Goal: Transaction & Acquisition: Book appointment/travel/reservation

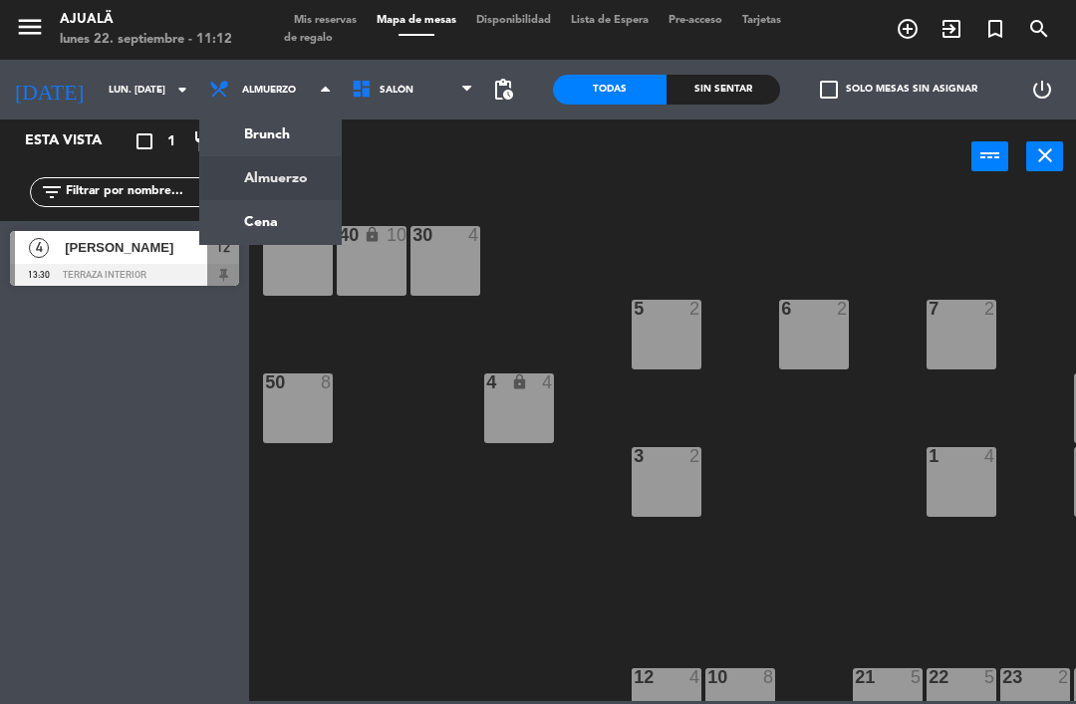
scroll to position [64, 0]
click at [349, 453] on div "30 4 40 lock 10 60 lock 4 5 2 6 2 7 2 4 lock 4 8 8 50 8 3 2 1 4 9 2 12 4 13:30 …" at bounding box center [668, 446] width 816 height 510
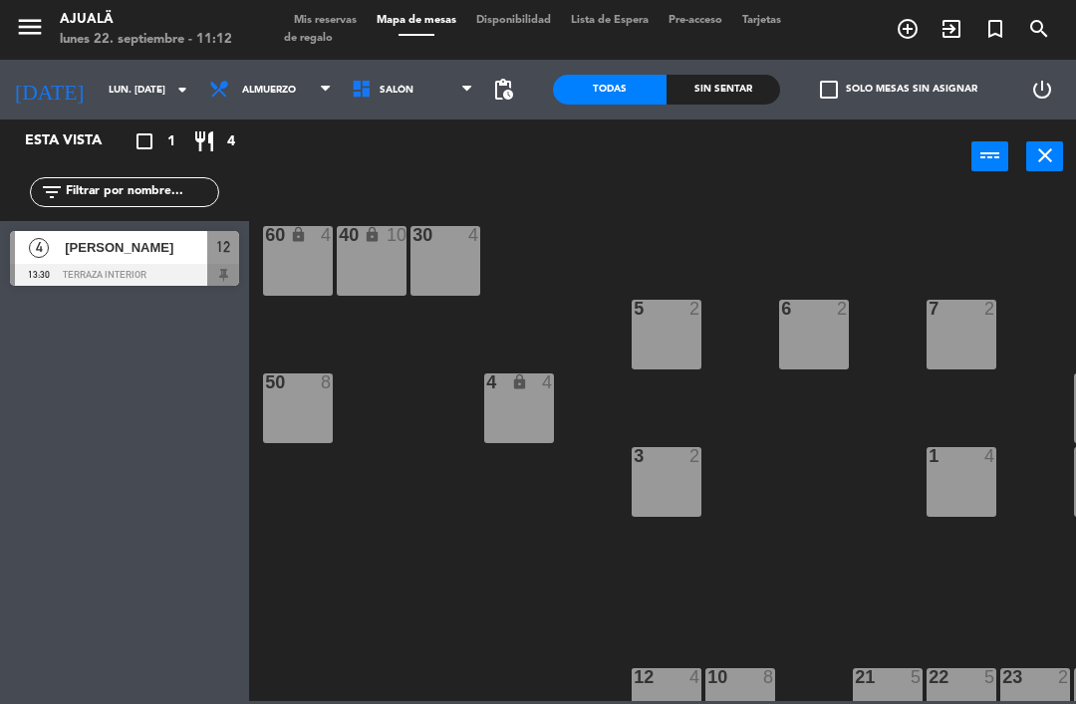
click at [99, 82] on input "lun. [DATE]" at bounding box center [167, 90] width 136 height 31
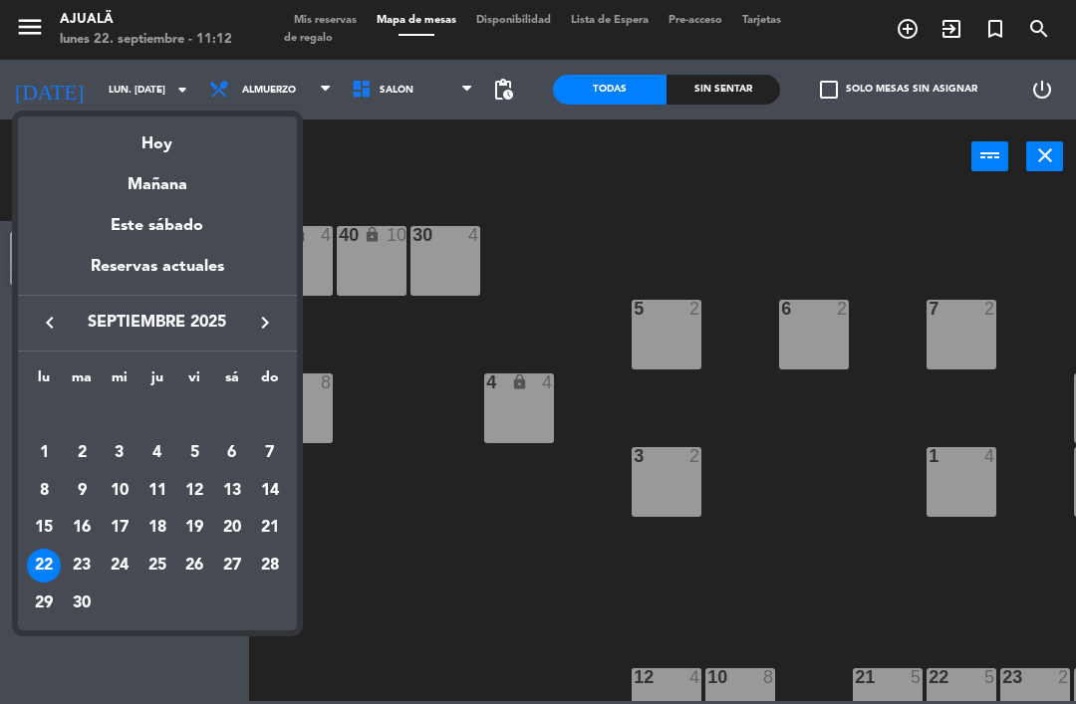
click at [193, 192] on div "Mañana" at bounding box center [157, 177] width 279 height 41
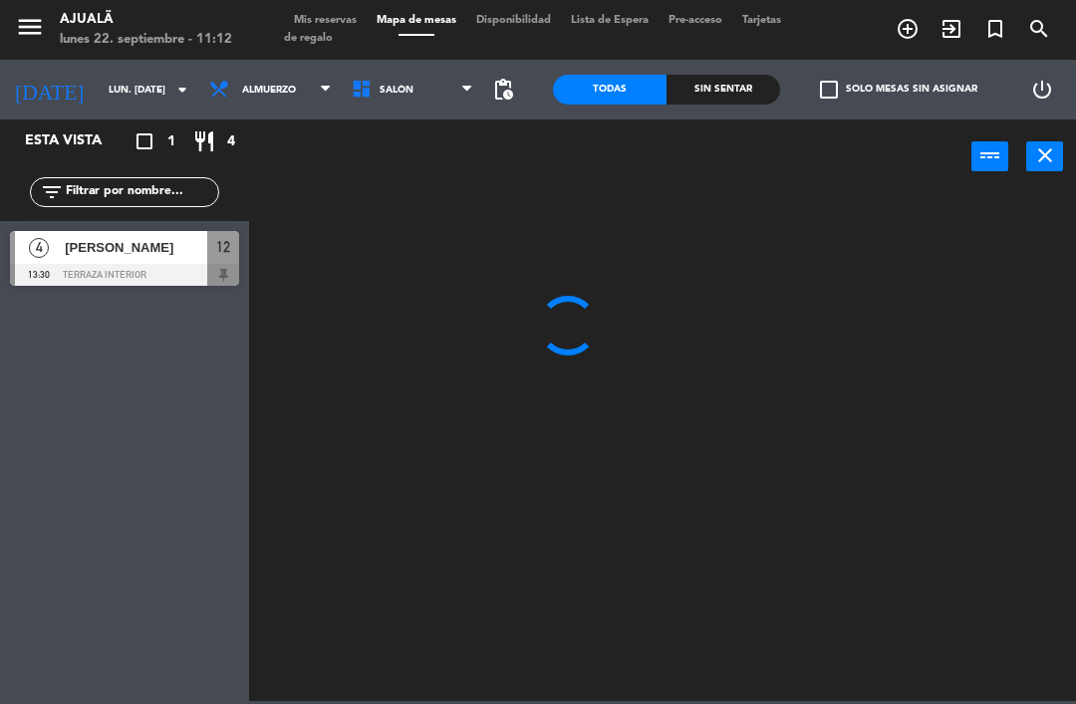
type input "[DATE] sep."
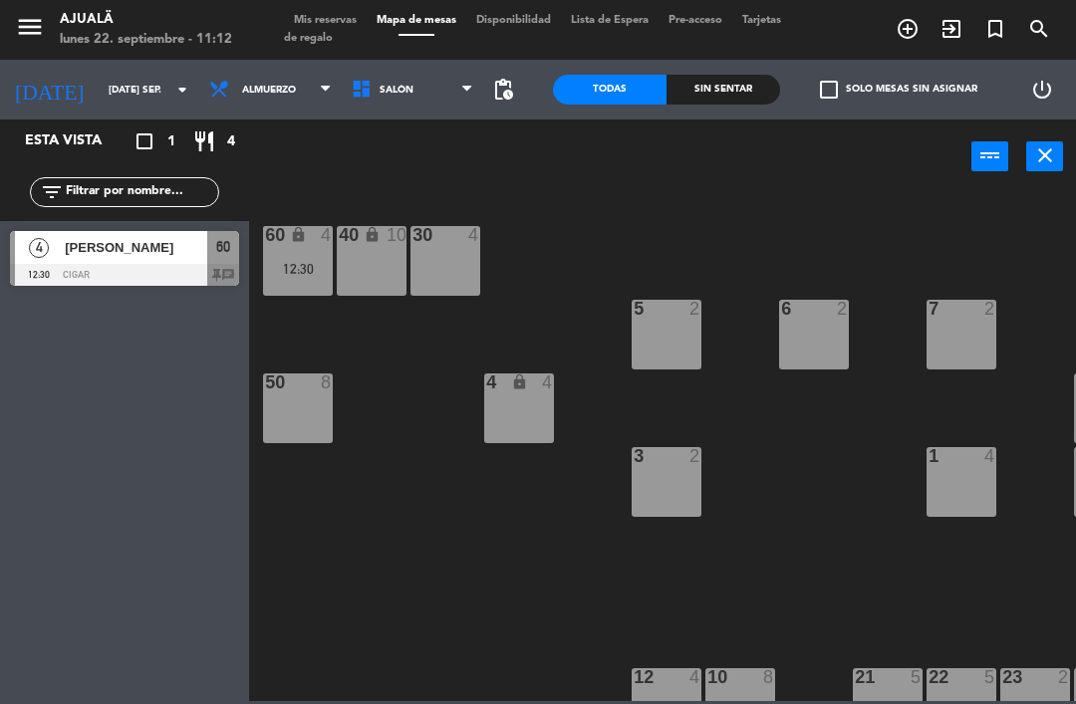
click at [256, 74] on span "Almuerzo" at bounding box center [270, 90] width 142 height 44
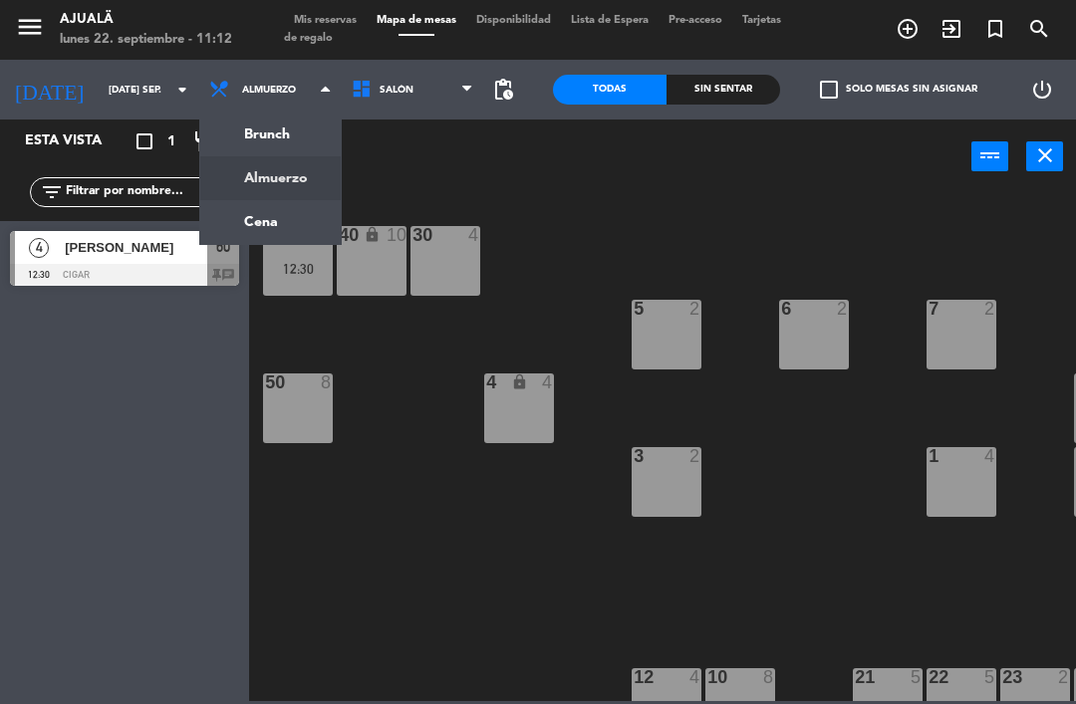
click at [244, 217] on ng-component "menu Ajualä lunes 22. septiembre - 11:12 Mis reservas Mapa de mesas Disponibili…" at bounding box center [538, 350] width 1076 height 701
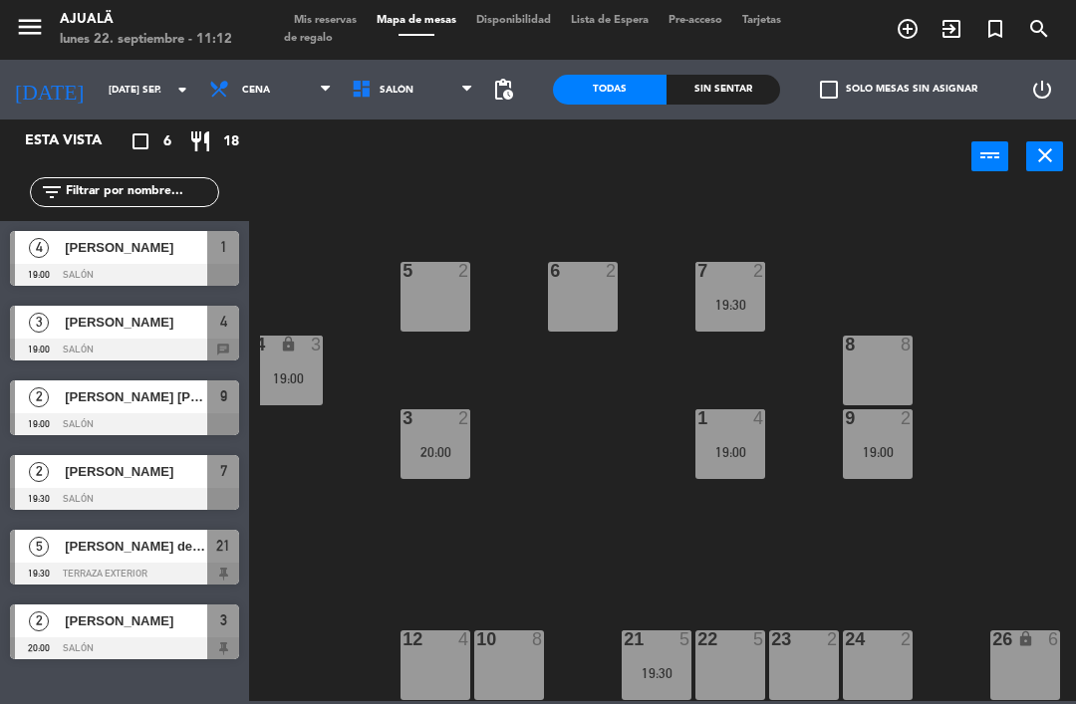
scroll to position [38, 231]
click at [798, 655] on div "23 2" at bounding box center [804, 666] width 70 height 70
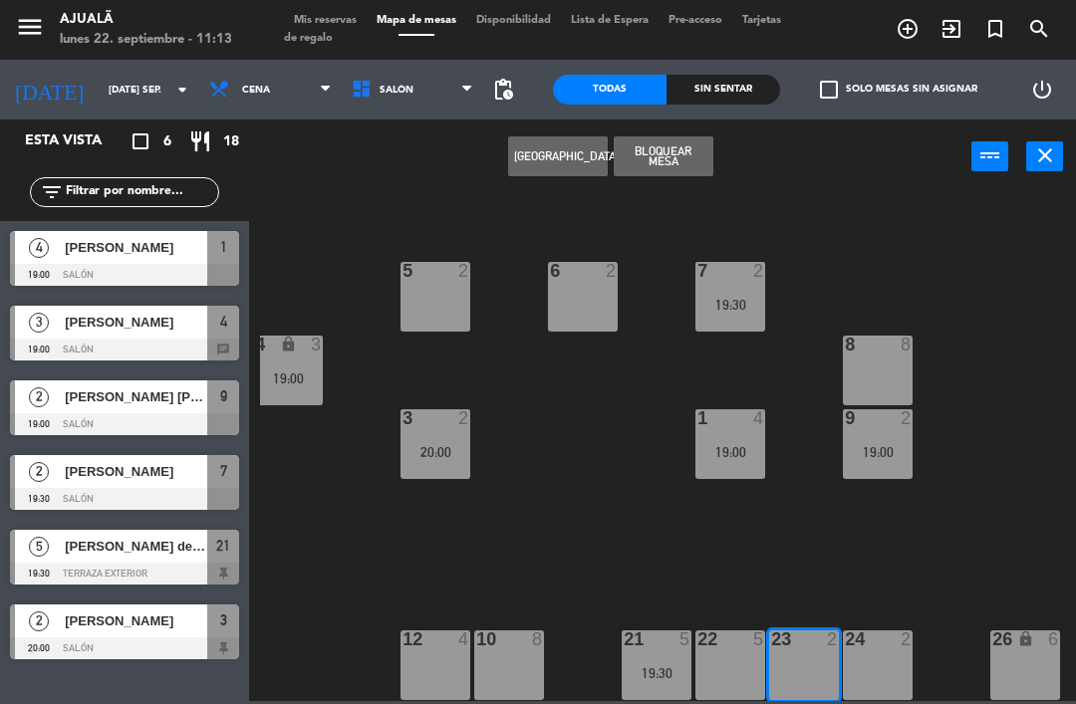
click at [547, 168] on button "[GEOGRAPHIC_DATA]" at bounding box center [558, 156] width 100 height 40
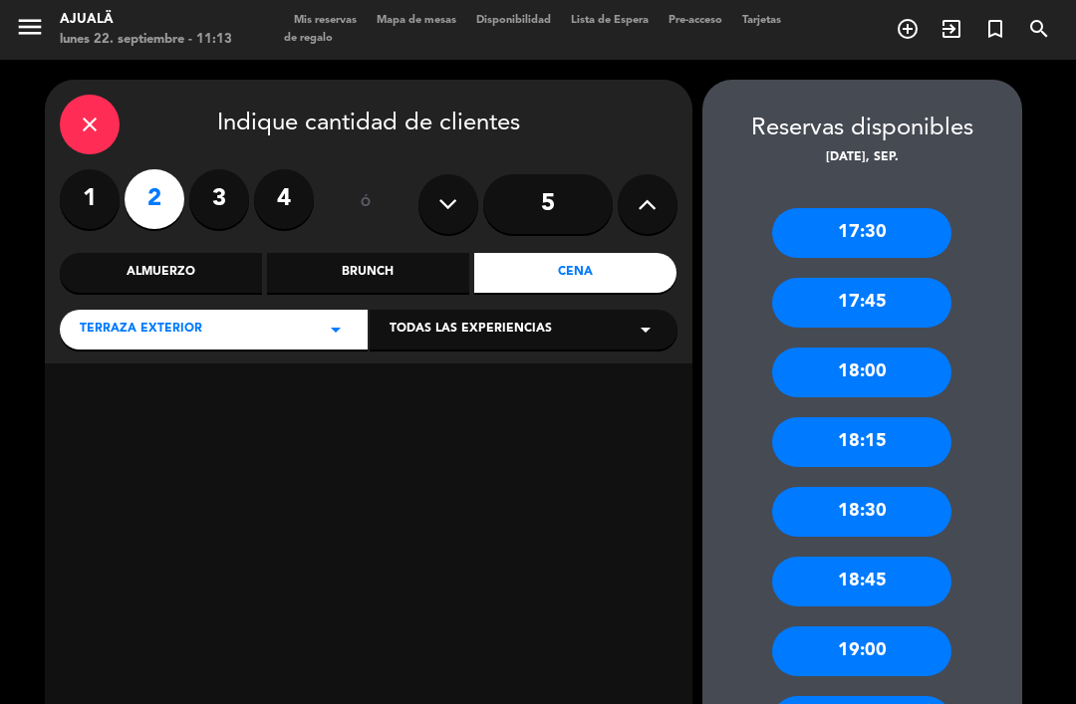
click at [80, 95] on div "close" at bounding box center [90, 125] width 60 height 60
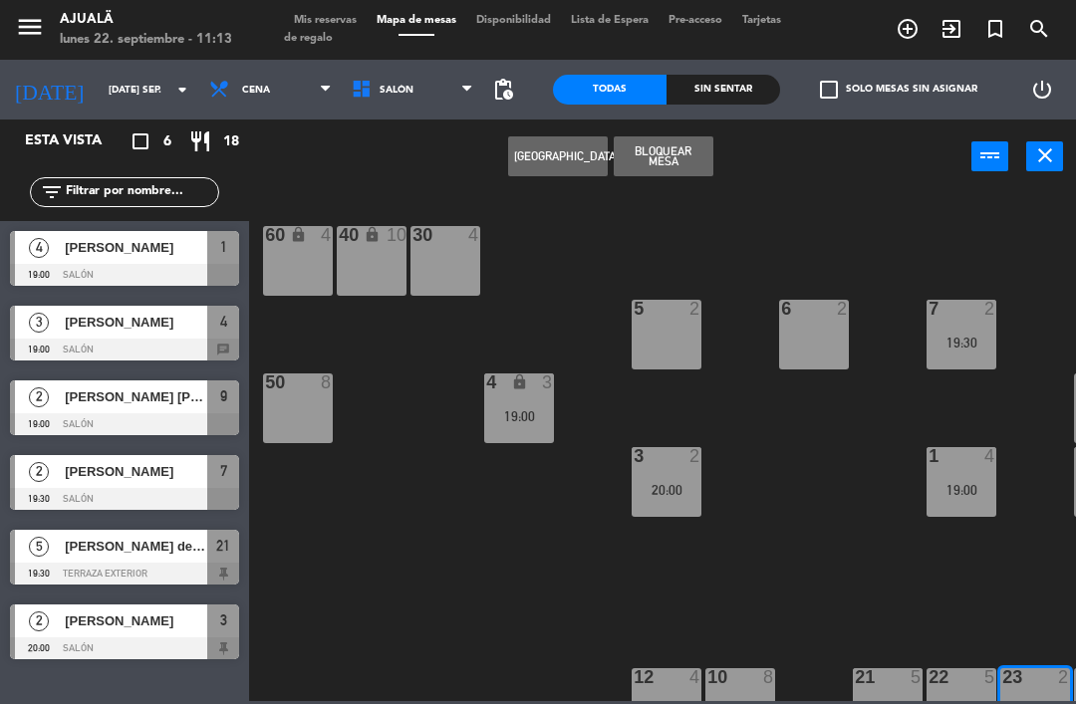
click at [670, 347] on div "5 2" at bounding box center [667, 335] width 70 height 70
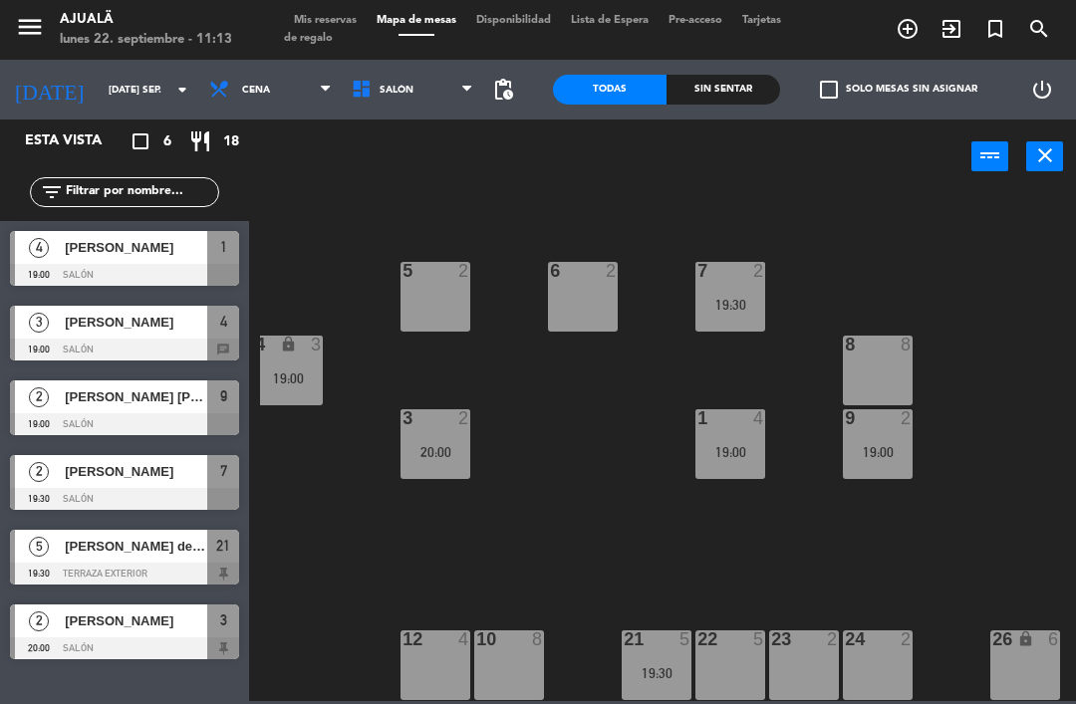
scroll to position [38, 231]
click at [446, 302] on div "5 2" at bounding box center [435, 297] width 70 height 70
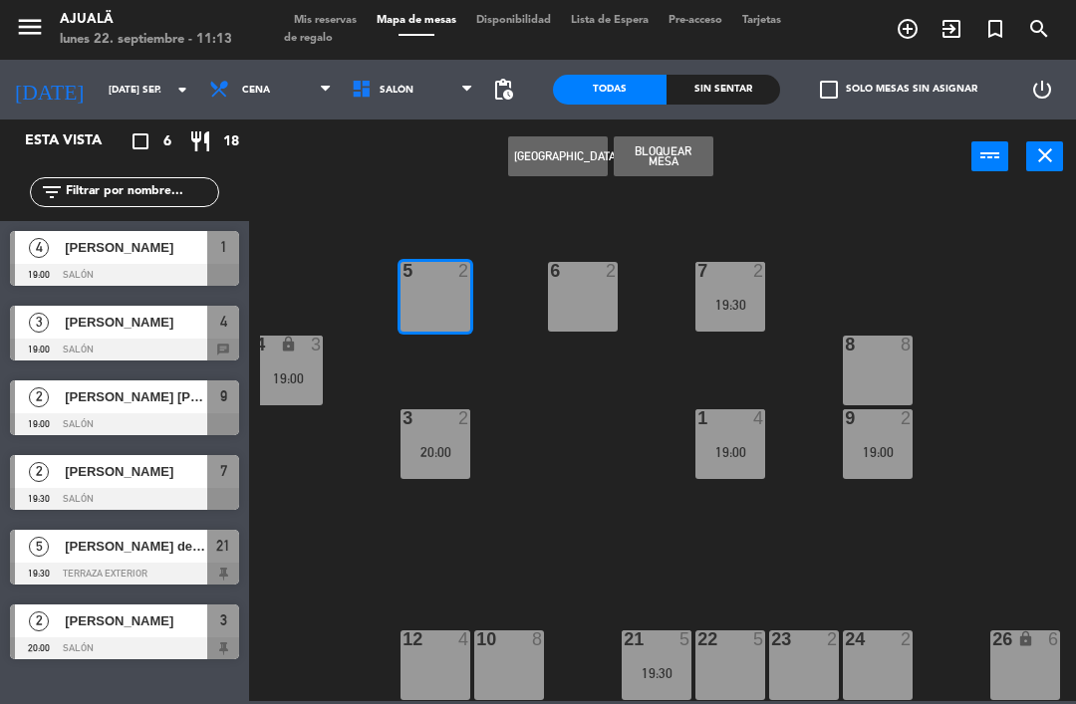
click at [551, 158] on button "[GEOGRAPHIC_DATA]" at bounding box center [558, 156] width 100 height 40
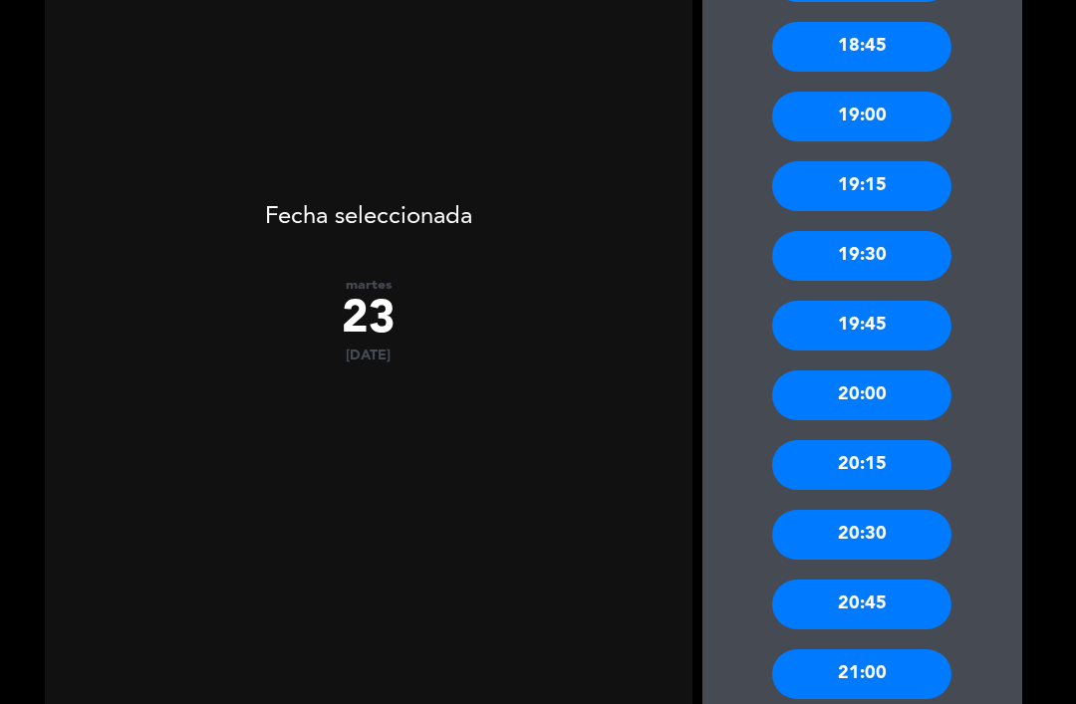
scroll to position [538, 0]
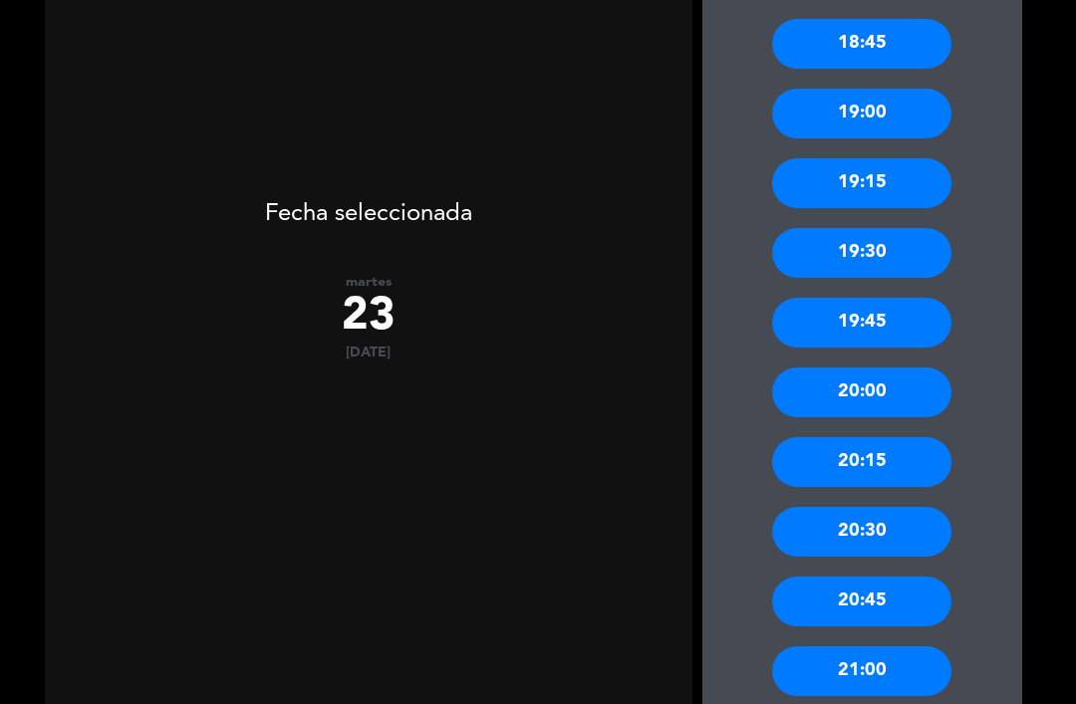
click at [871, 507] on div "20:30" at bounding box center [861, 532] width 179 height 50
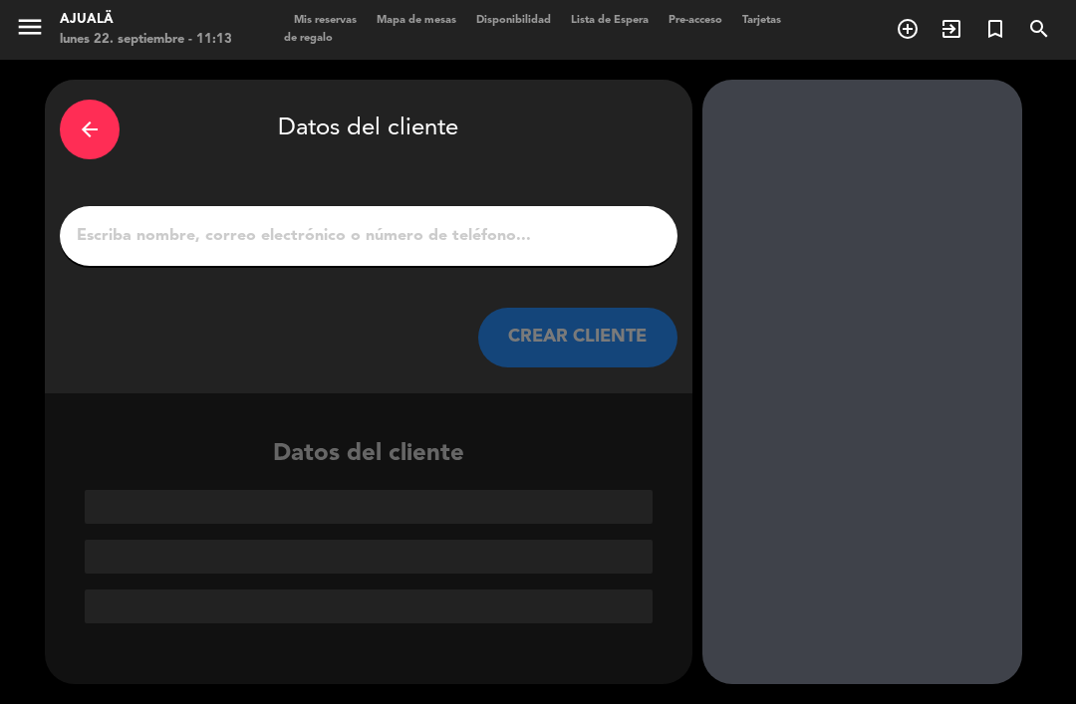
scroll to position [0, 0]
click at [542, 222] on input "1" at bounding box center [369, 236] width 588 height 28
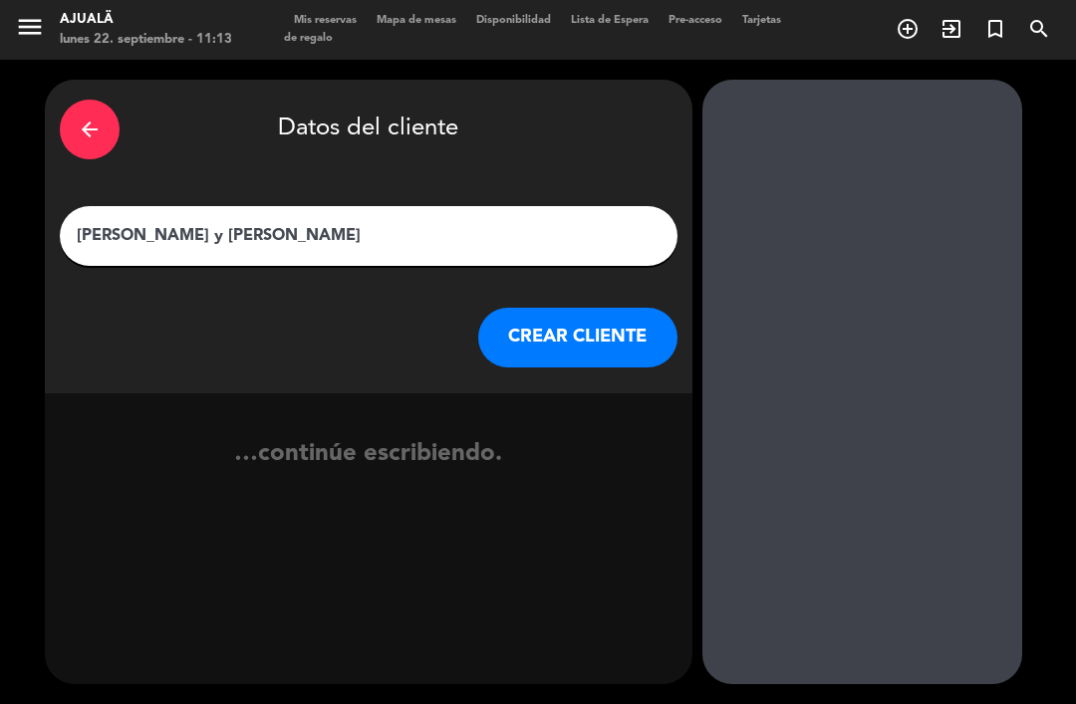
type input "[PERSON_NAME] y [PERSON_NAME]"
click at [566, 308] on button "CREAR CLIENTE" at bounding box center [577, 338] width 199 height 60
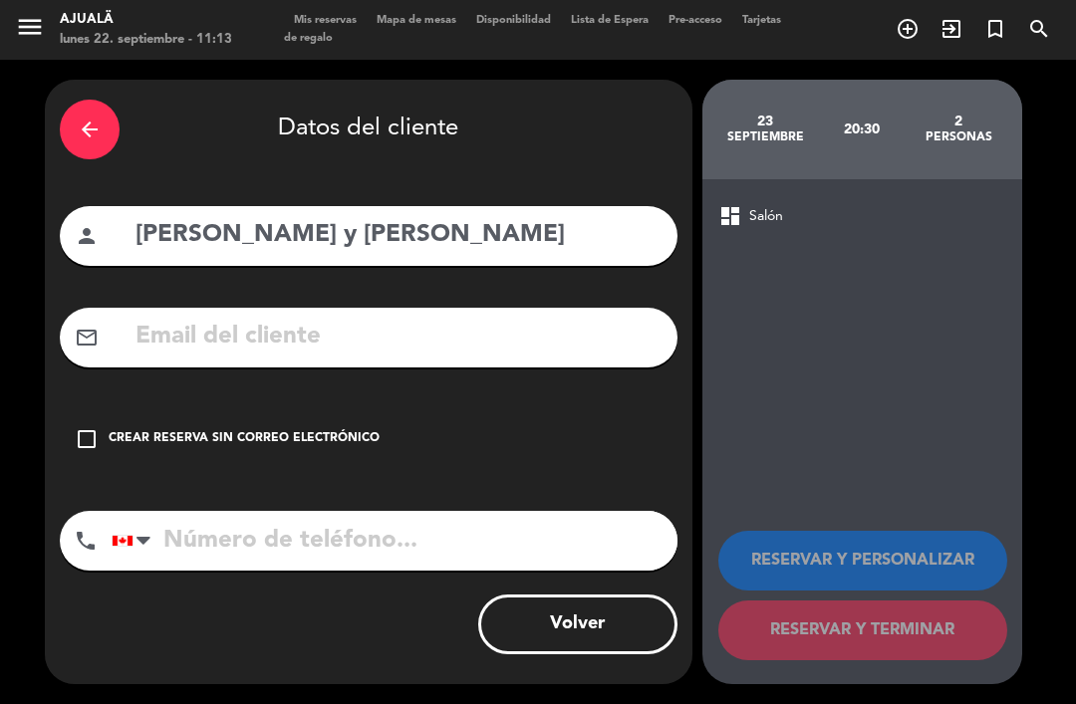
click at [388, 511] on input "tel" at bounding box center [395, 541] width 566 height 60
type input "8097699985"
click at [424, 317] on input "text" at bounding box center [397, 337] width 529 height 41
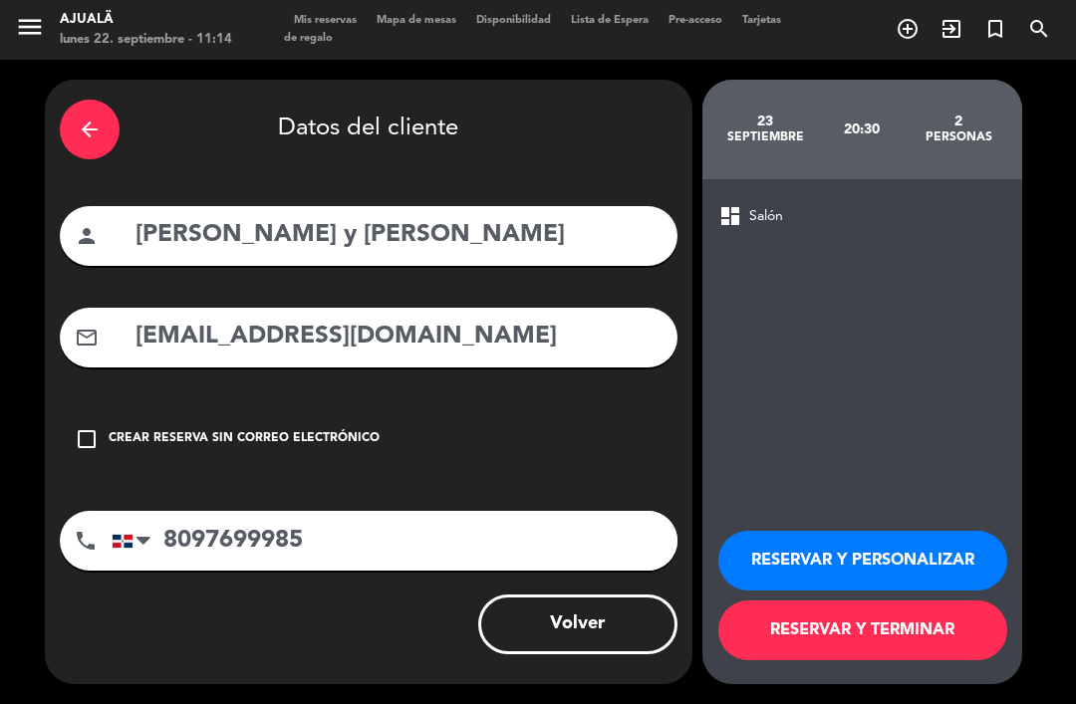
type input "[EMAIL_ADDRESS][DOMAIN_NAME]"
click at [852, 629] on button "RESERVAR Y TERMINAR" at bounding box center [862, 631] width 289 height 60
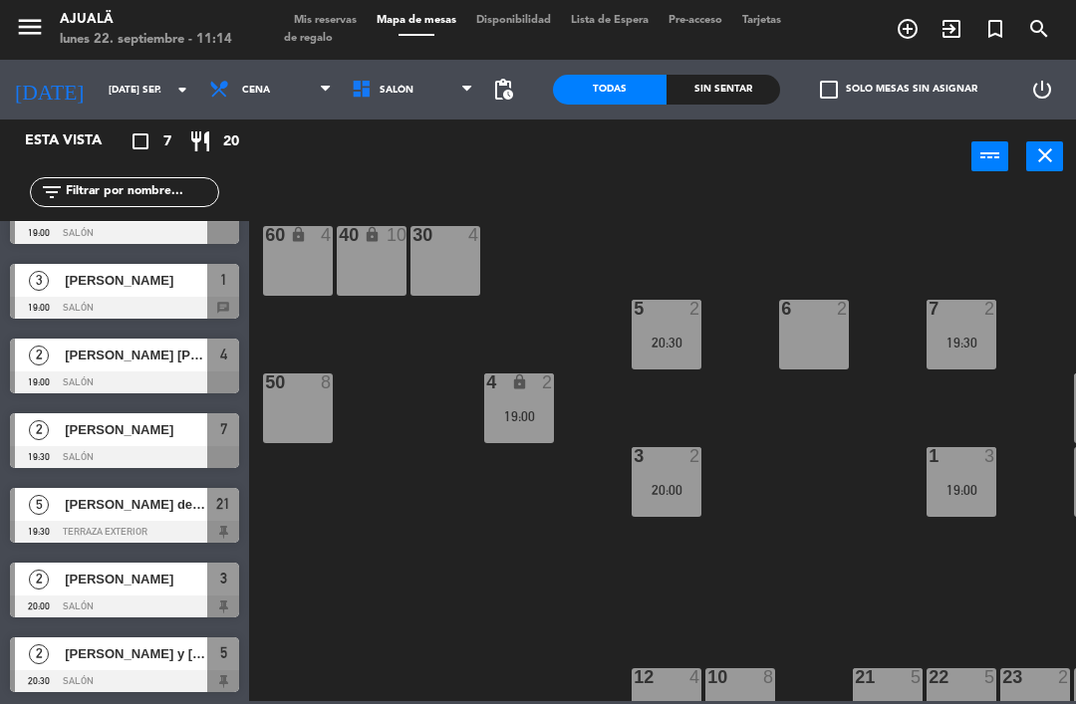
click at [118, 77] on input "[DATE] sep." at bounding box center [167, 90] width 136 height 31
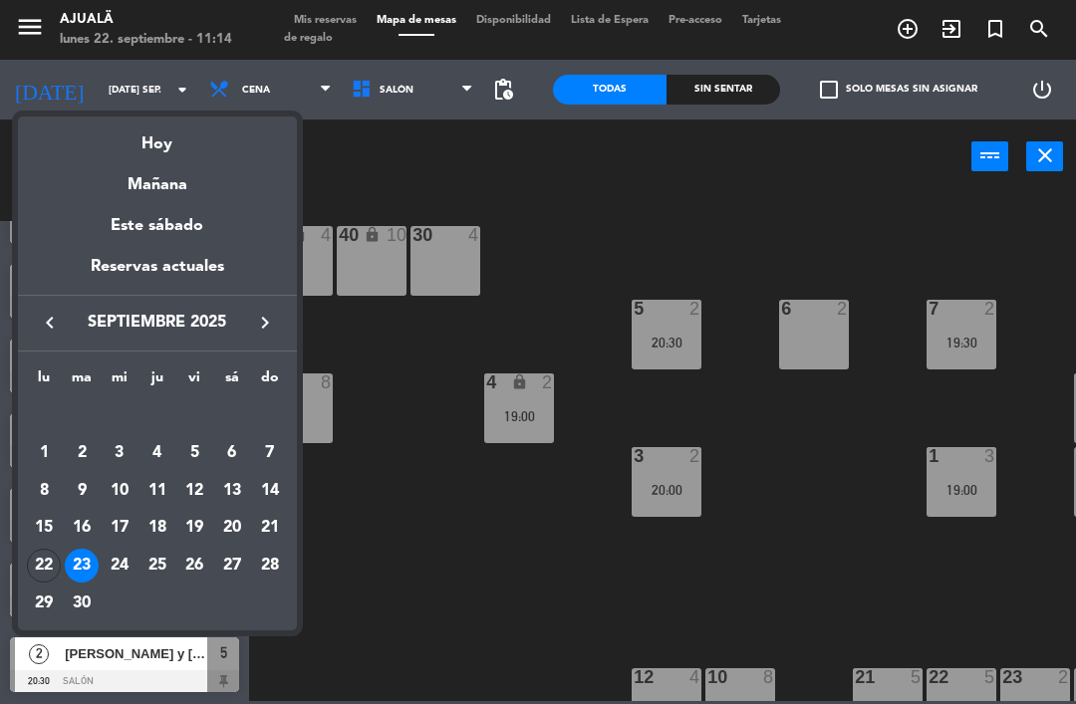
scroll to position [42, 0]
click at [197, 156] on div "Hoy" at bounding box center [157, 137] width 279 height 41
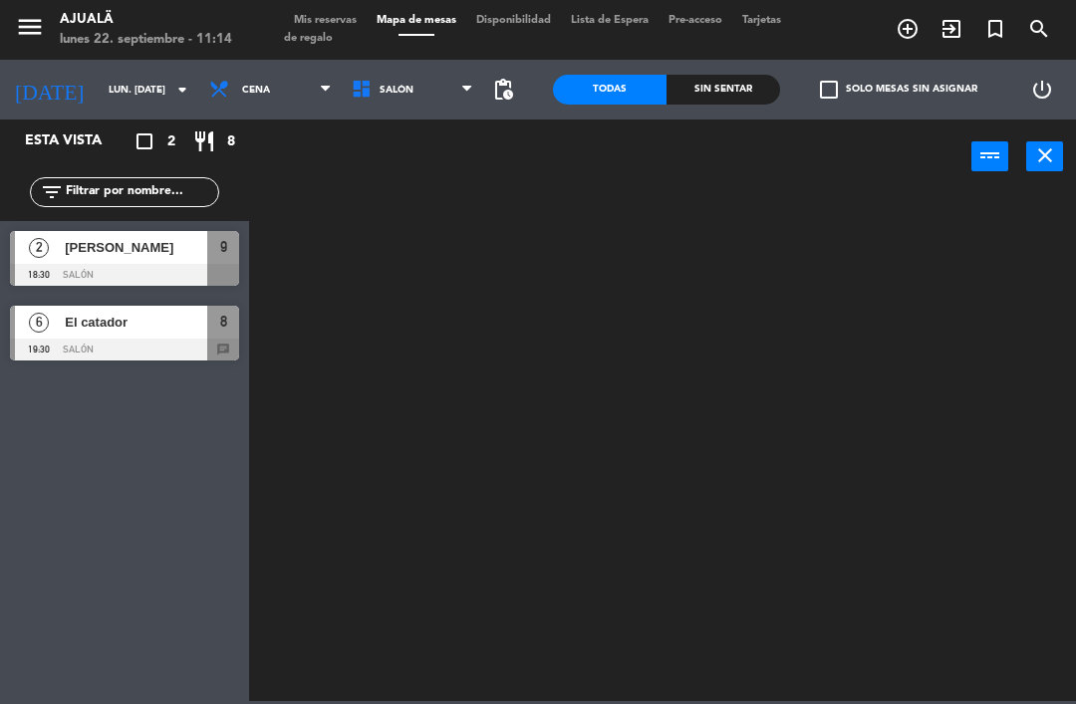
click at [251, 97] on span "Cena" at bounding box center [270, 90] width 142 height 44
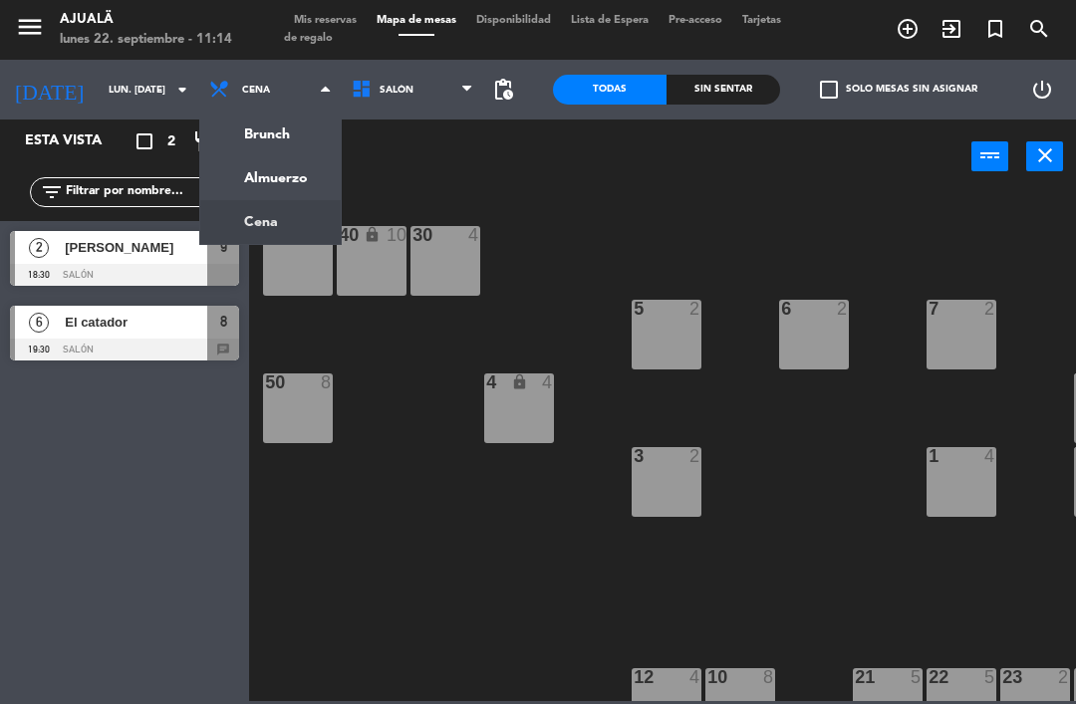
click at [266, 174] on ng-component "menu Ajualä lunes 22. septiembre - 11:14 Mis reservas Mapa de mesas Disponibili…" at bounding box center [538, 350] width 1076 height 701
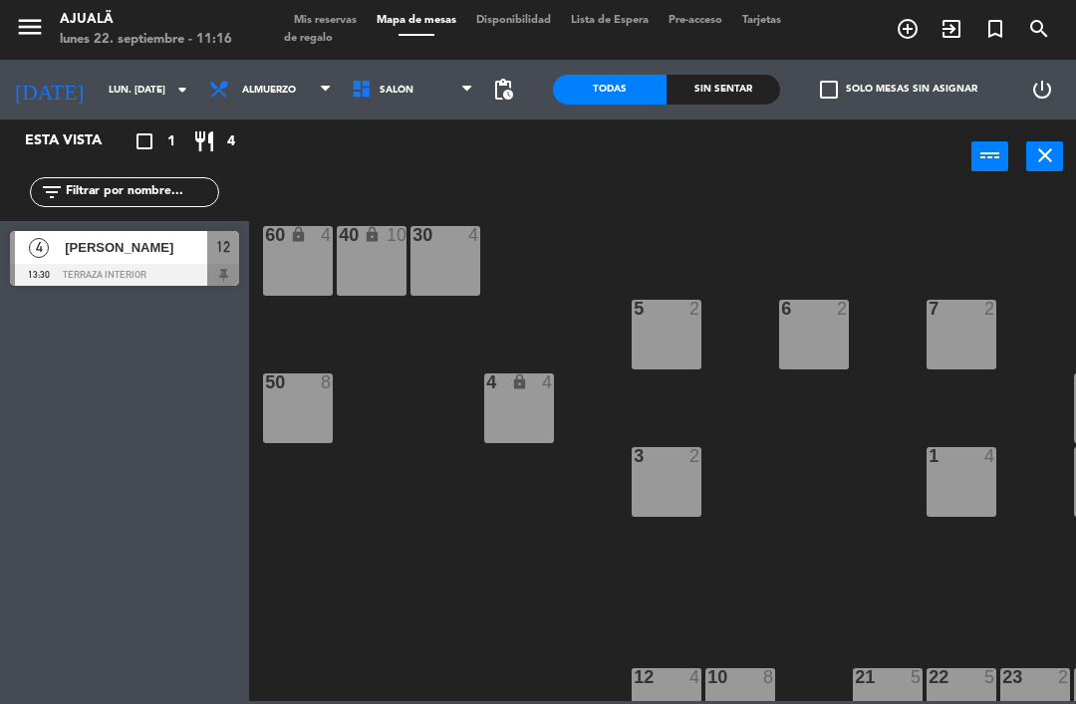
click at [107, 95] on input "lun. [DATE]" at bounding box center [167, 90] width 136 height 31
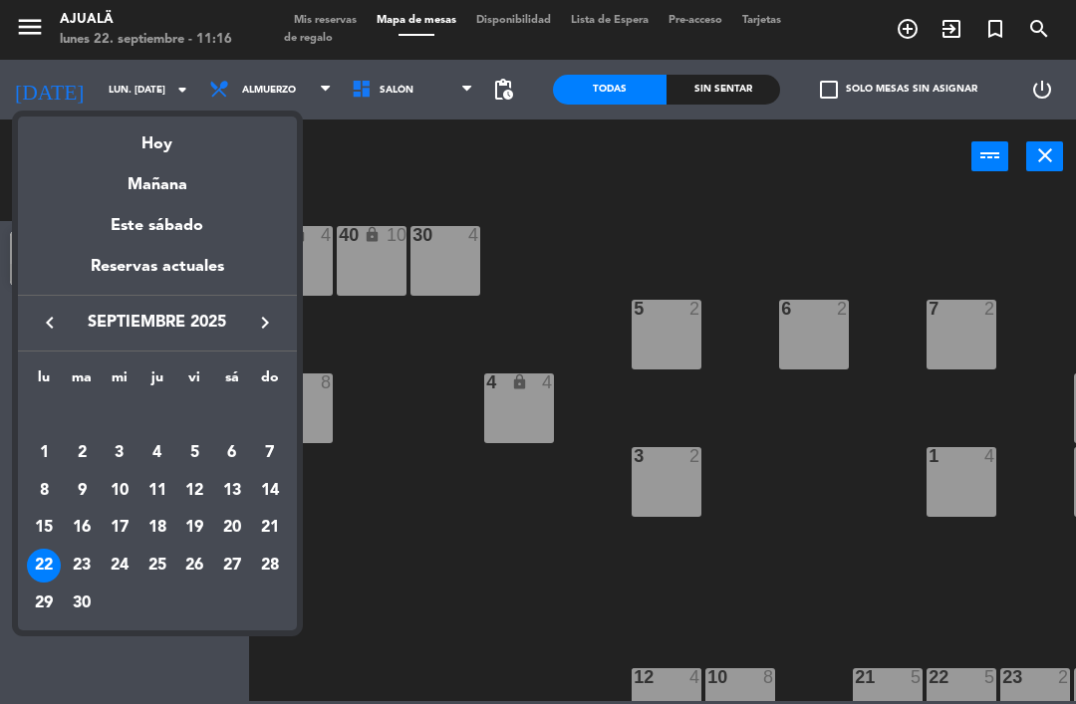
click at [233, 524] on div "20" at bounding box center [232, 528] width 34 height 34
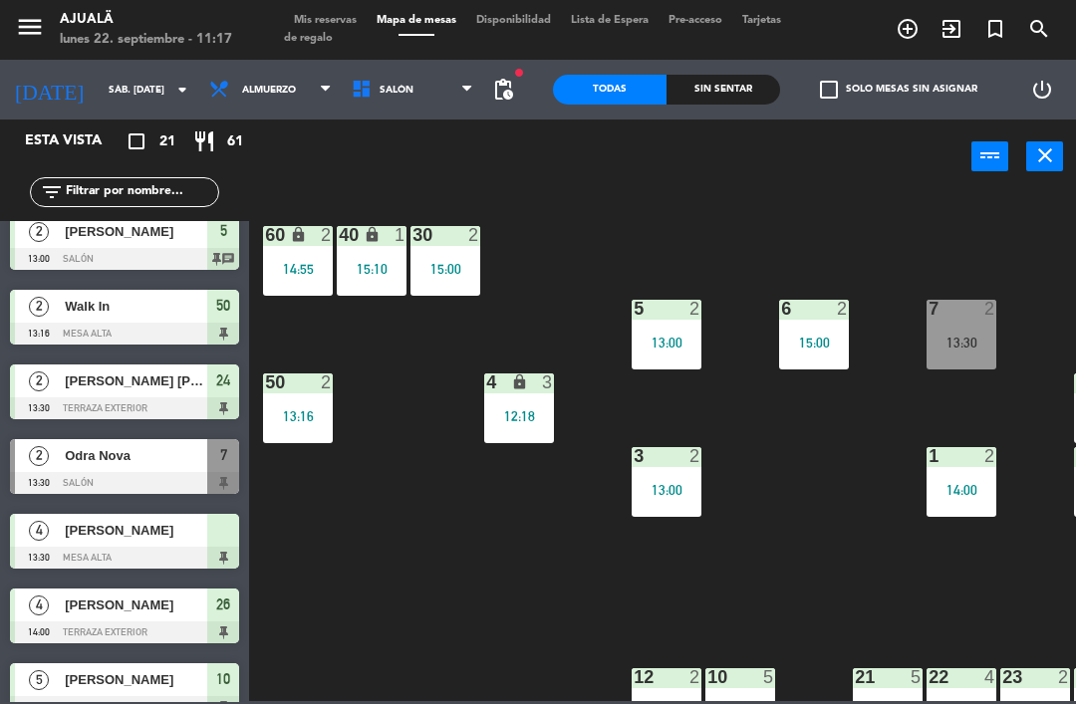
scroll to position [312, 0]
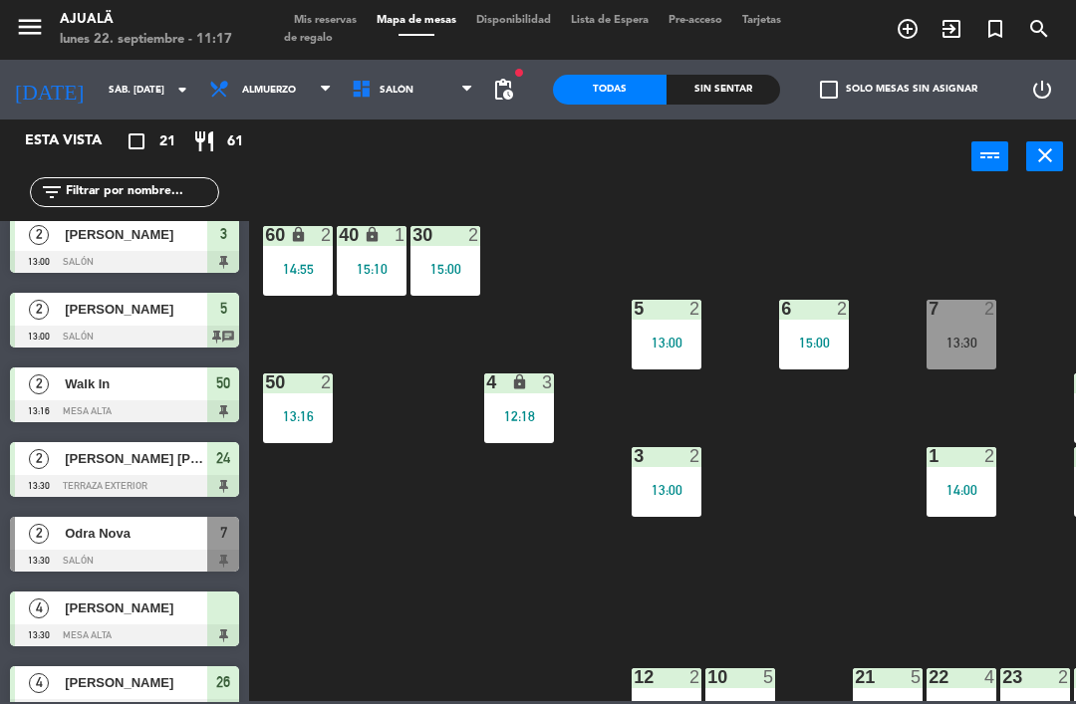
click at [156, 340] on div at bounding box center [124, 337] width 229 height 22
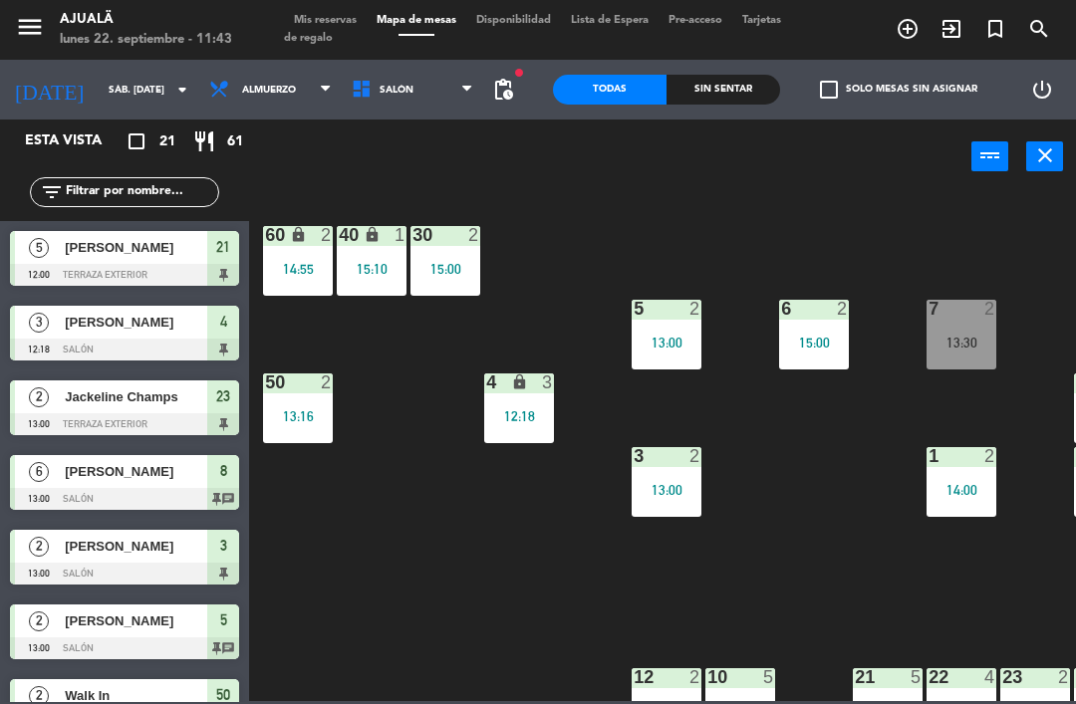
click at [101, 106] on input "sáb. [DATE]" at bounding box center [167, 90] width 136 height 31
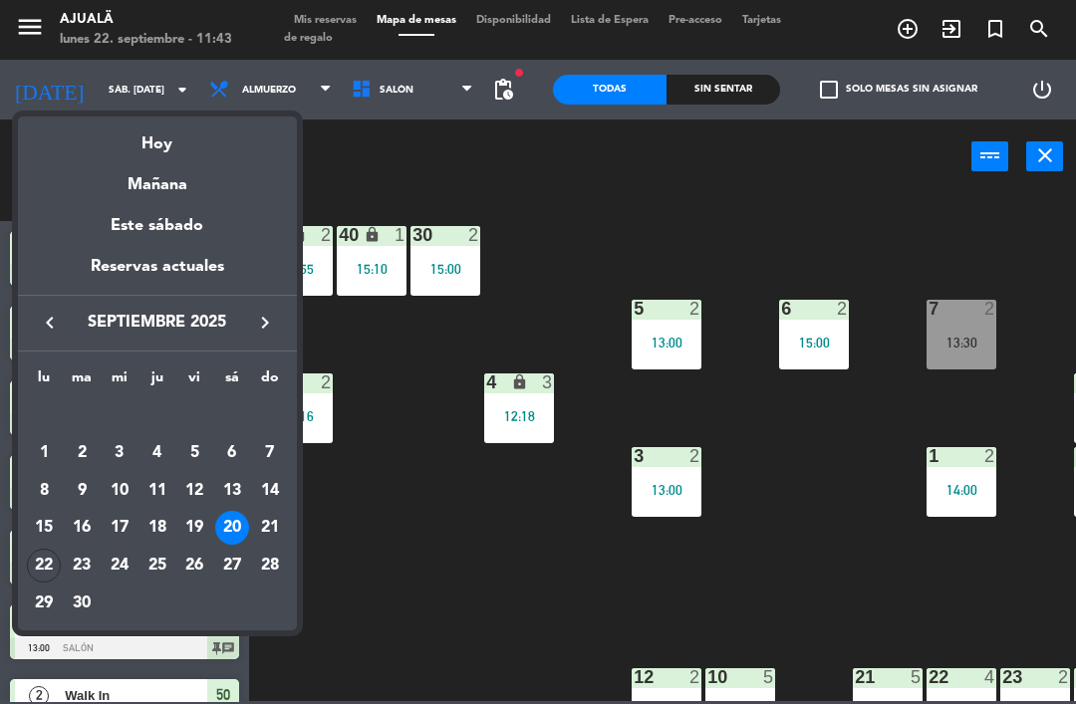
click at [197, 197] on div "Mañana" at bounding box center [157, 177] width 279 height 41
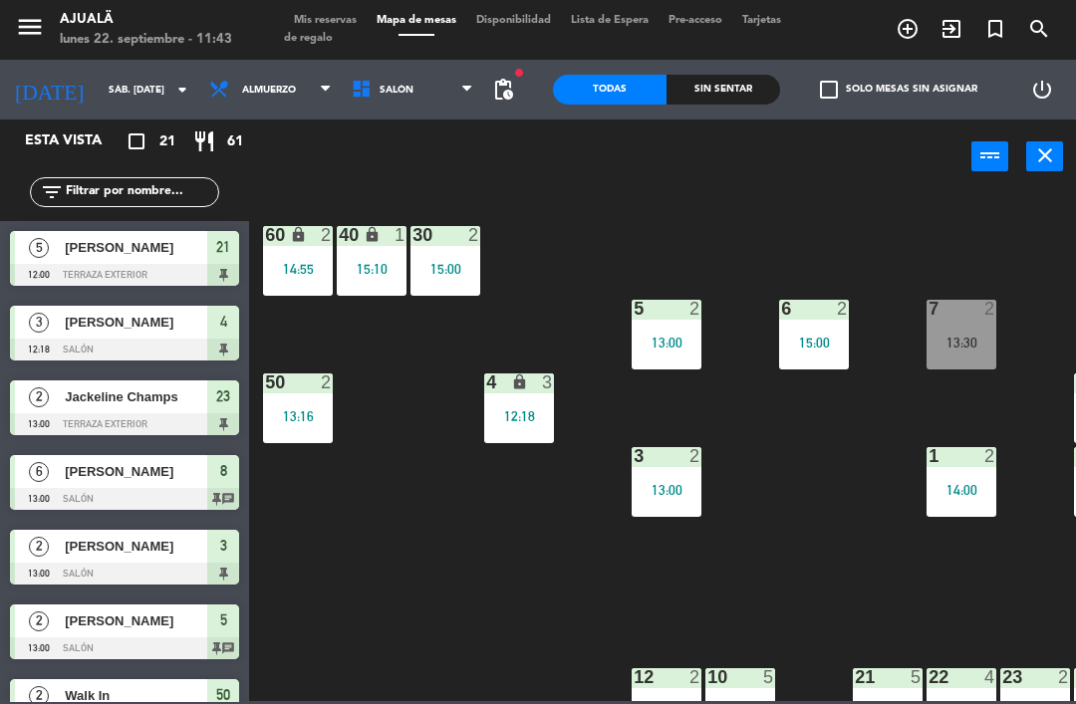
type input "[DATE] sep."
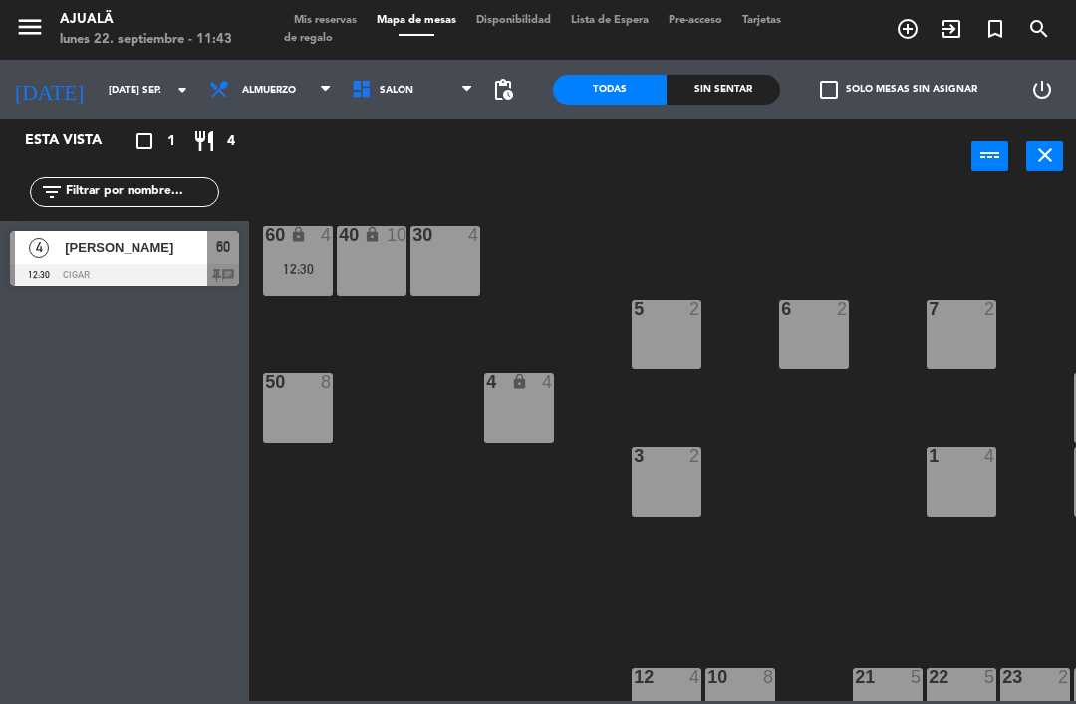
click at [296, 80] on span "Almuerzo" at bounding box center [270, 90] width 142 height 44
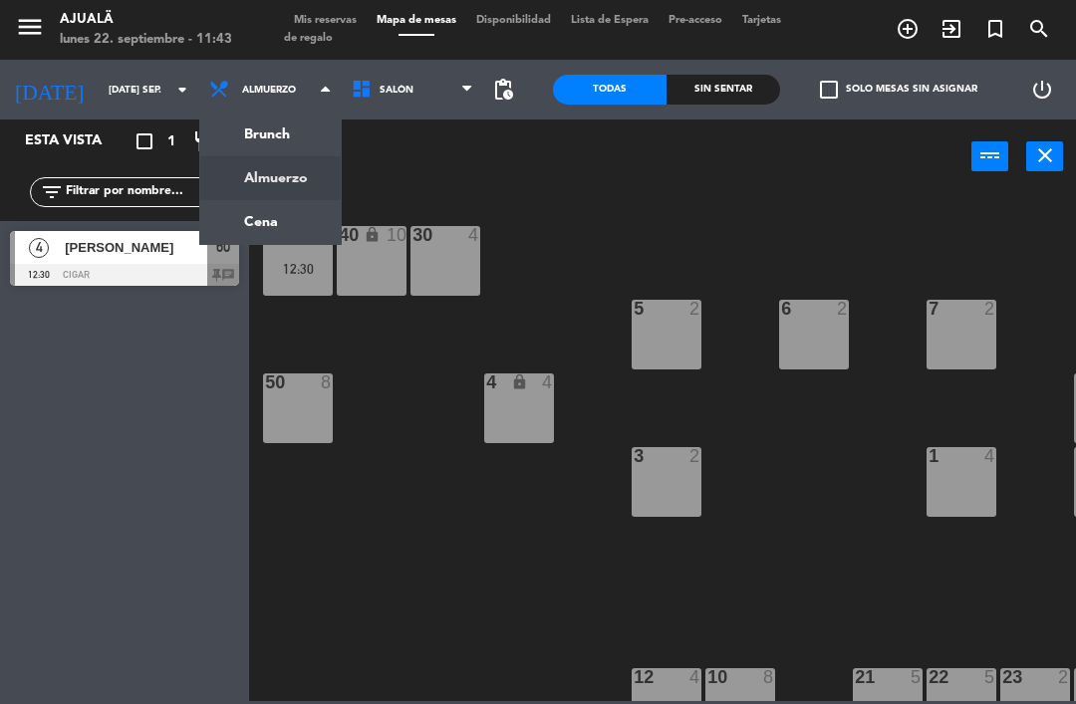
click at [256, 232] on ng-component "menu Ajualä lunes 22. septiembre - 11:43 Mis reservas Mapa de mesas Disponibili…" at bounding box center [538, 350] width 1076 height 701
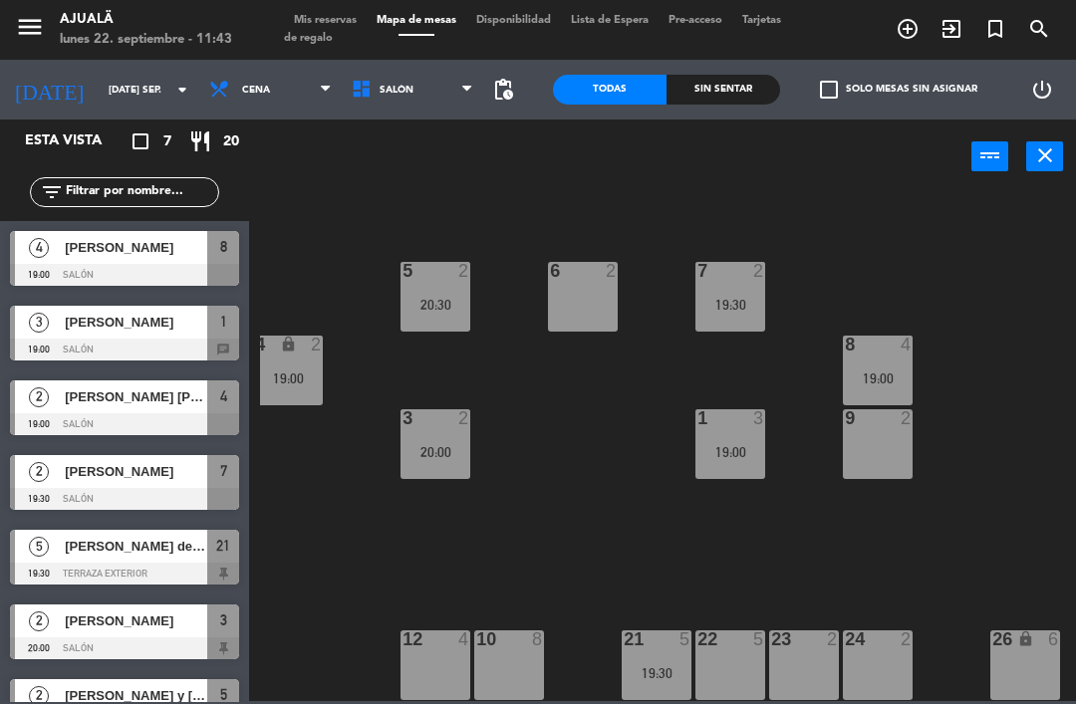
scroll to position [38, 231]
click at [884, 686] on div "24 2" at bounding box center [878, 666] width 70 height 70
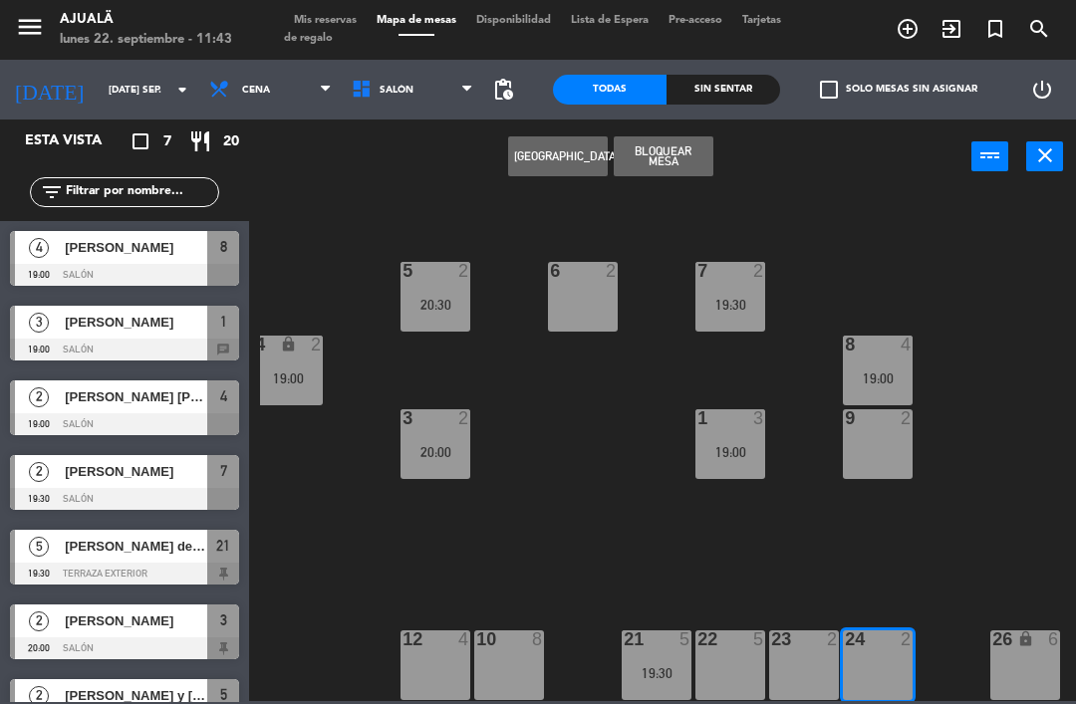
click at [907, 583] on div "30 4 40 lock 10 60 lock 4 5 2 20:30 6 2 7 2 19:30 4 lock 2 19:00 8 4 19:00 50 8…" at bounding box center [668, 446] width 816 height 510
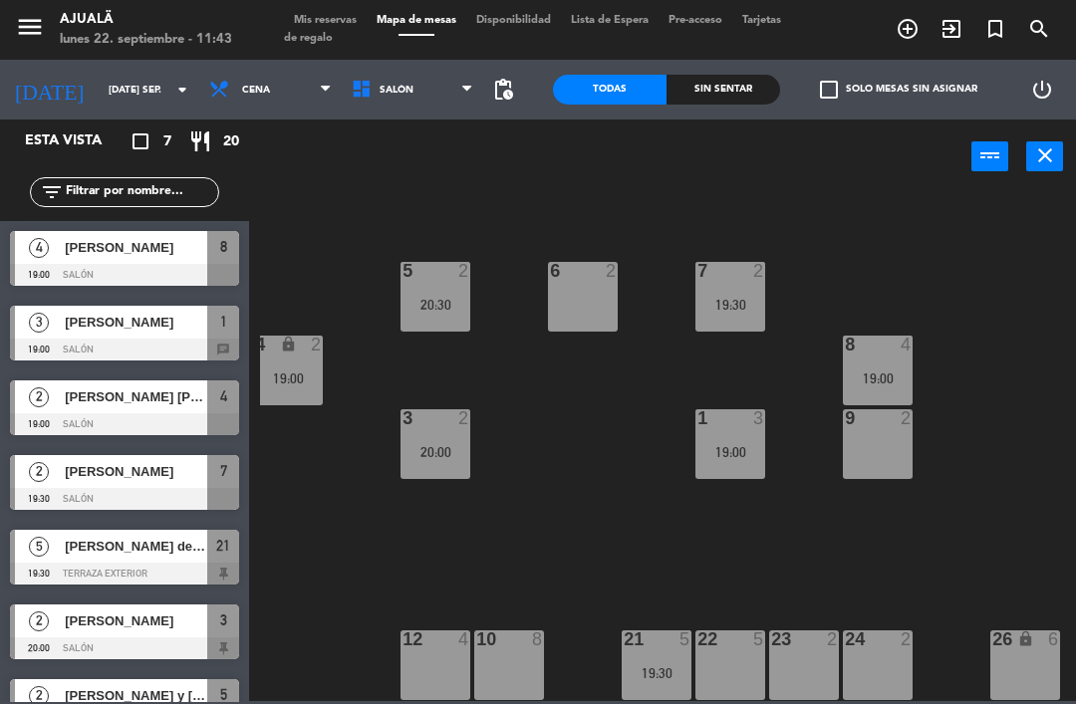
click at [883, 654] on div "24 2" at bounding box center [878, 666] width 70 height 70
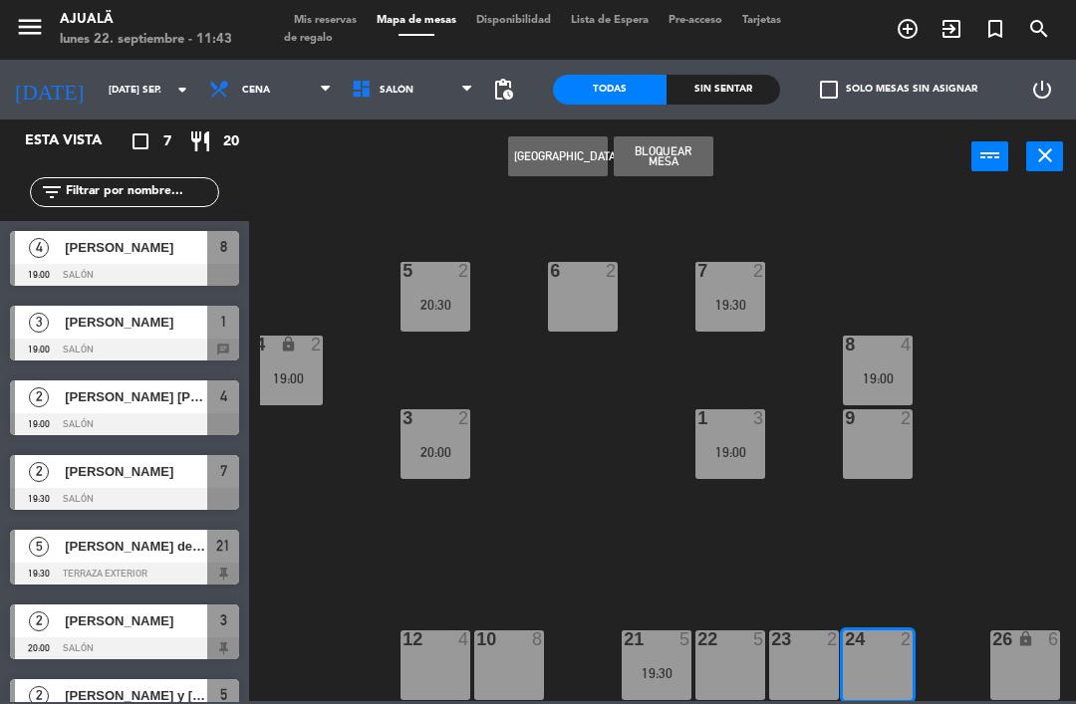
click at [559, 164] on button "[GEOGRAPHIC_DATA]" at bounding box center [558, 156] width 100 height 40
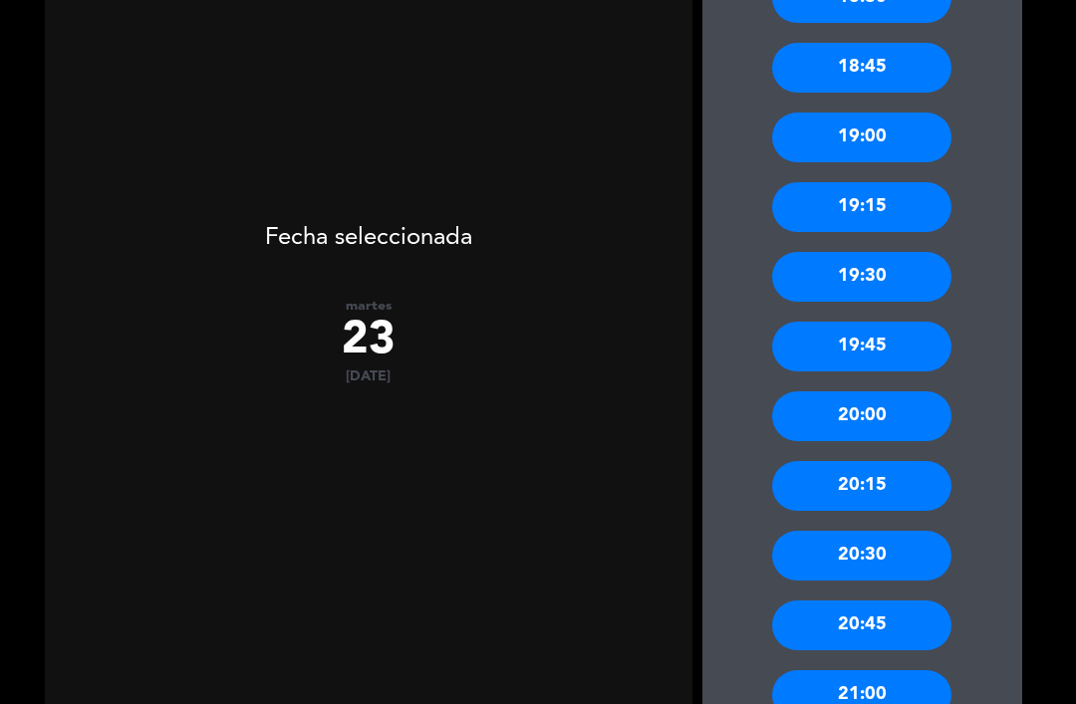
scroll to position [512, 0]
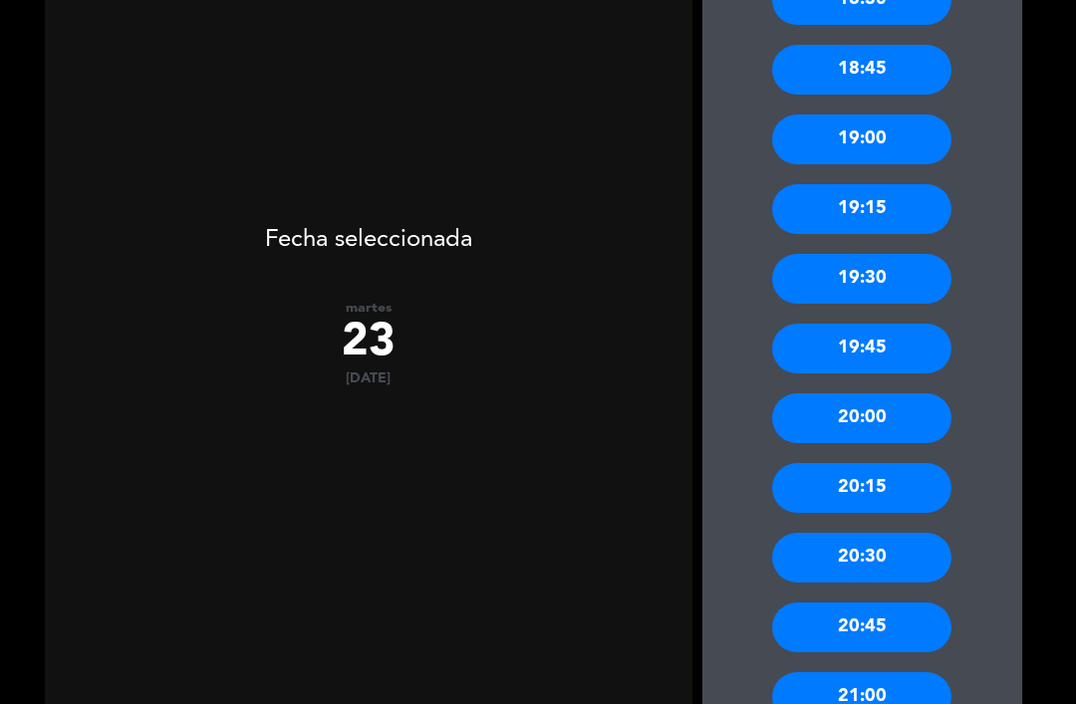
click at [877, 393] on div "20:00" at bounding box center [861, 418] width 179 height 50
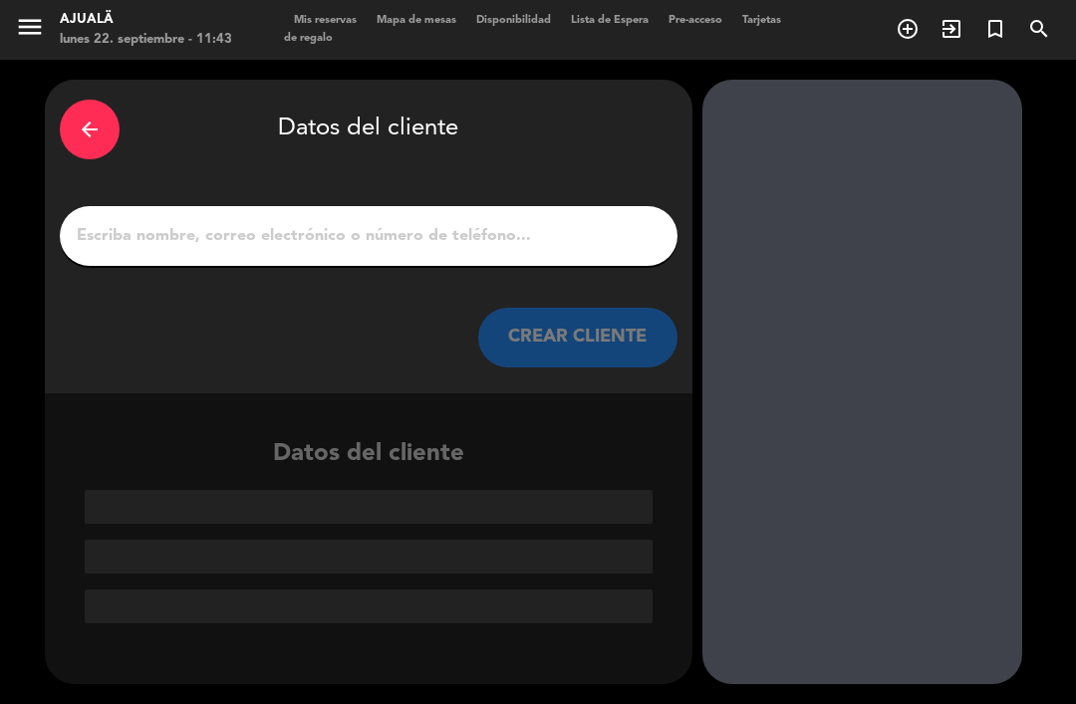
click at [483, 222] on input "1" at bounding box center [369, 236] width 588 height 28
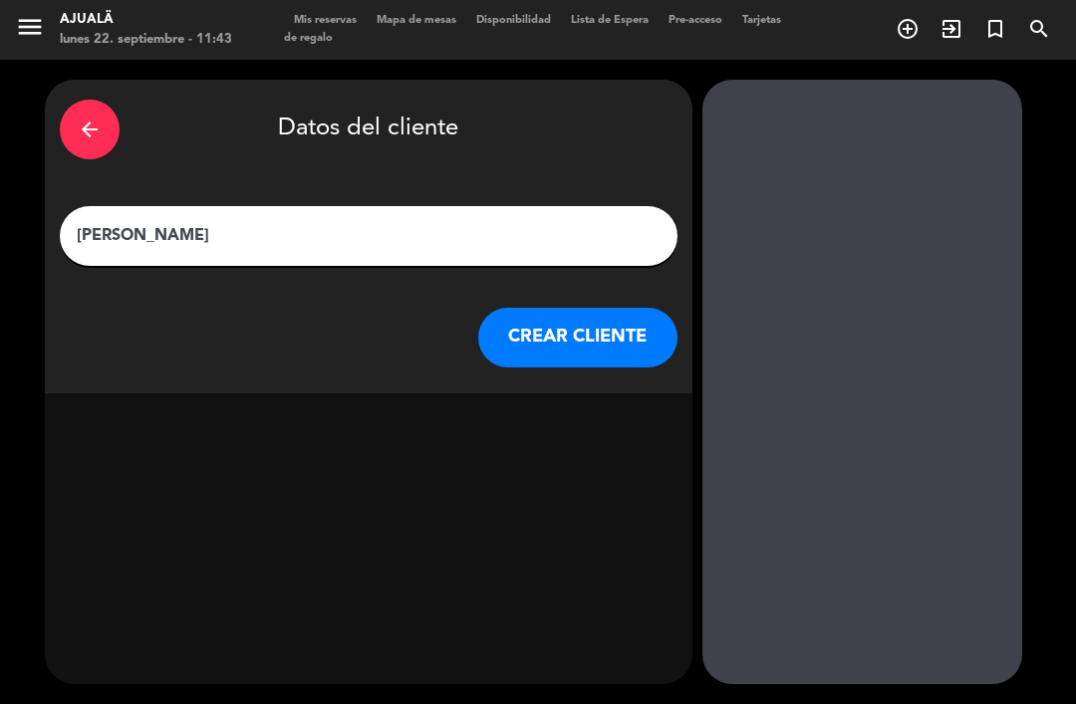
type input "[PERSON_NAME]"
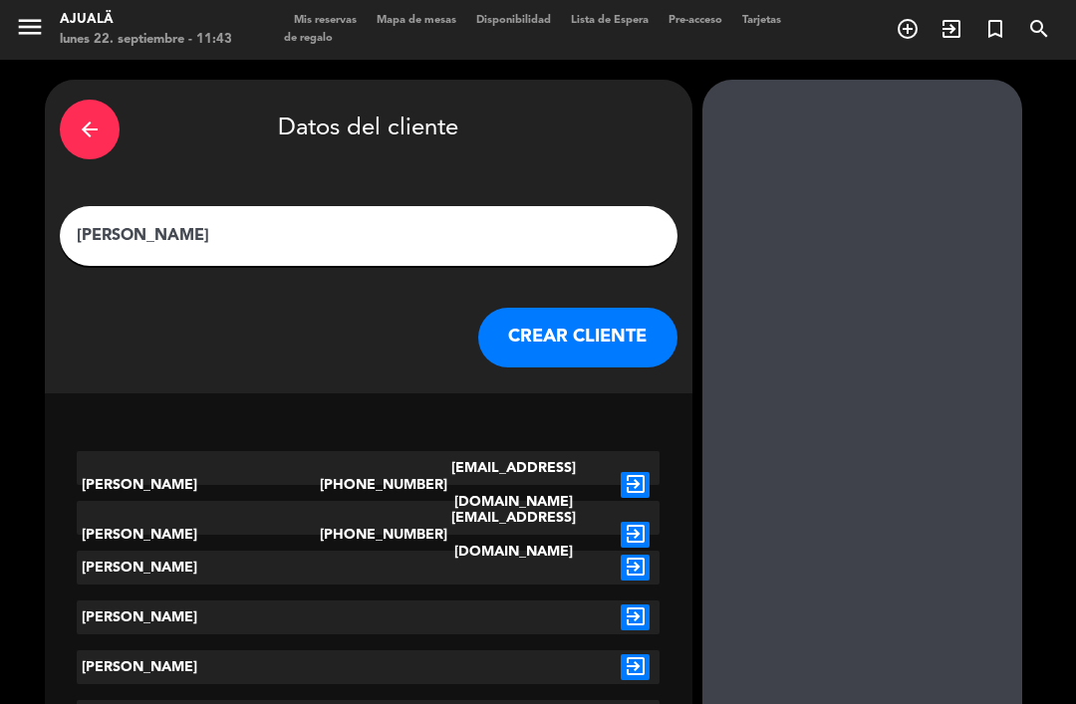
click at [595, 308] on button "CREAR CLIENTE" at bounding box center [577, 338] width 199 height 60
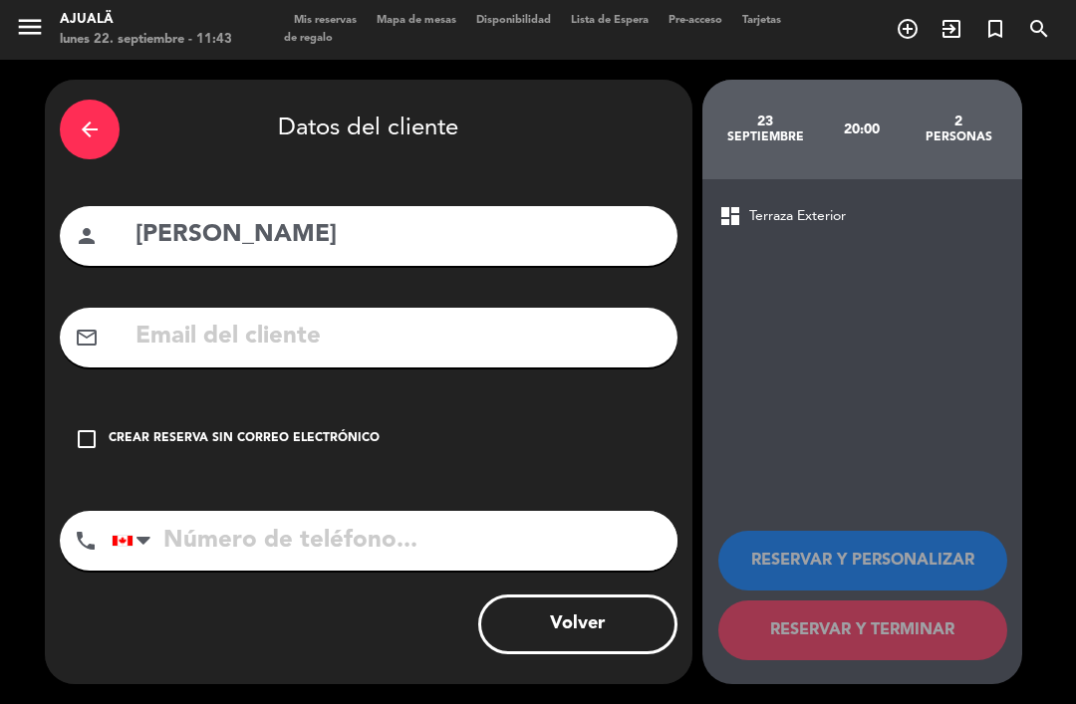
click at [83, 427] on icon "check_box_outline_blank" at bounding box center [87, 439] width 24 height 24
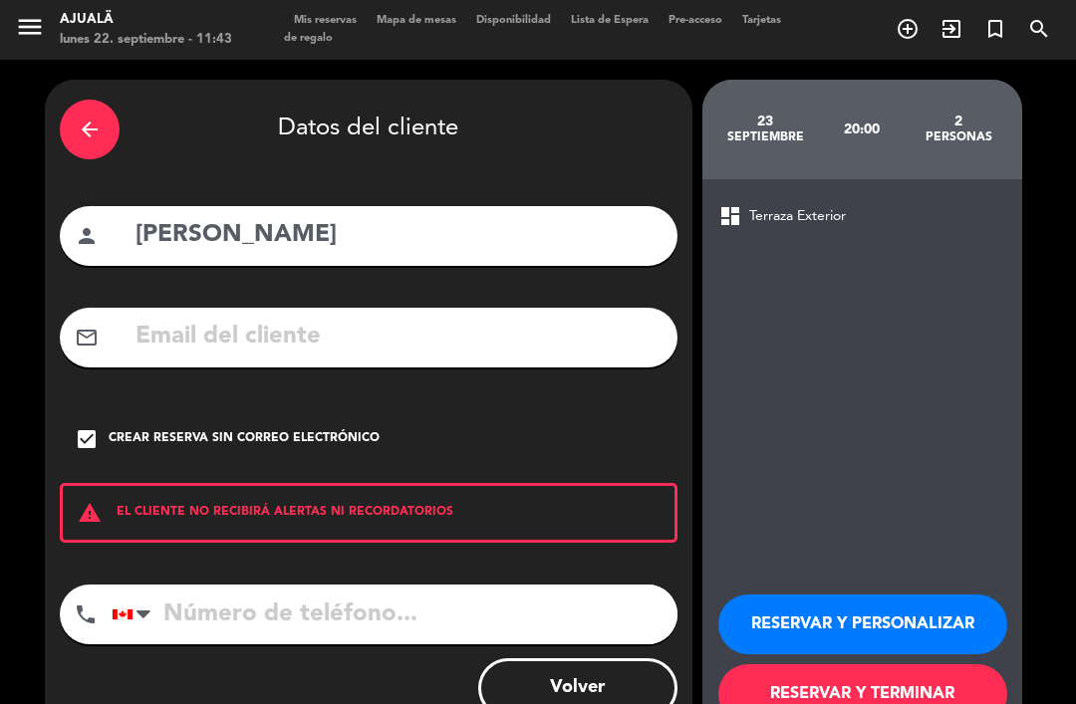
click at [857, 664] on button "RESERVAR Y TERMINAR" at bounding box center [862, 694] width 289 height 60
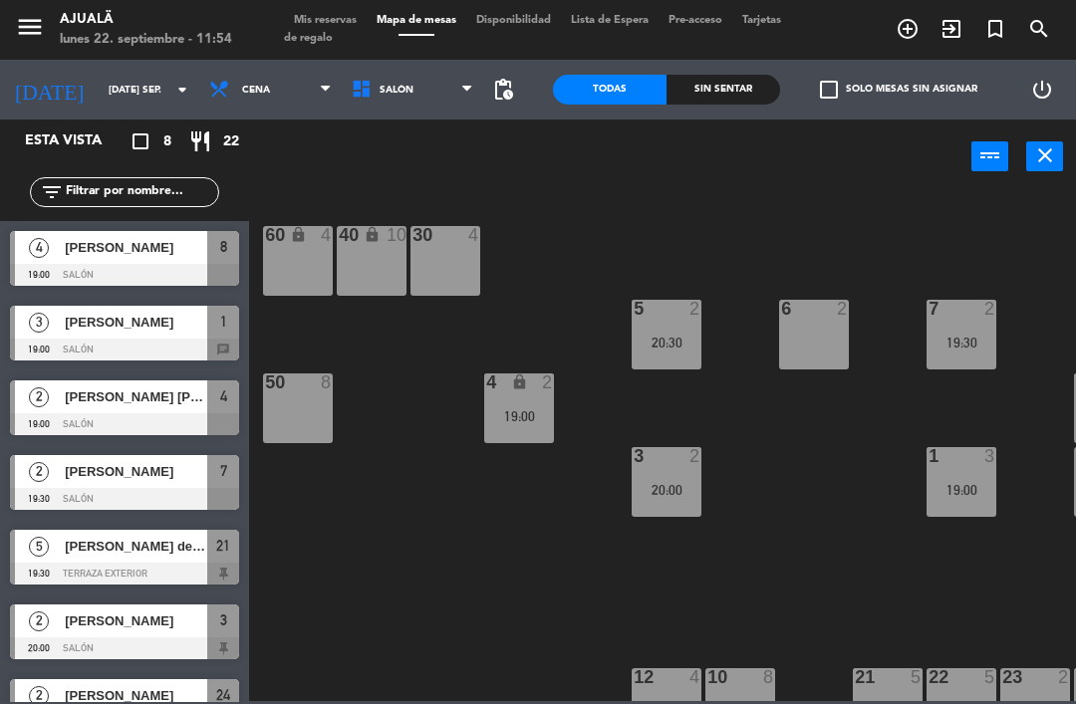
click at [124, 102] on input "[DATE] sep." at bounding box center [167, 90] width 136 height 31
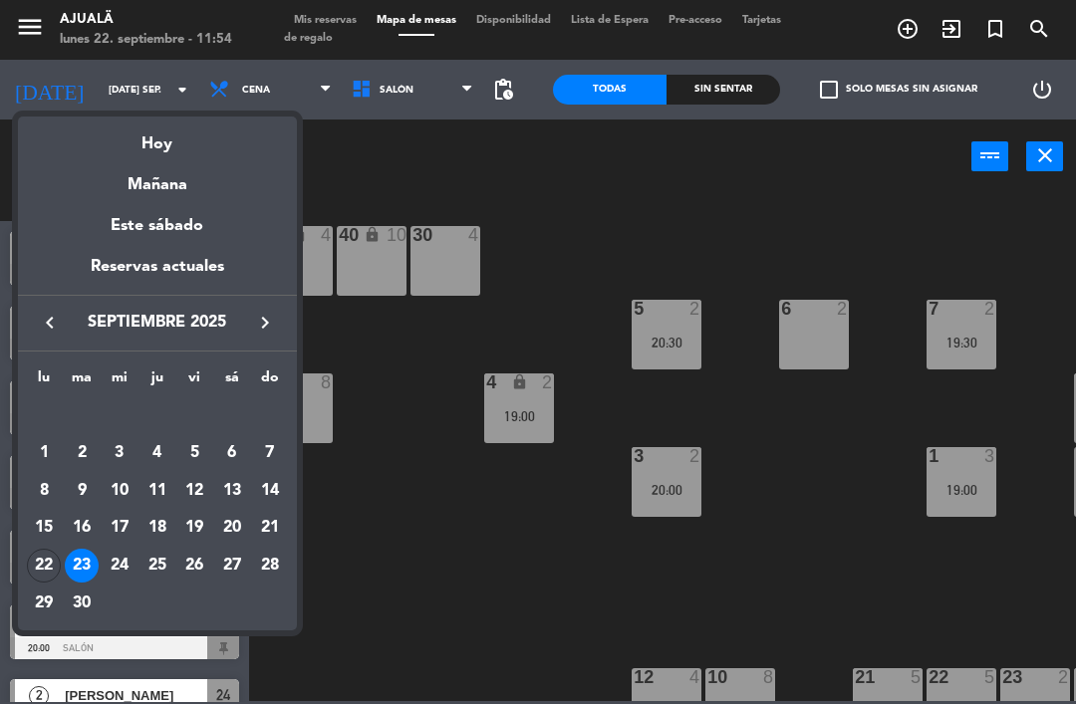
click at [122, 556] on div "24" at bounding box center [120, 566] width 34 height 34
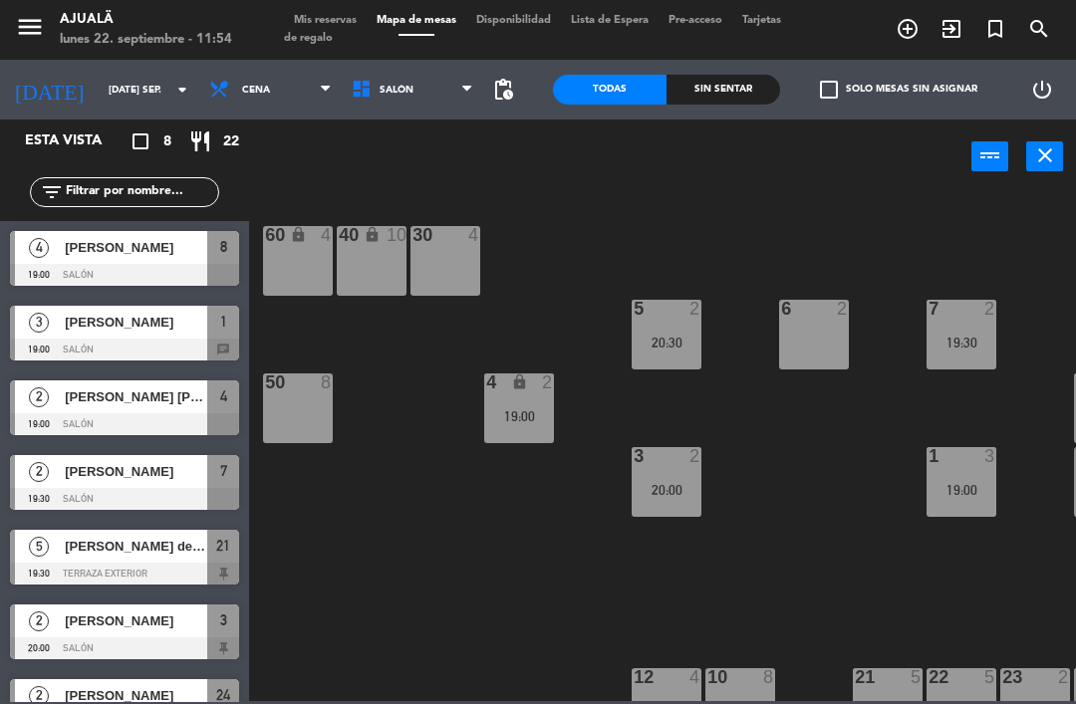
type input "mié. [DATE]"
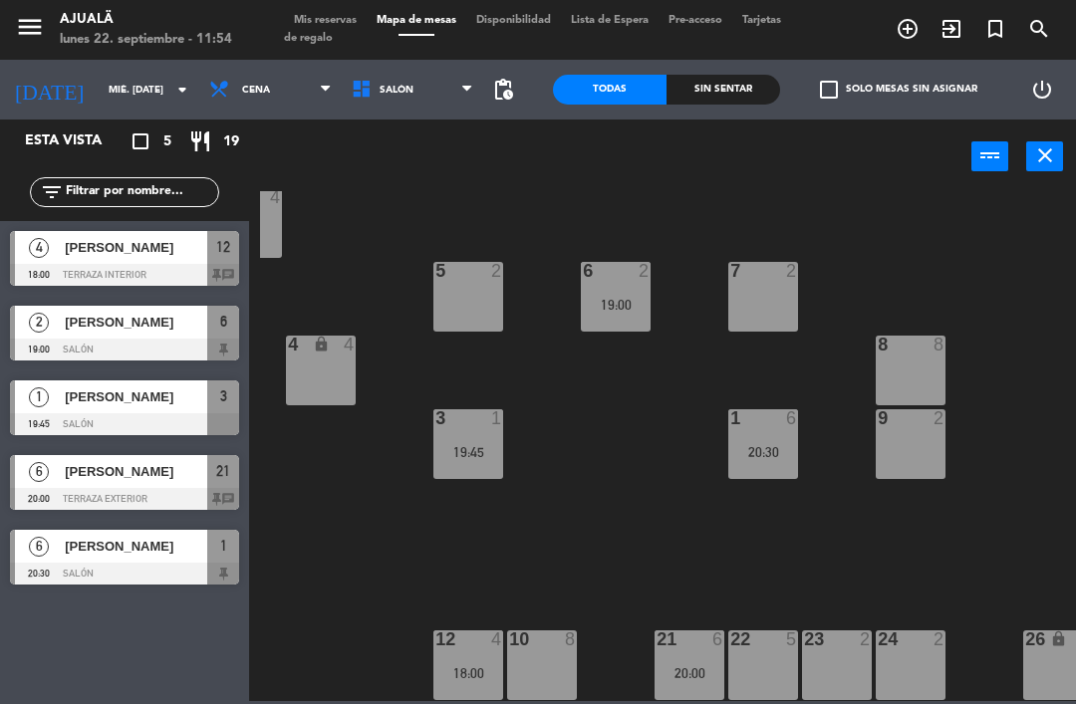
scroll to position [38, 200]
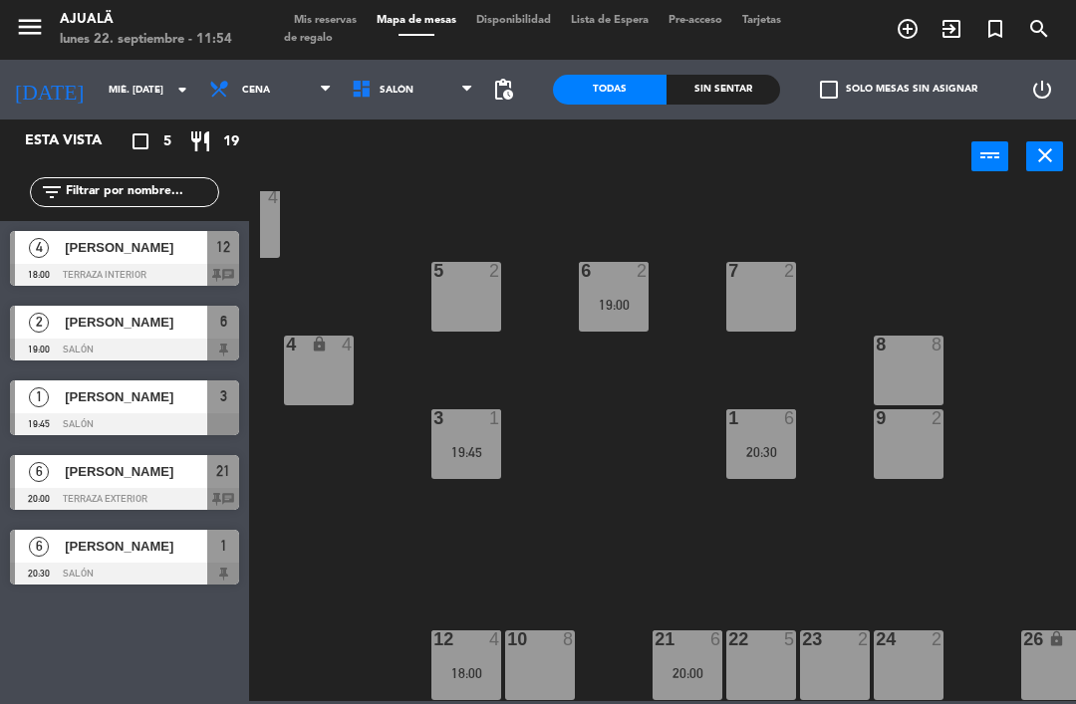
click at [942, 514] on div "30 4 40 lock 10 60 lock 4 5 2 6 2 19:00 7 2 4 lock 4 8 8 50 8 3 1 19:45 1 6 20:…" at bounding box center [668, 446] width 816 height 510
click at [782, 651] on div "22 5" at bounding box center [761, 666] width 70 height 70
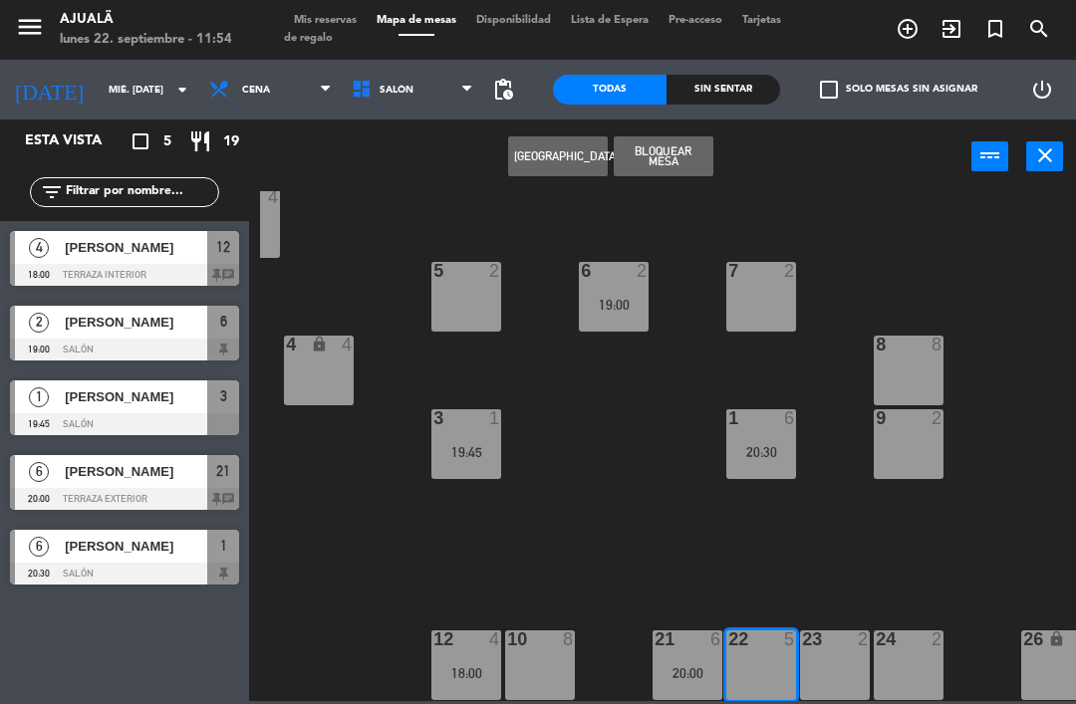
click at [551, 136] on button "[GEOGRAPHIC_DATA]" at bounding box center [558, 156] width 100 height 40
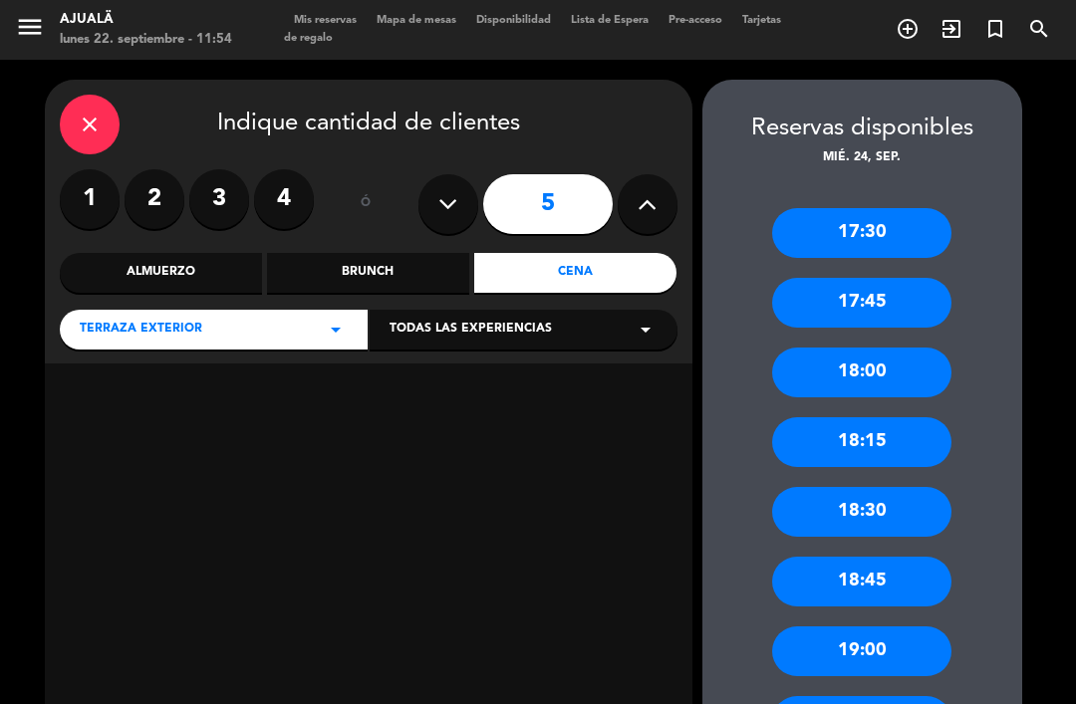
click at [287, 169] on label "4" at bounding box center [284, 199] width 60 height 60
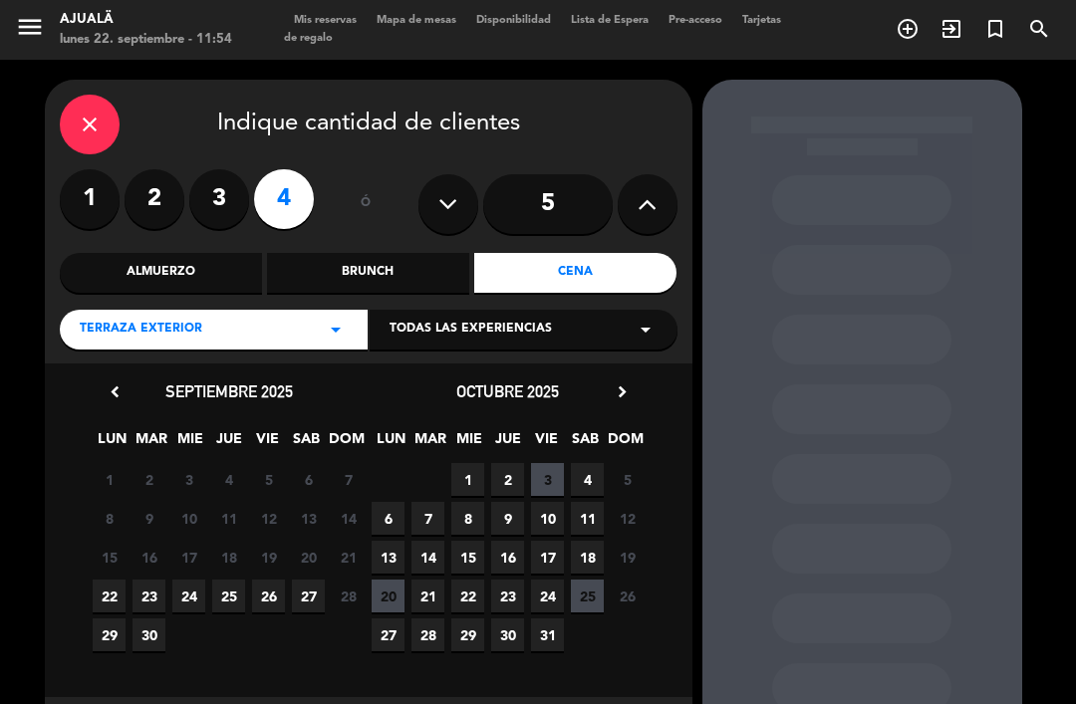
click at [200, 580] on span "24" at bounding box center [188, 596] width 33 height 33
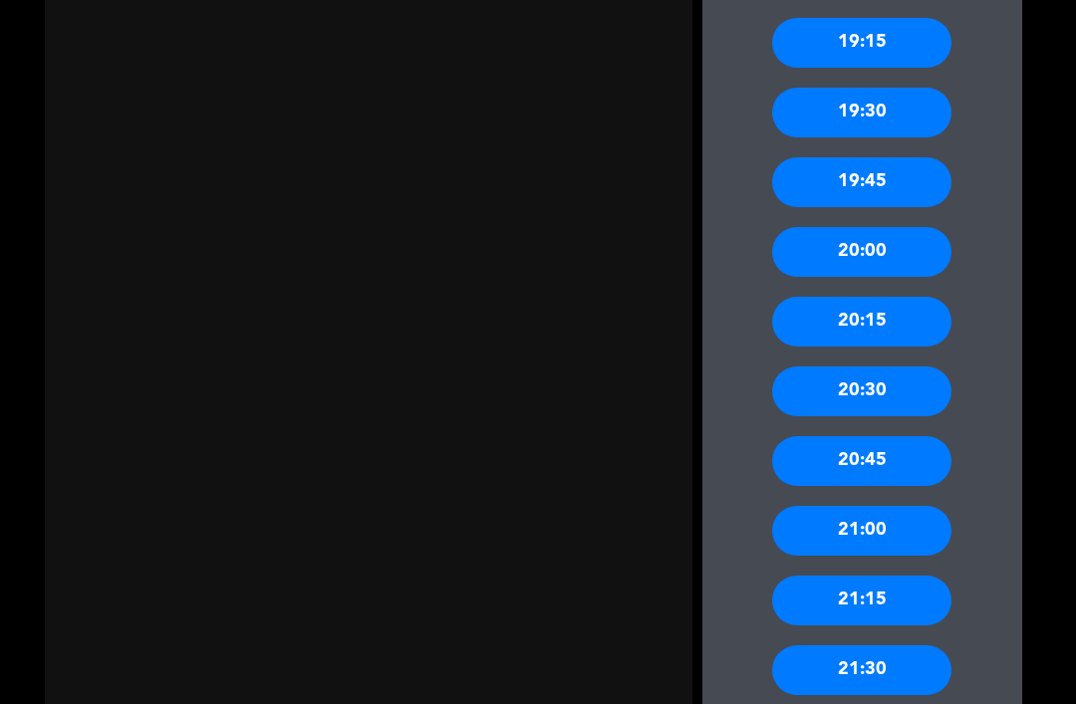
scroll to position [681, 0]
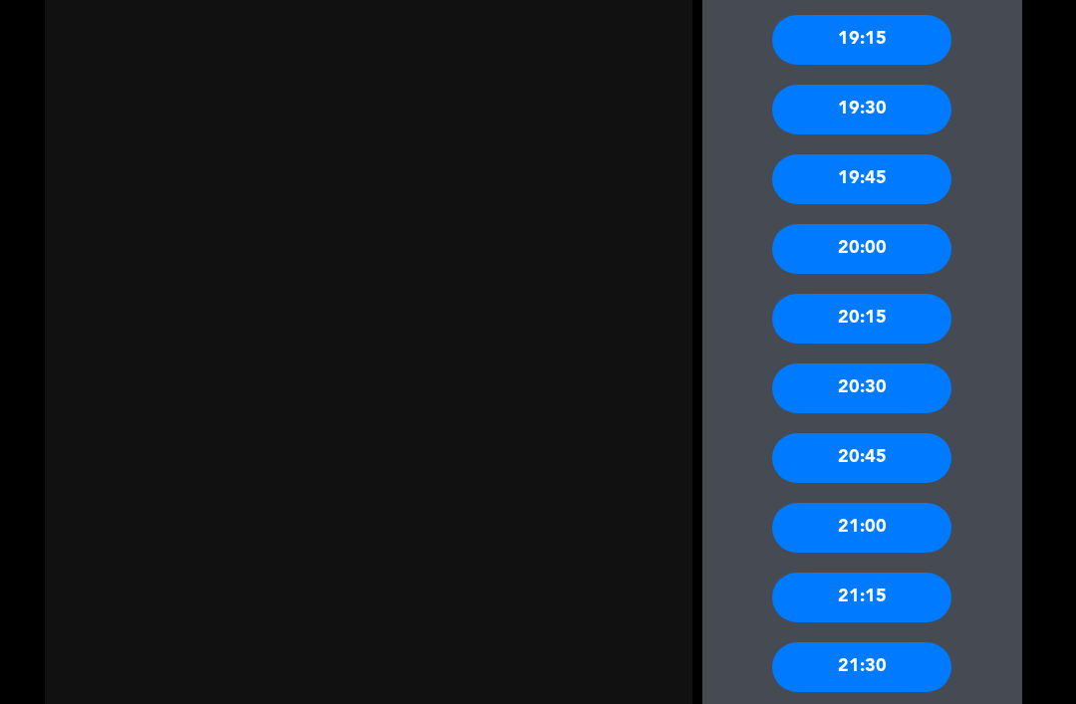
click at [913, 364] on div "20:30" at bounding box center [861, 389] width 179 height 50
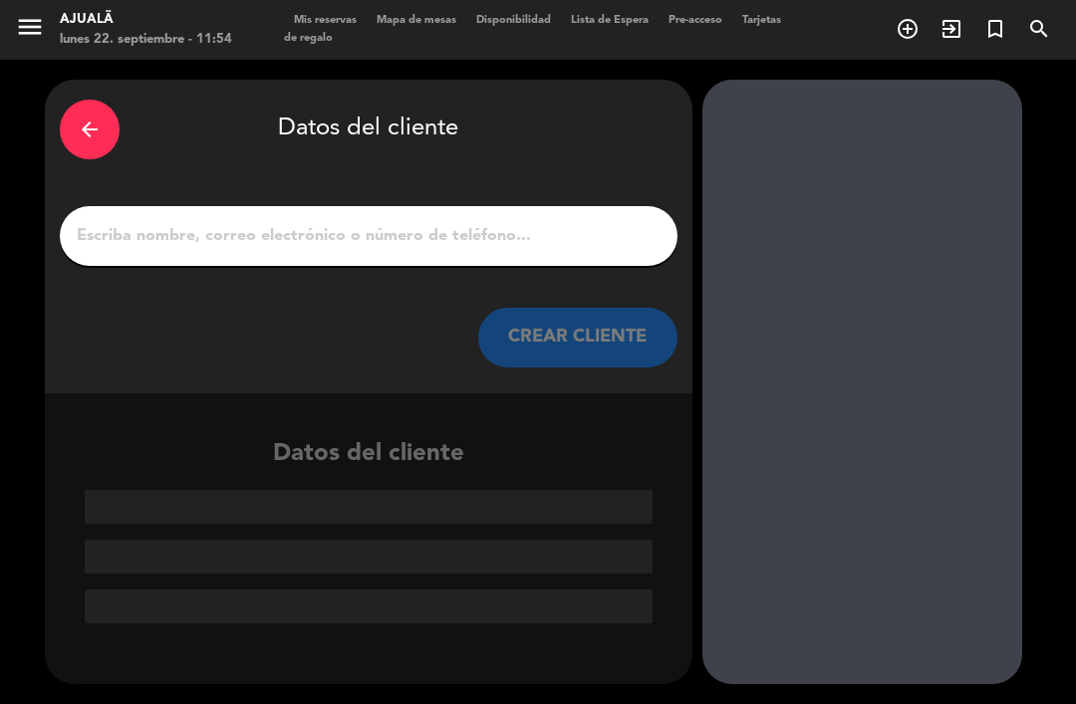
scroll to position [0, 0]
click at [485, 222] on input "1" at bounding box center [369, 236] width 588 height 28
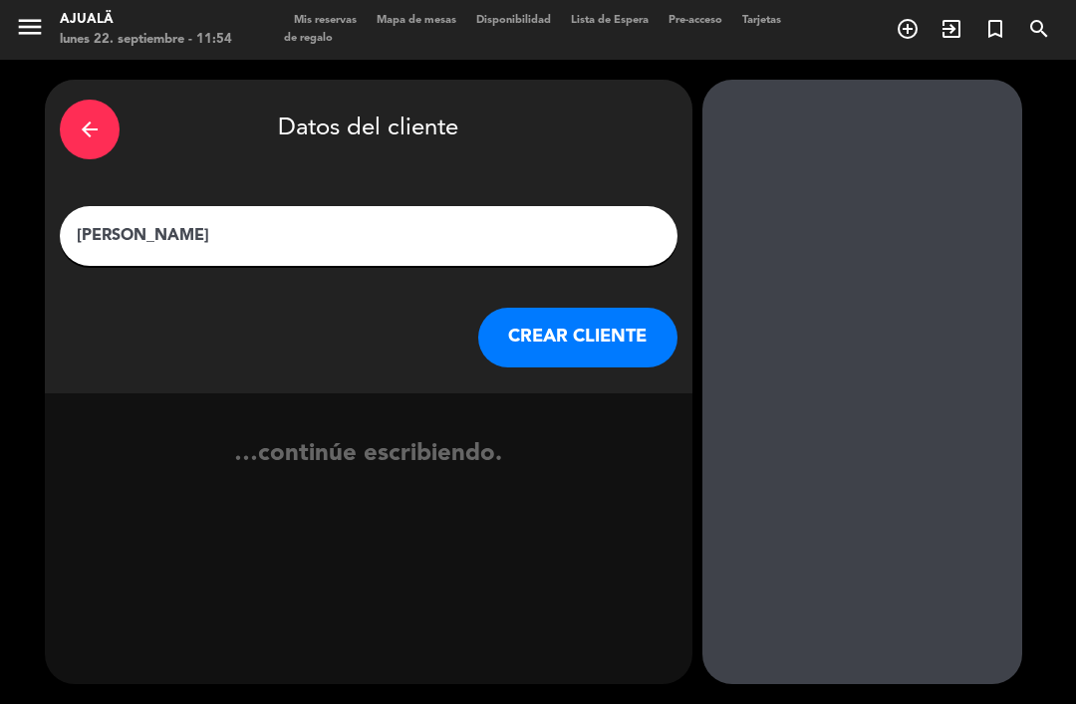
type input "[PERSON_NAME]"
click at [596, 308] on button "CREAR CLIENTE" at bounding box center [577, 338] width 199 height 60
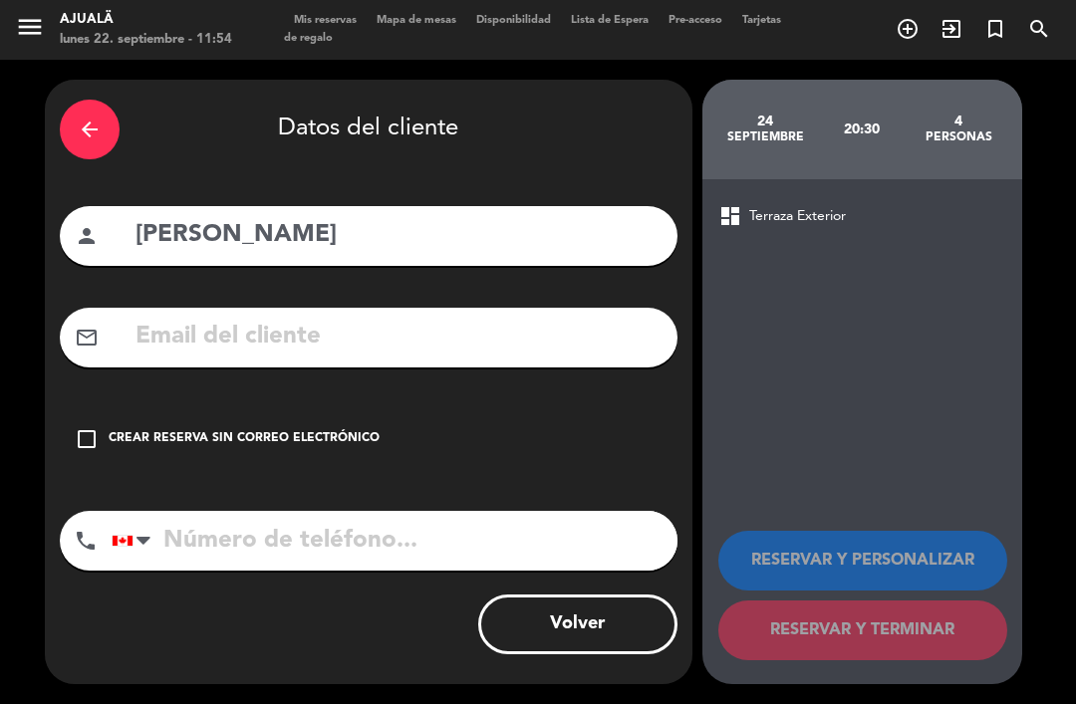
click at [351, 511] on input "tel" at bounding box center [395, 541] width 566 height 60
type input "8092224575"
click at [75, 427] on icon "check_box_outline_blank" at bounding box center [87, 439] width 24 height 24
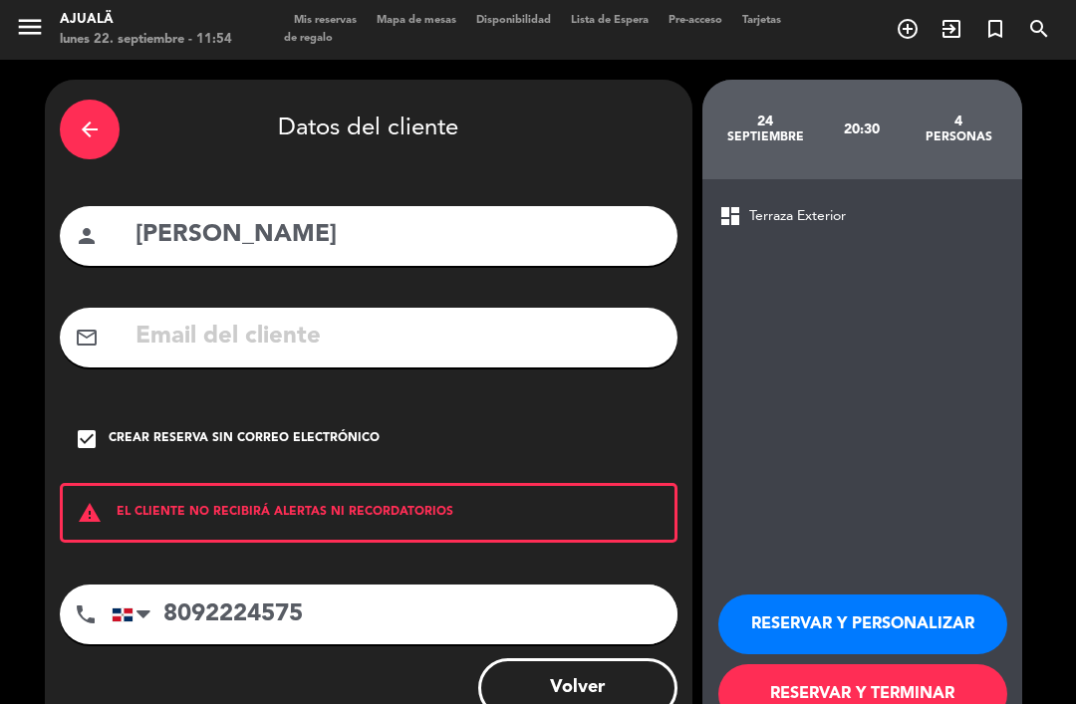
click at [877, 665] on button "RESERVAR Y TERMINAR" at bounding box center [862, 694] width 289 height 60
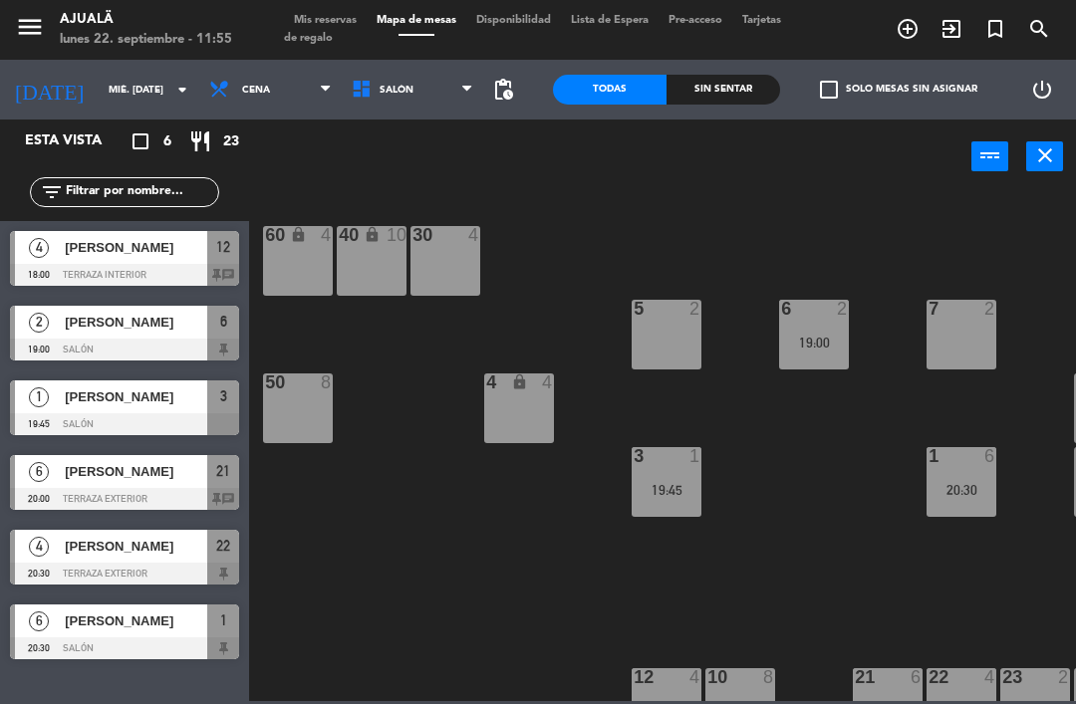
click at [144, 327] on span "[PERSON_NAME]" at bounding box center [136, 322] width 142 height 21
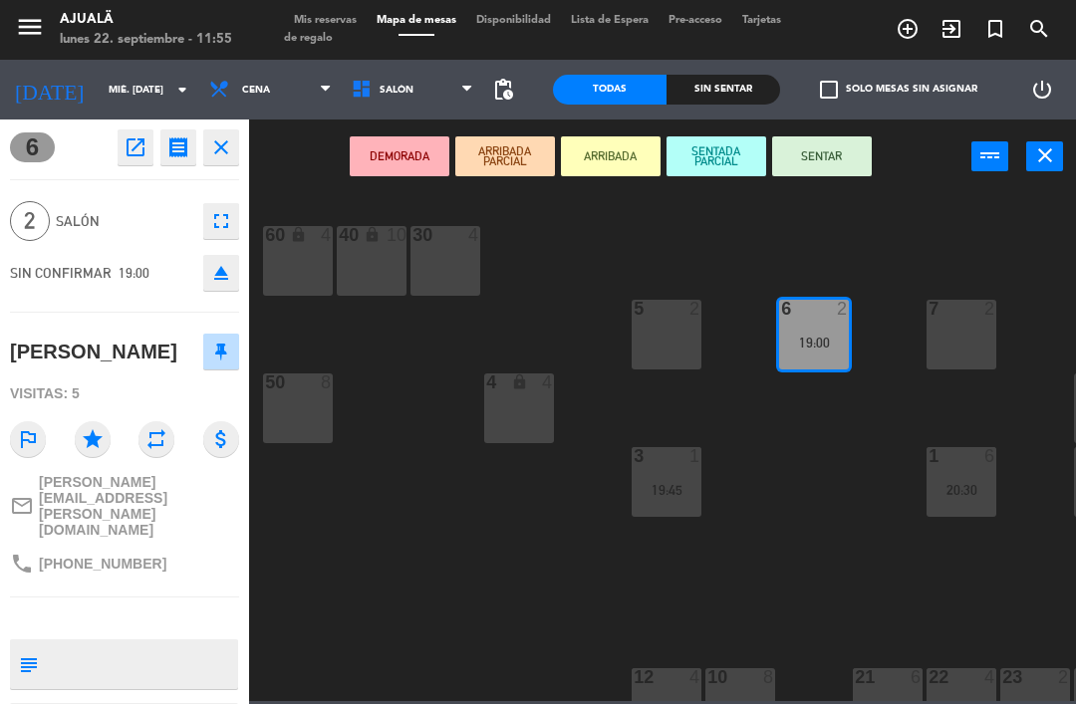
click at [134, 148] on icon "open_in_new" at bounding box center [136, 147] width 24 height 24
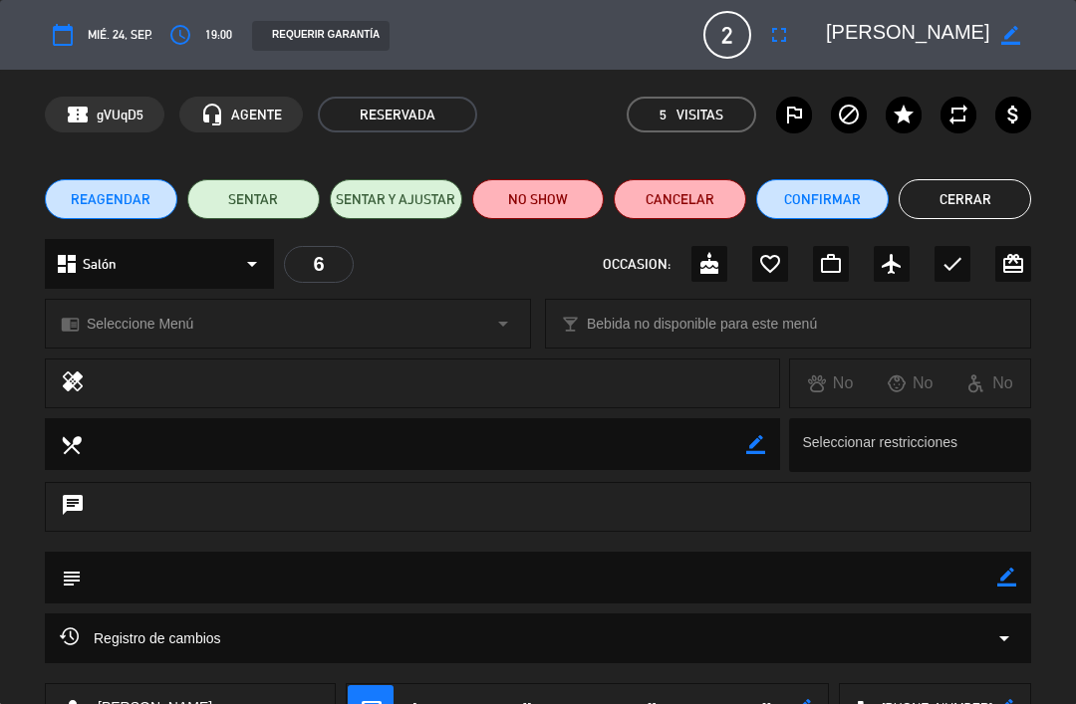
click at [130, 197] on span "REAGENDAR" at bounding box center [111, 199] width 80 height 21
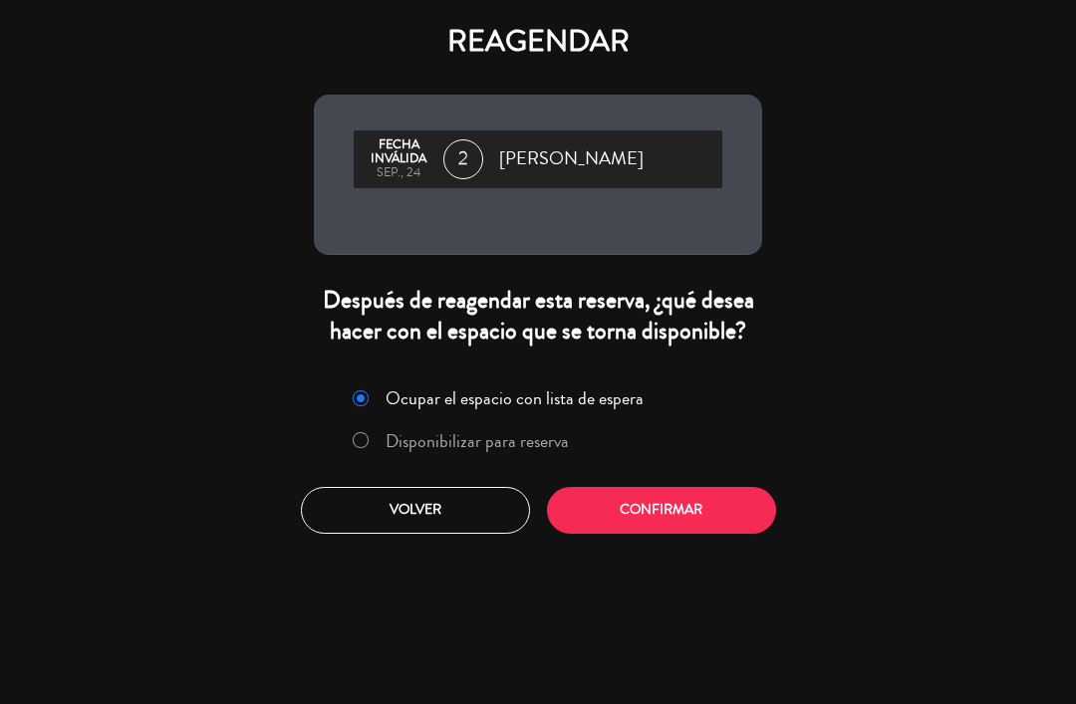
click at [355, 445] on input "Disponibilizar para reserva" at bounding box center [359, 438] width 13 height 13
radio input "true"
click at [702, 527] on button "Confirmar" at bounding box center [661, 510] width 229 height 47
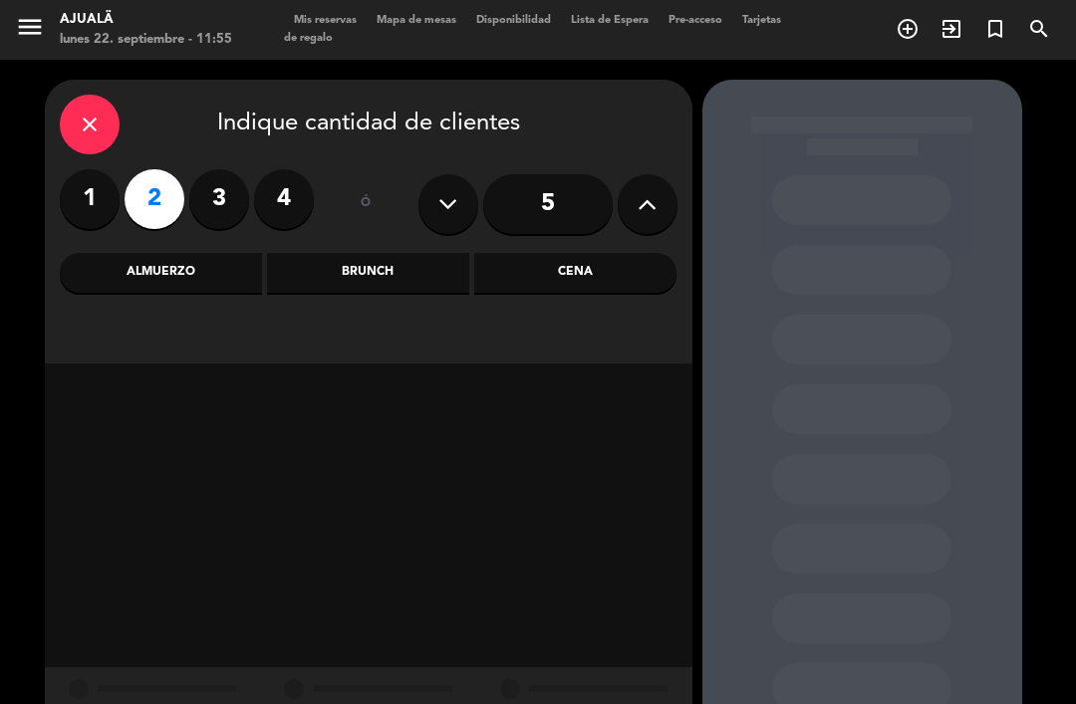
click at [584, 253] on div "Cena" at bounding box center [575, 273] width 202 height 40
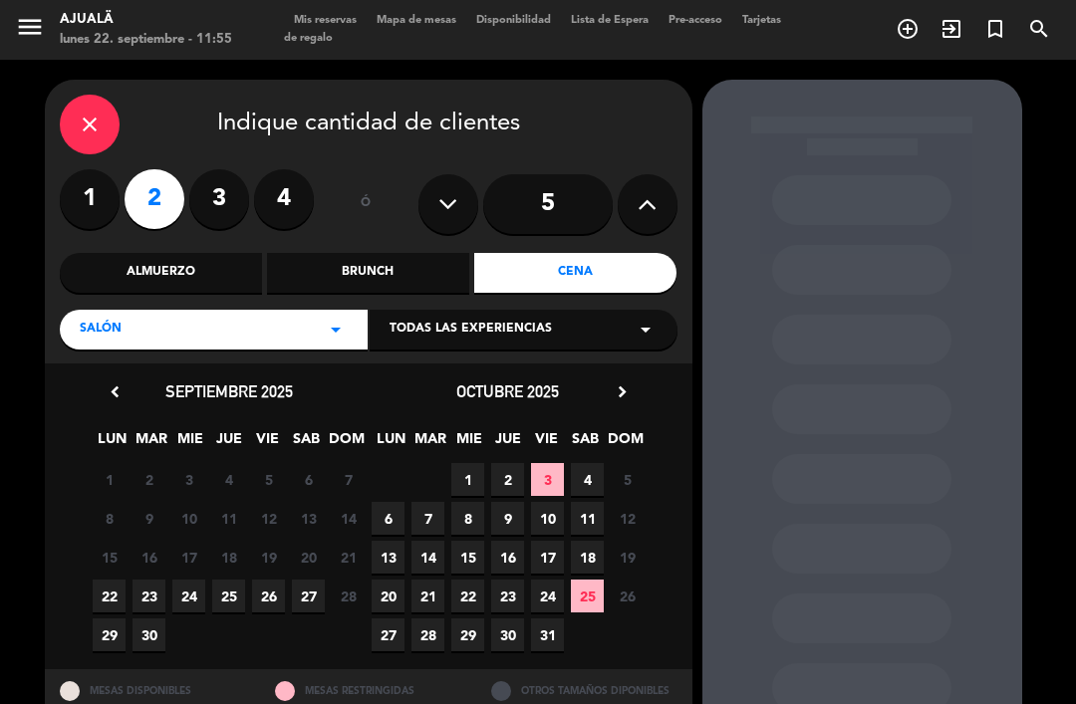
click at [78, 113] on icon "close" at bounding box center [90, 125] width 24 height 24
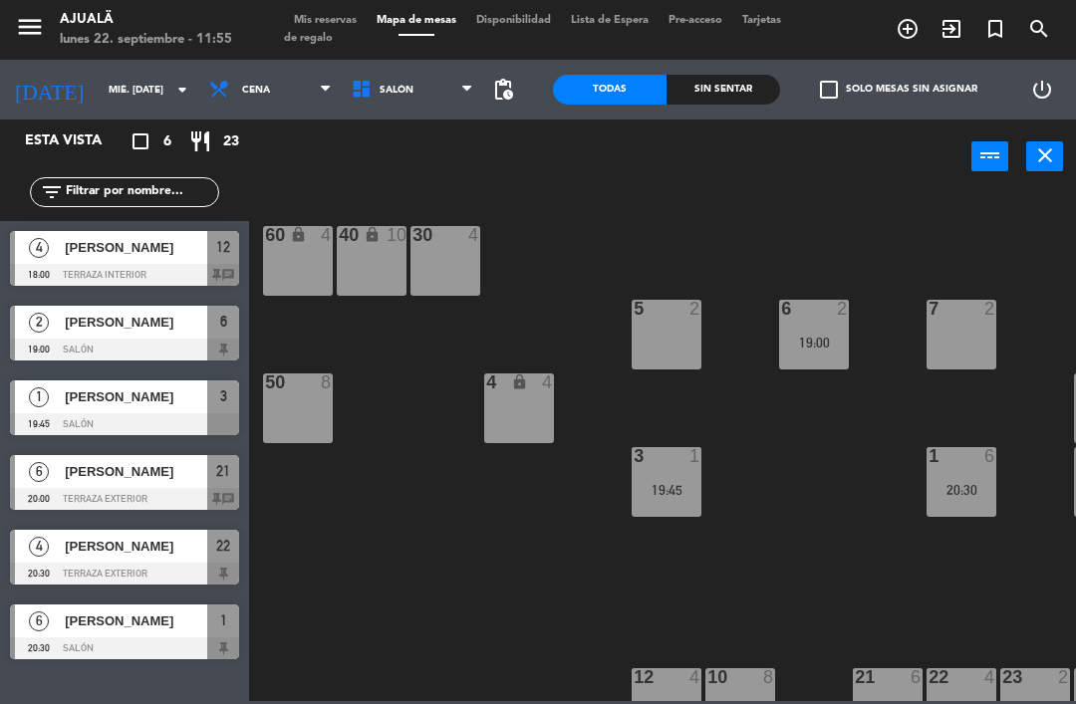
click at [150, 331] on span "[PERSON_NAME]" at bounding box center [136, 322] width 142 height 21
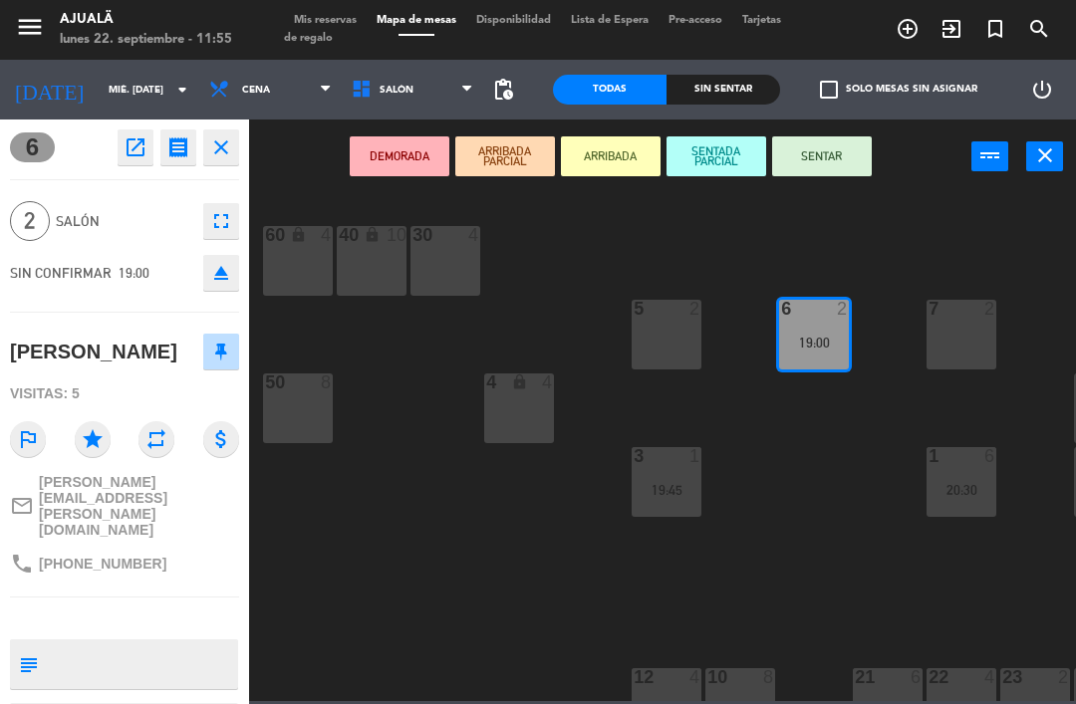
click at [140, 146] on icon "open_in_new" at bounding box center [136, 147] width 24 height 24
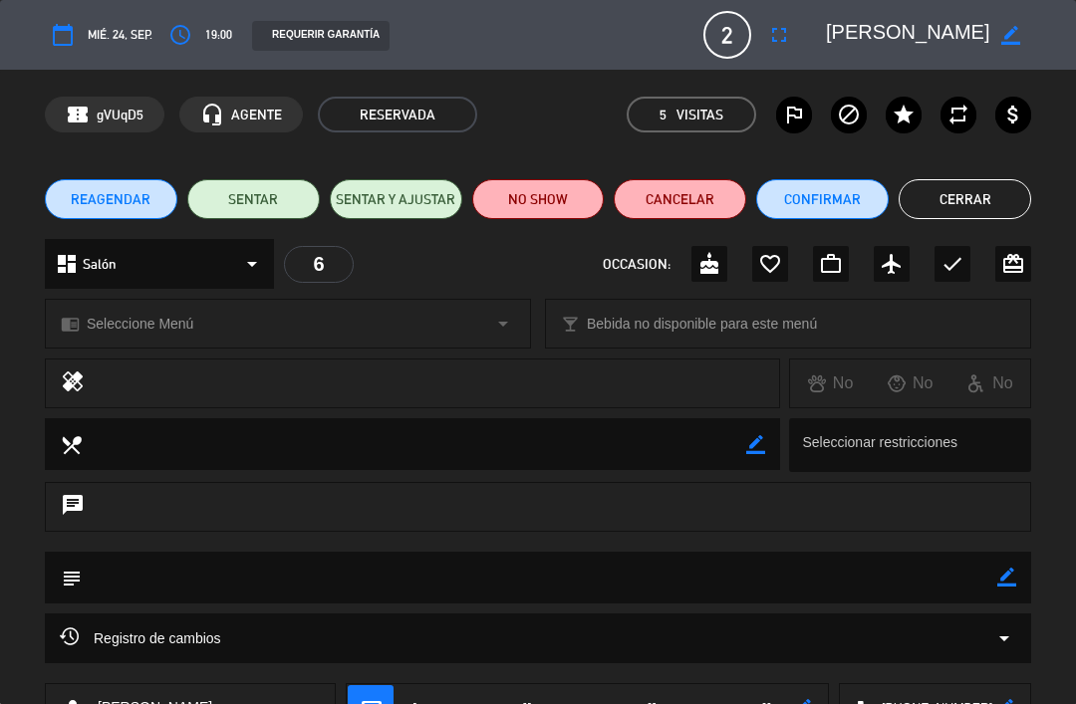
click at [134, 196] on span "REAGENDAR" at bounding box center [111, 199] width 80 height 21
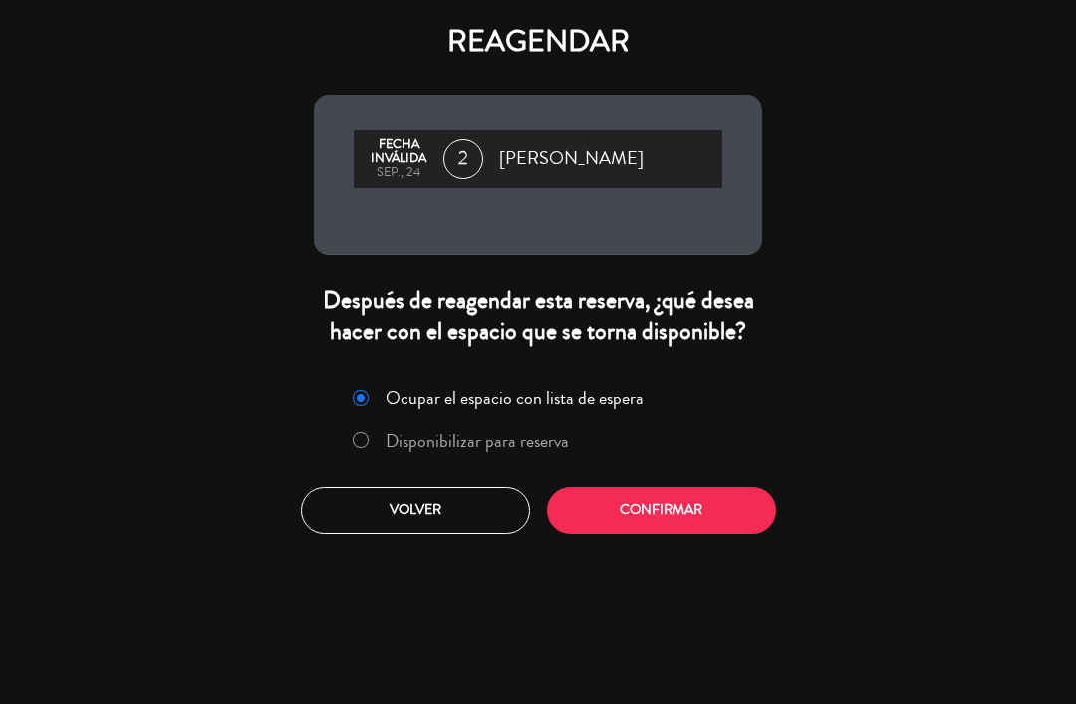
click at [381, 459] on label "Disponibilizar para reserva" at bounding box center [460, 441] width 237 height 36
click at [677, 527] on button "Confirmar" at bounding box center [661, 510] width 229 height 47
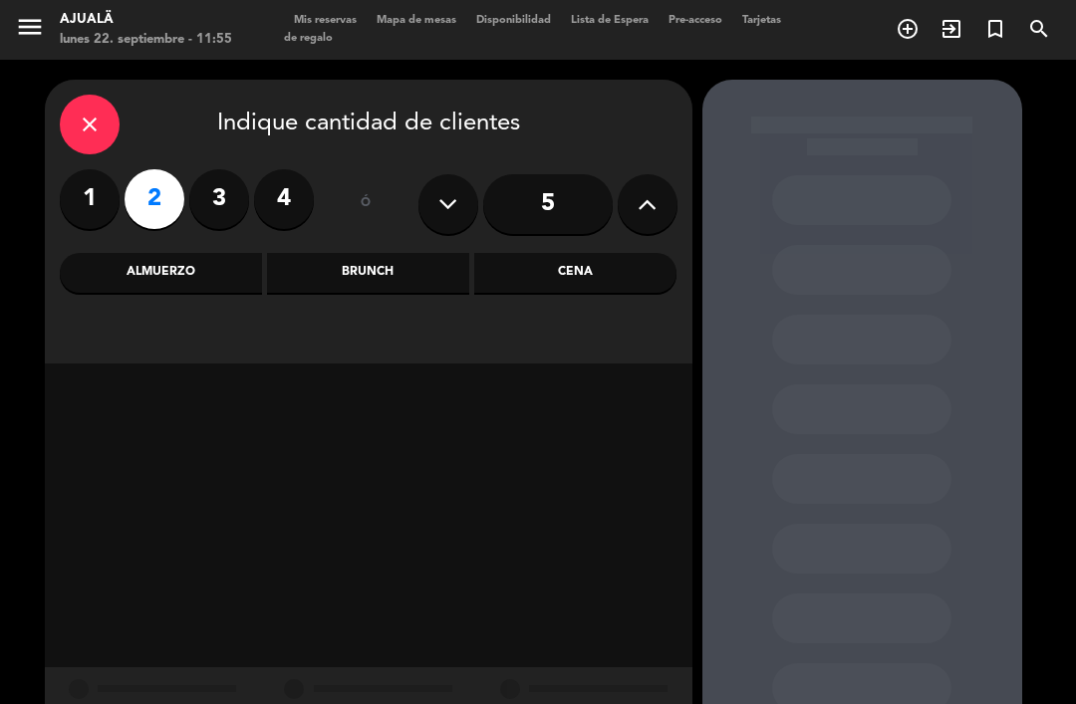
click at [577, 253] on div "Cena" at bounding box center [575, 273] width 202 height 40
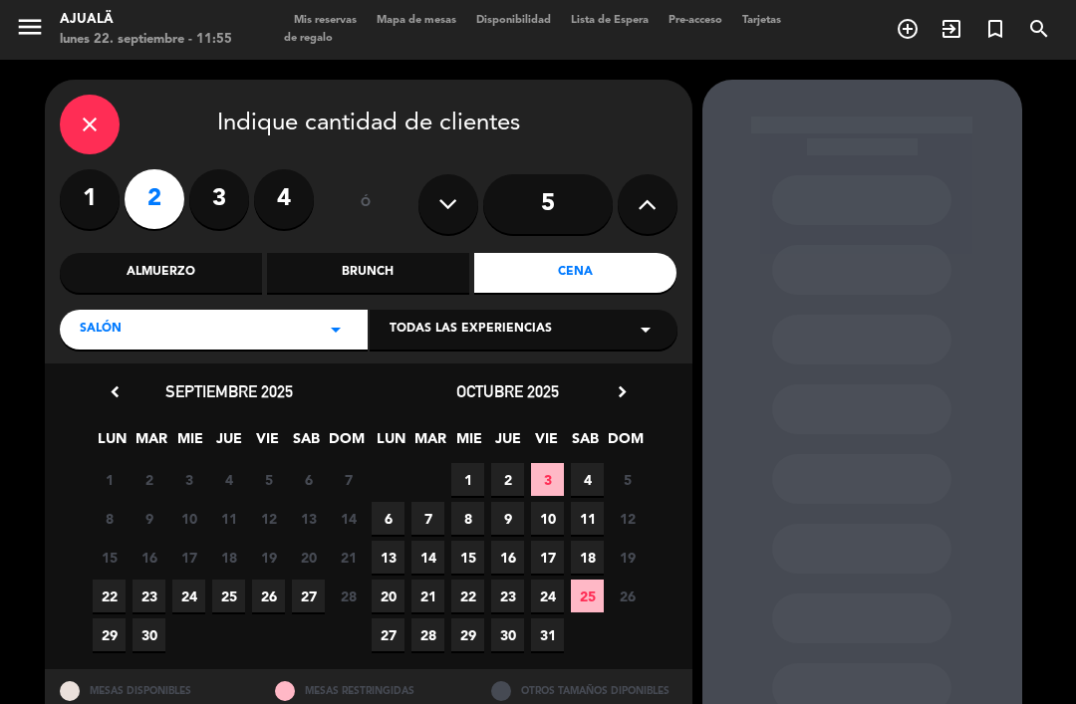
click at [152, 580] on span "23" at bounding box center [148, 596] width 33 height 33
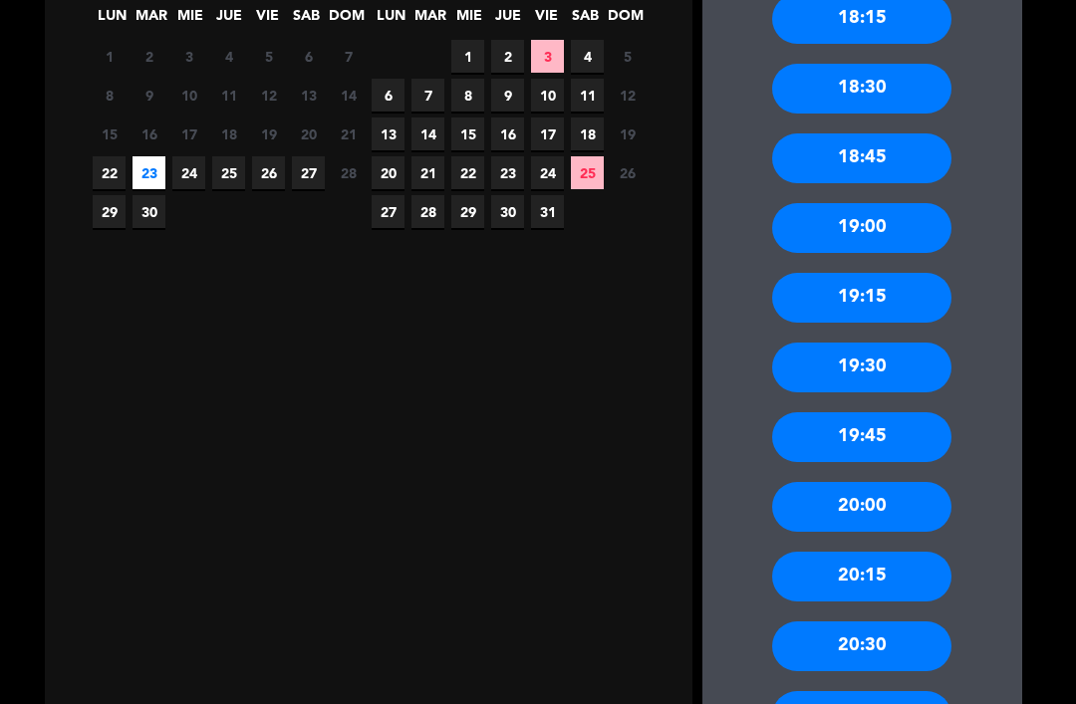
scroll to position [423, 0]
click at [874, 203] on div "19:00" at bounding box center [861, 228] width 179 height 50
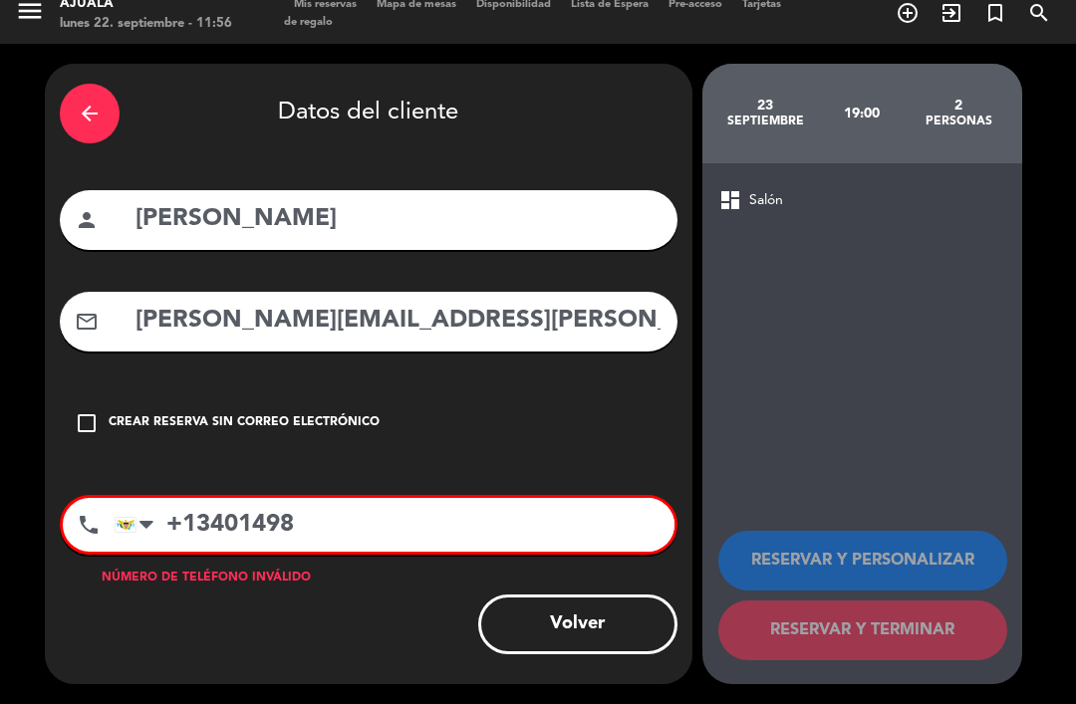
scroll to position [0, 0]
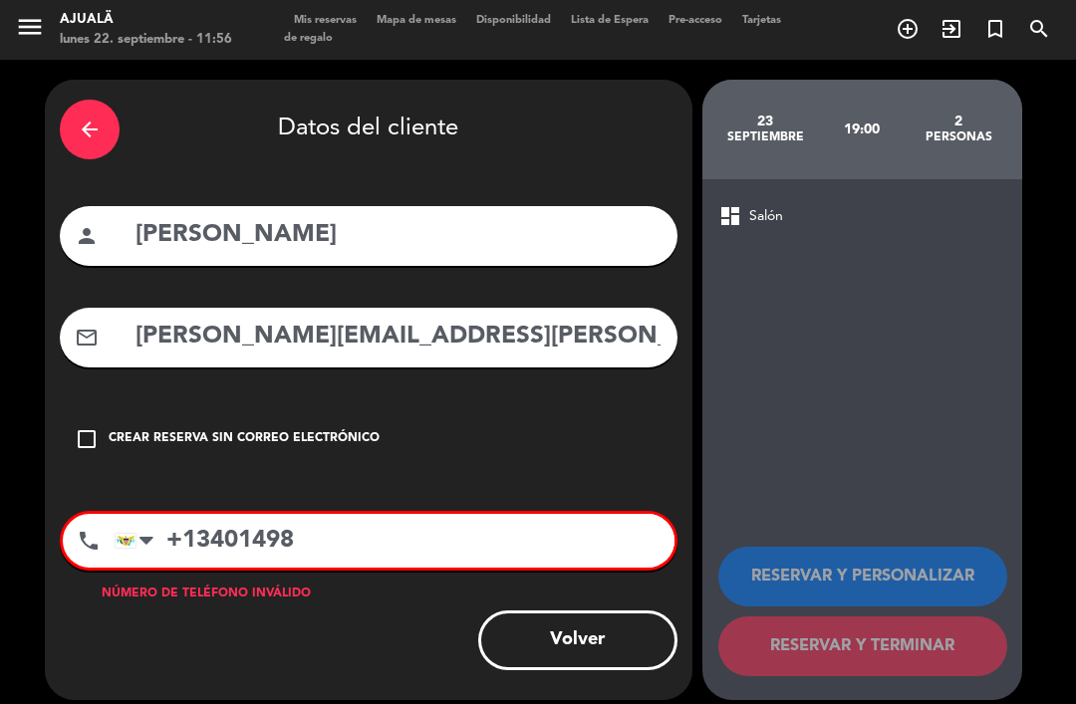
click at [216, 514] on input "+13401498" at bounding box center [395, 541] width 560 height 54
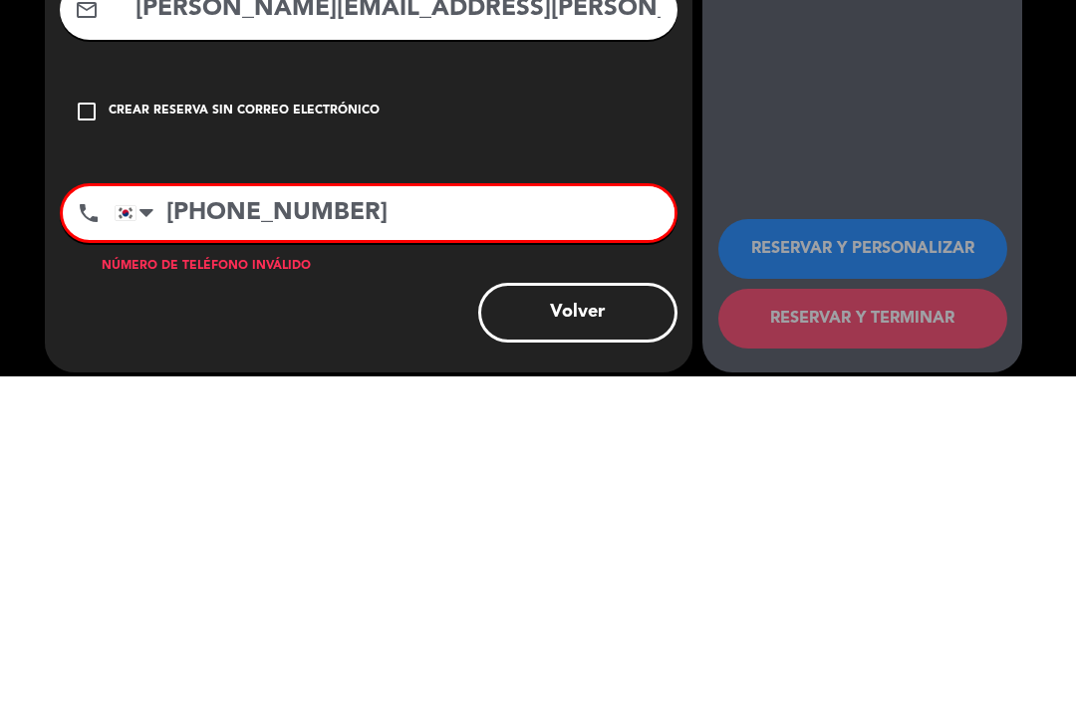
click at [441, 514] on input "[PHONE_NUMBER]" at bounding box center [395, 541] width 560 height 54
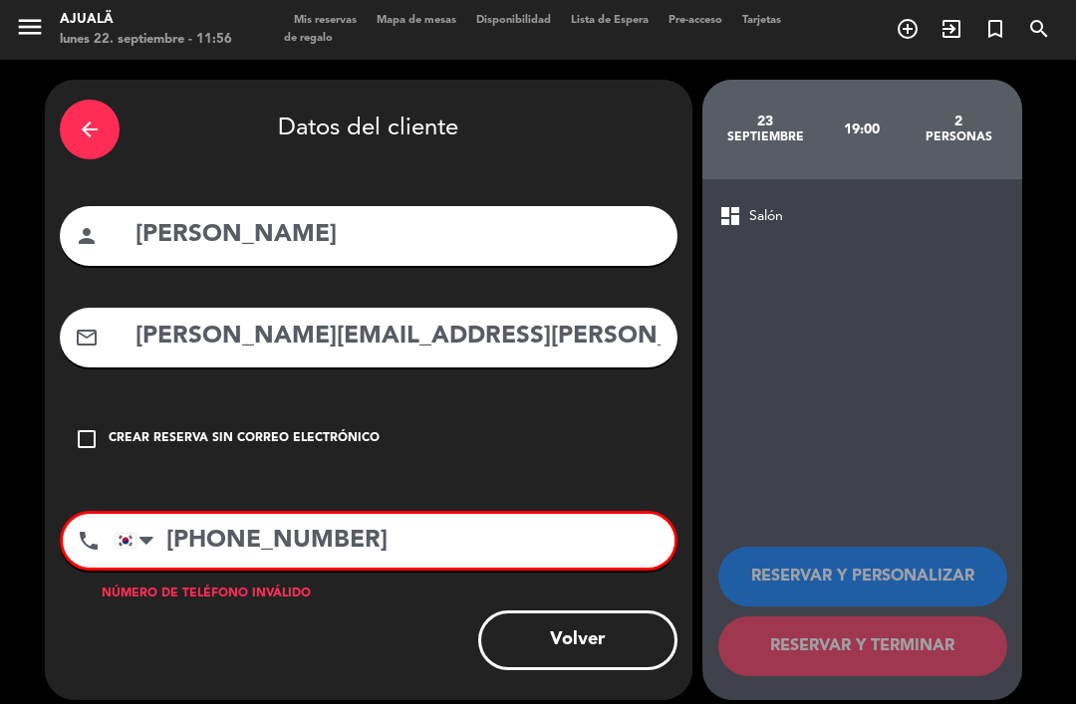
click at [368, 611] on div "Volver" at bounding box center [369, 641] width 618 height 60
click at [179, 514] on input "[PHONE_NUMBER]" at bounding box center [395, 541] width 560 height 54
click at [173, 514] on input "8293401498" at bounding box center [395, 541] width 560 height 54
type input "8293401498"
click at [414, 693] on div "arrow_back Datos del cliente person [PERSON_NAME] mail_outline [PERSON_NAME][EM…" at bounding box center [538, 390] width 1076 height 660
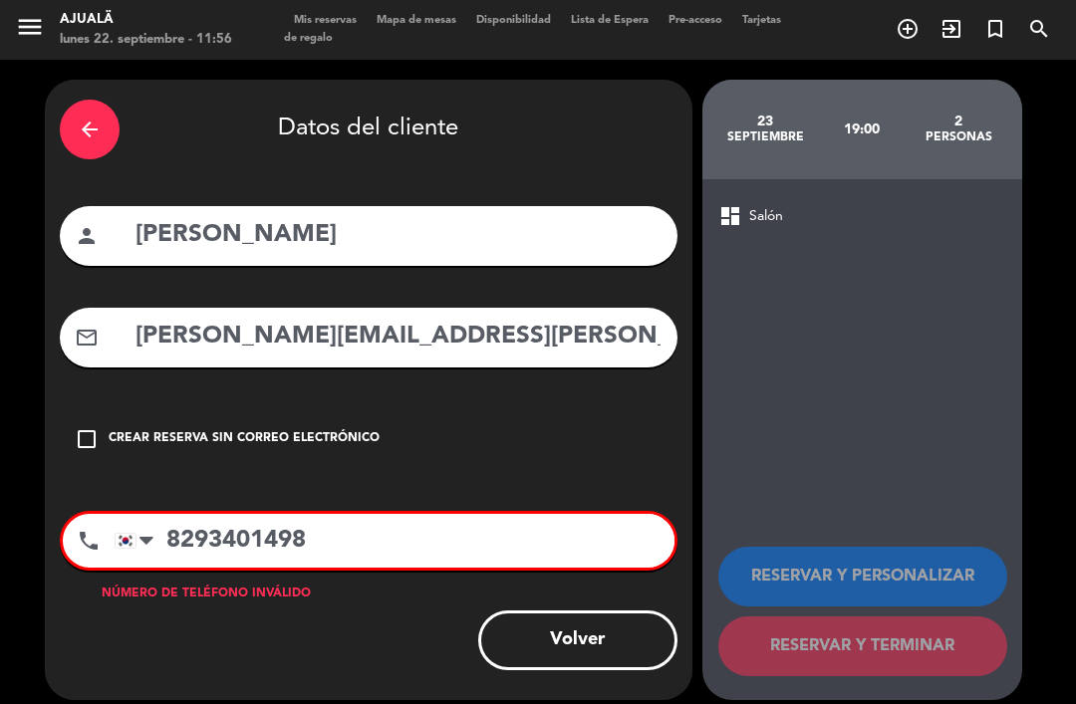
click at [392, 644] on div "Volver" at bounding box center [369, 641] width 618 height 60
click at [199, 545] on div "phone [GEOGRAPHIC_DATA] +1 [GEOGRAPHIC_DATA] +44 [GEOGRAPHIC_DATA] ([GEOGRAPHIC…" at bounding box center [369, 561] width 618 height 100
click at [127, 515] on div at bounding box center [139, 541] width 46 height 52
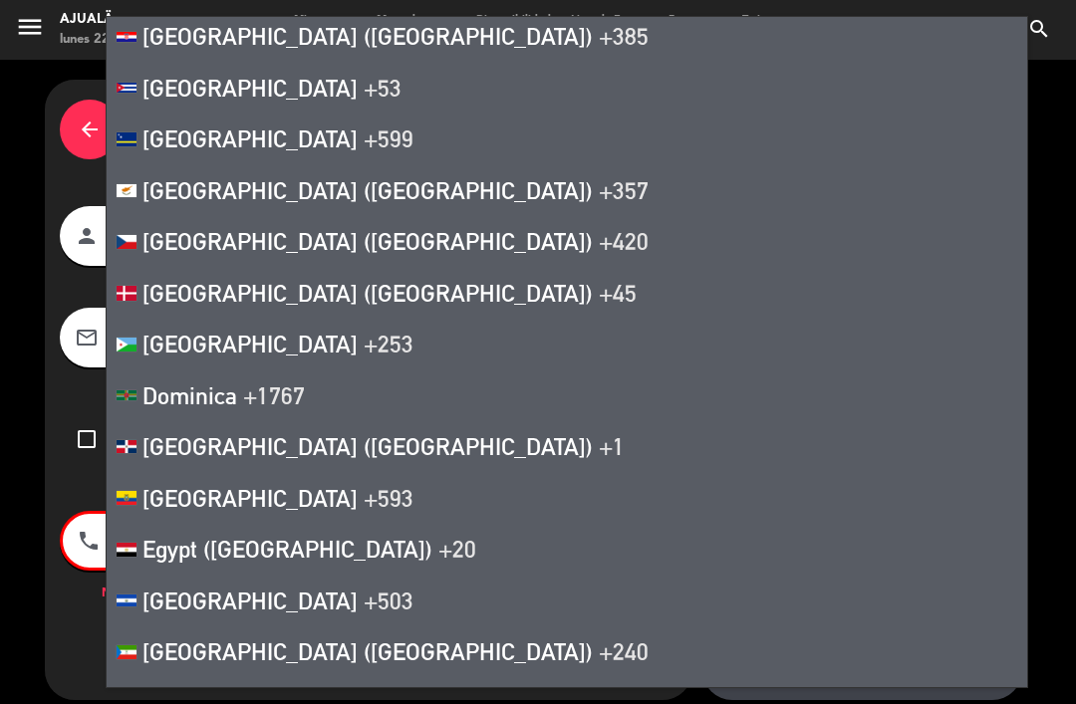
scroll to position [2988, 0]
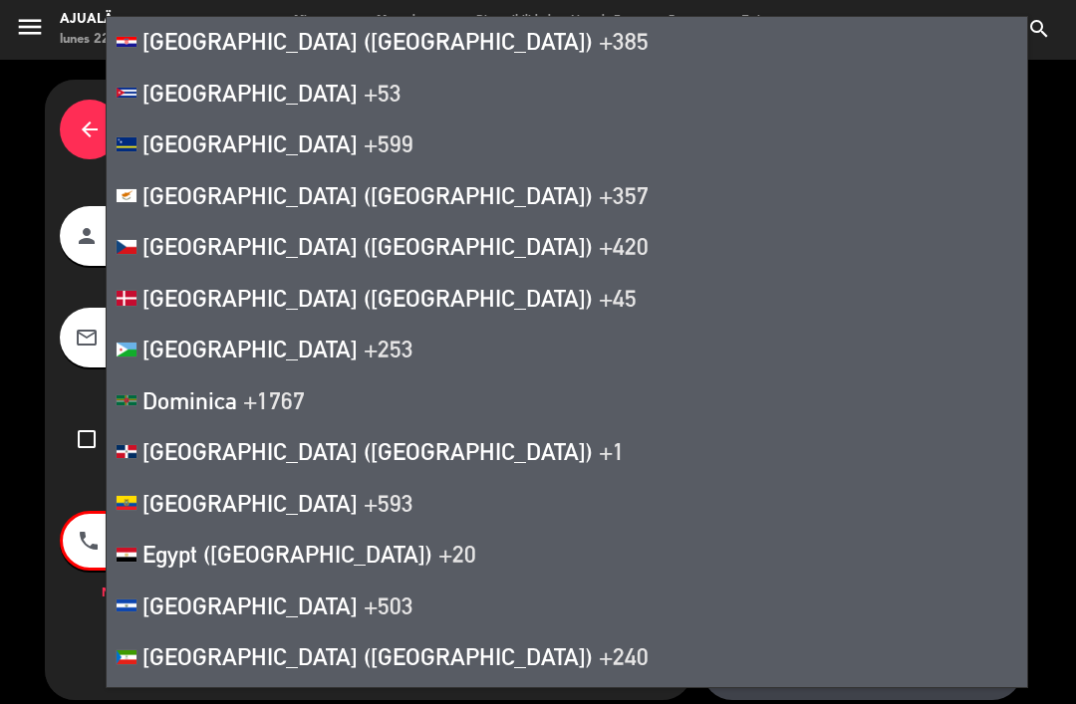
click at [312, 437] on span "[GEOGRAPHIC_DATA] ([GEOGRAPHIC_DATA])" at bounding box center [367, 451] width 450 height 28
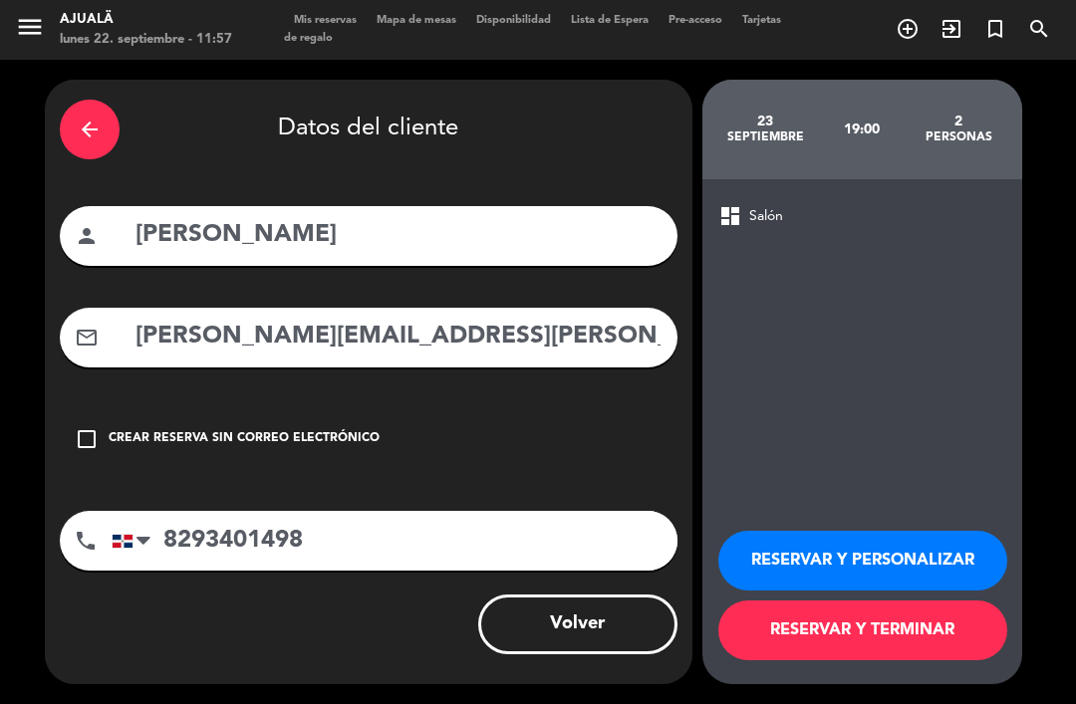
click at [900, 630] on button "RESERVAR Y TERMINAR" at bounding box center [862, 631] width 289 height 60
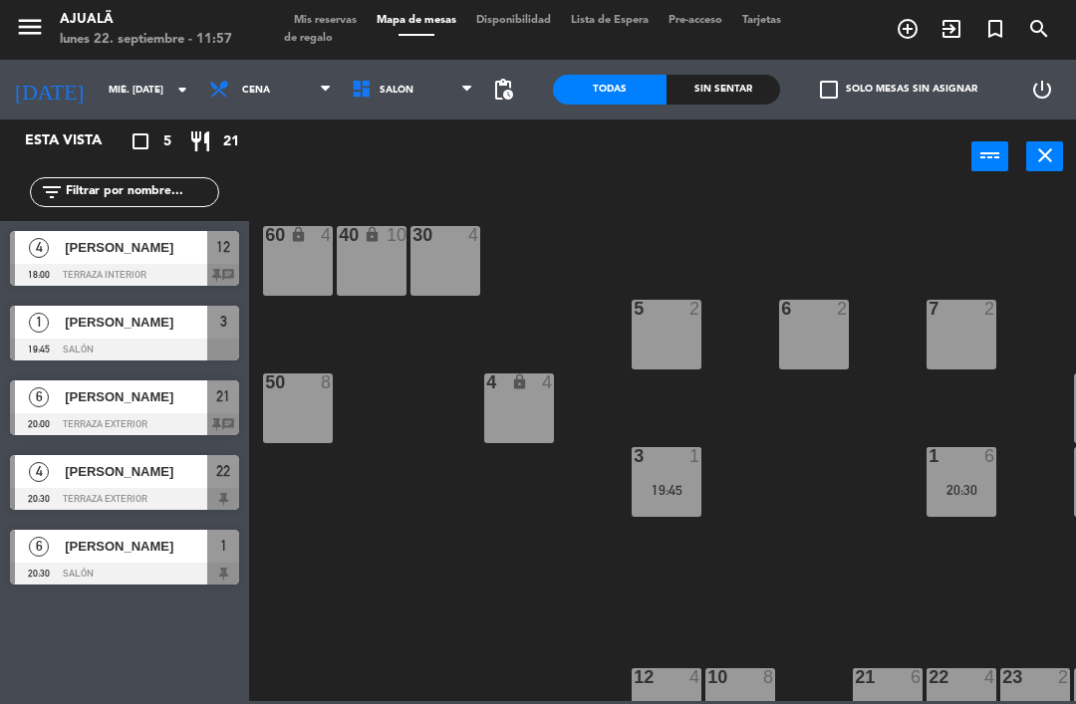
click at [109, 87] on input "mié. [DATE]" at bounding box center [167, 90] width 136 height 31
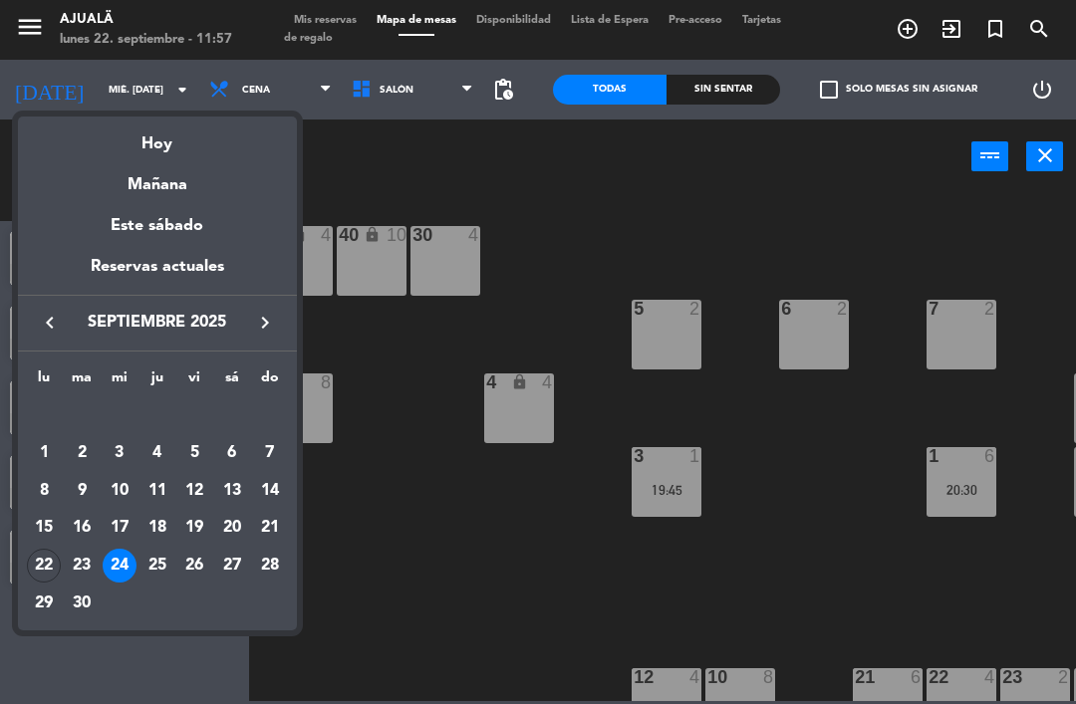
click at [86, 564] on div "23" at bounding box center [82, 566] width 34 height 34
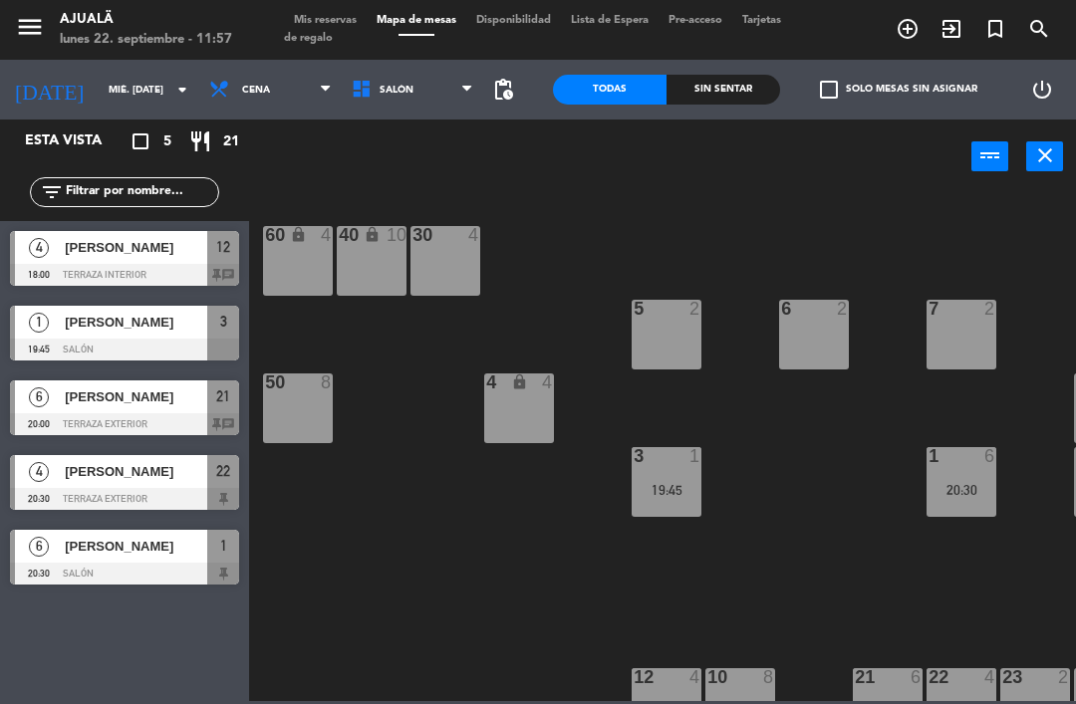
type input "[DATE] sep."
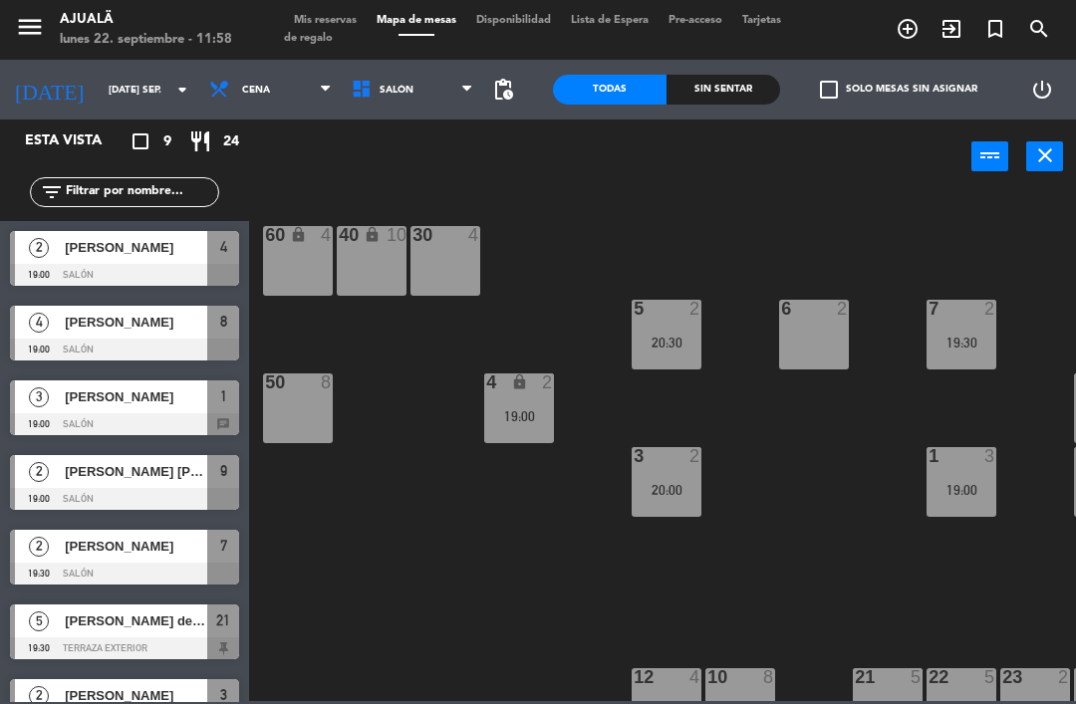
click at [487, 646] on div "30 4 40 lock 10 60 lock 4 5 2 20:30 6 2 7 2 19:30 4 lock 2 19:00 8 4 19:00 50 8…" at bounding box center [668, 446] width 816 height 510
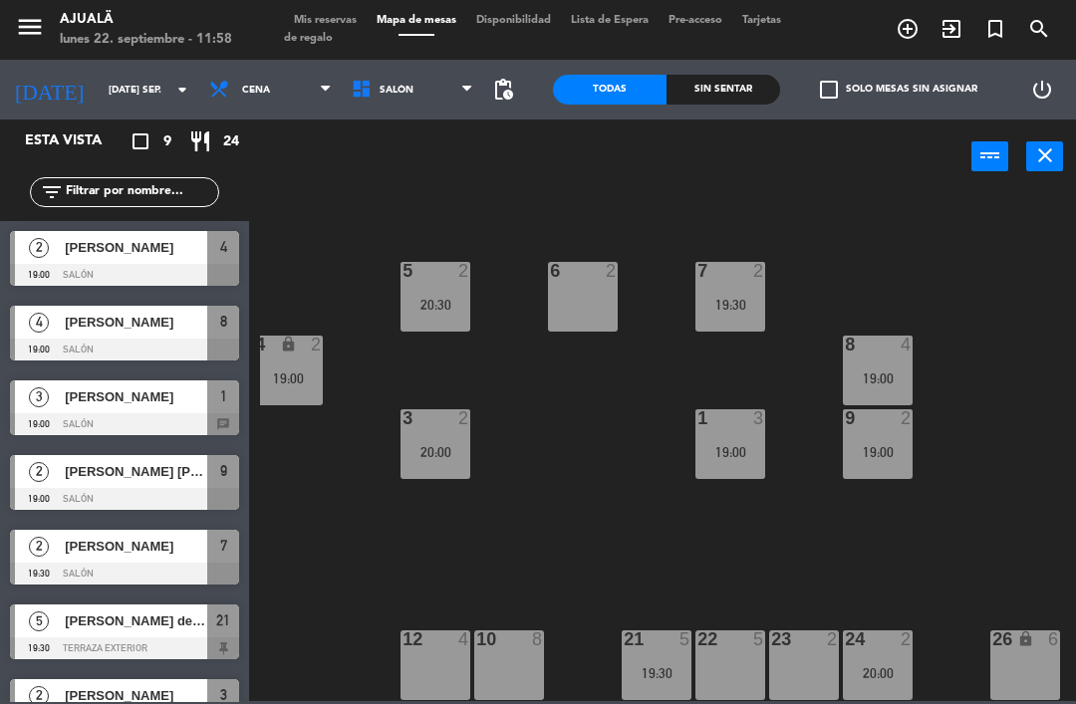
scroll to position [38, 231]
click at [749, 655] on div "22 5" at bounding box center [730, 666] width 70 height 70
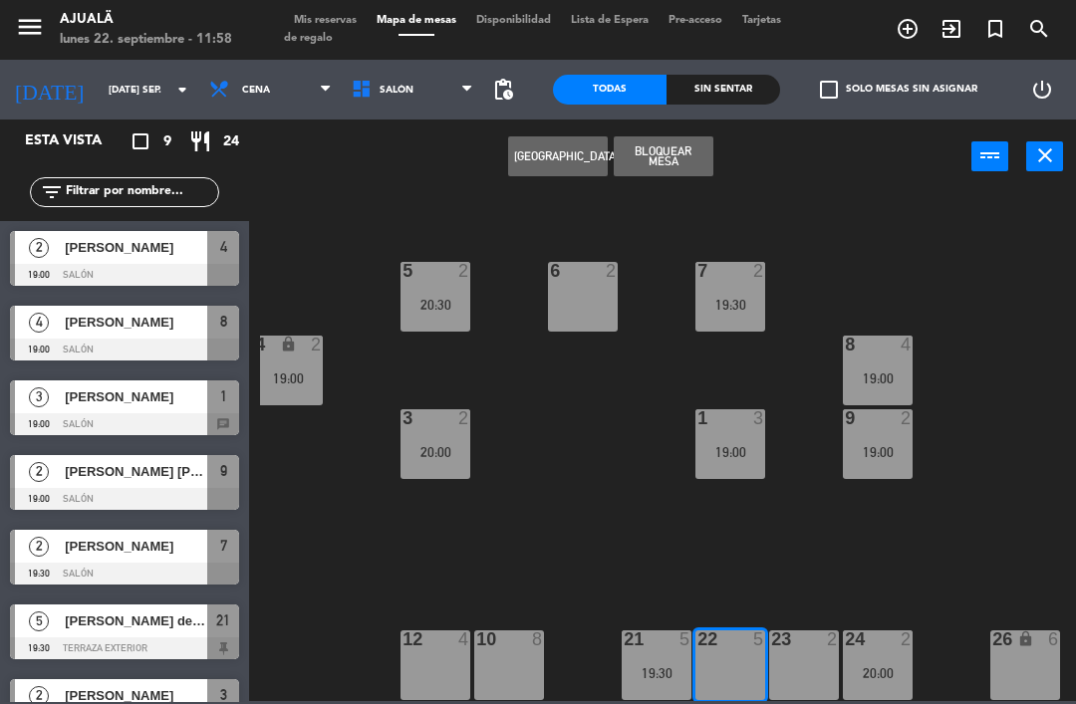
click at [545, 155] on button "[GEOGRAPHIC_DATA]" at bounding box center [558, 156] width 100 height 40
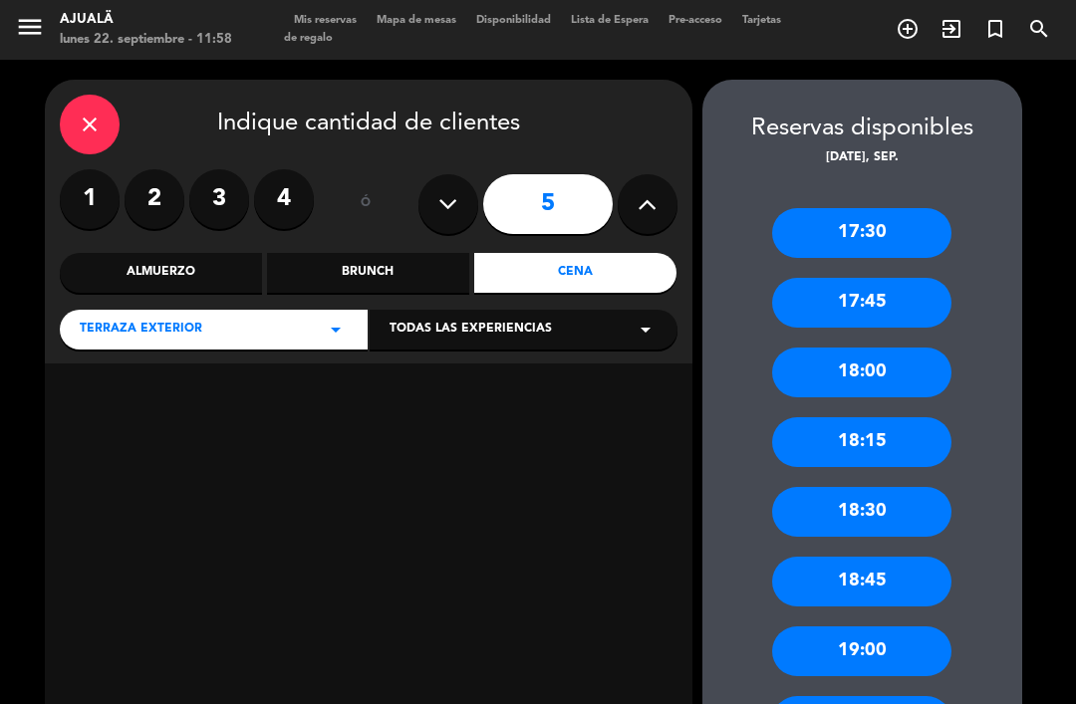
click at [633, 174] on button at bounding box center [648, 204] width 60 height 60
type input "6"
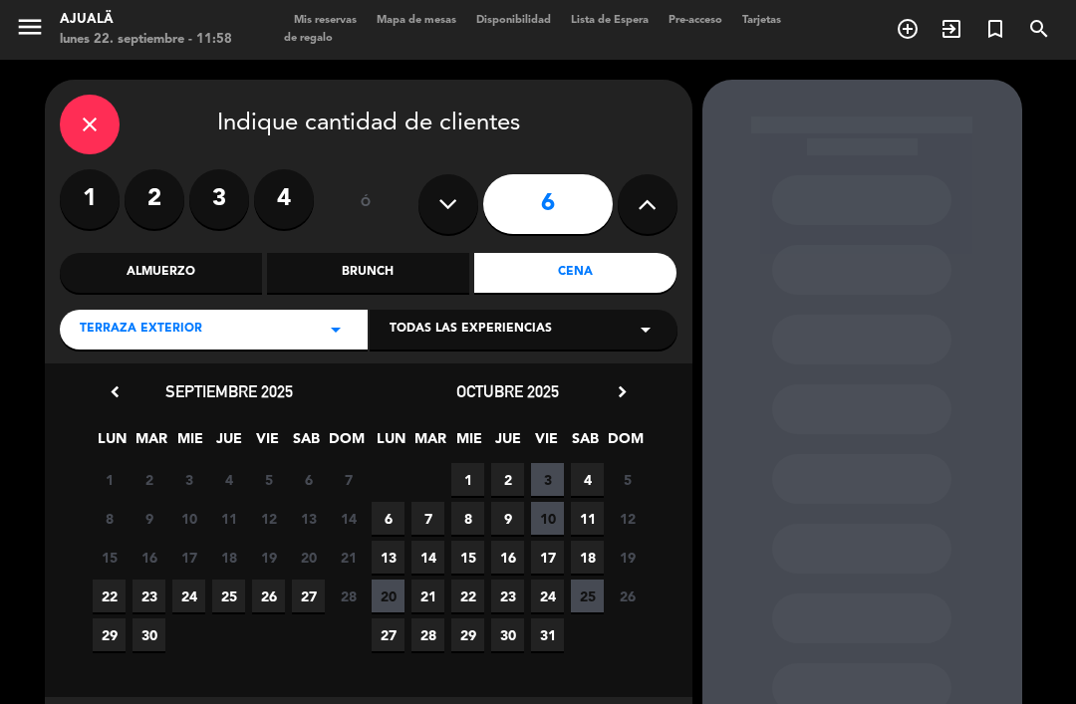
click at [143, 580] on span "23" at bounding box center [148, 596] width 33 height 33
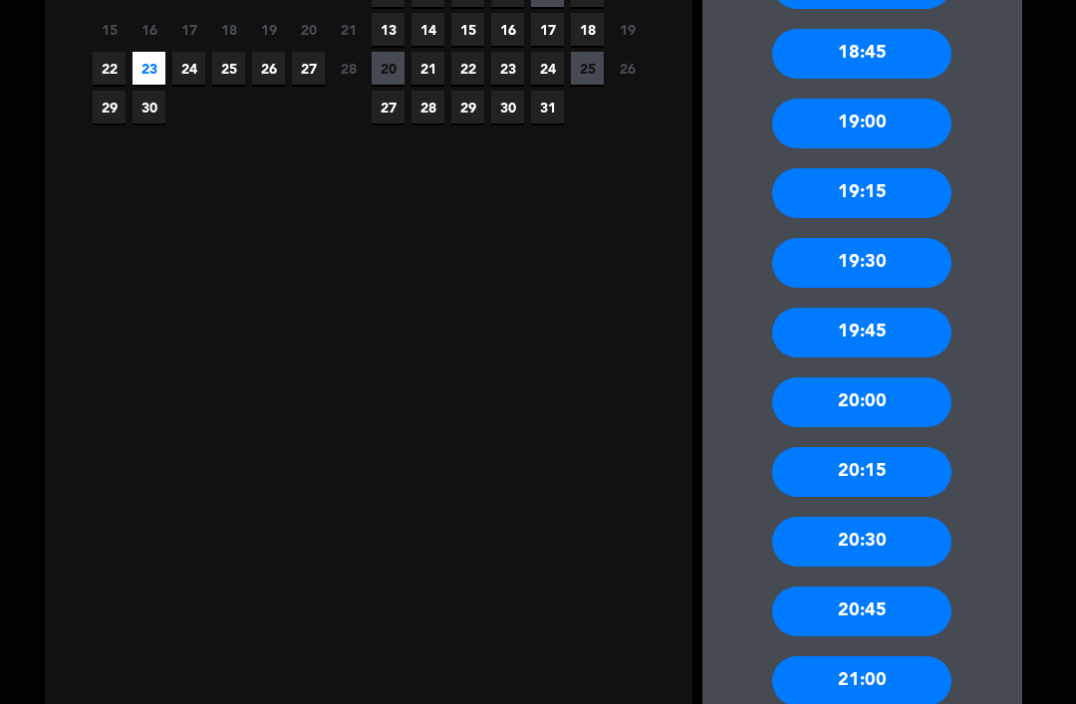
scroll to position [530, 0]
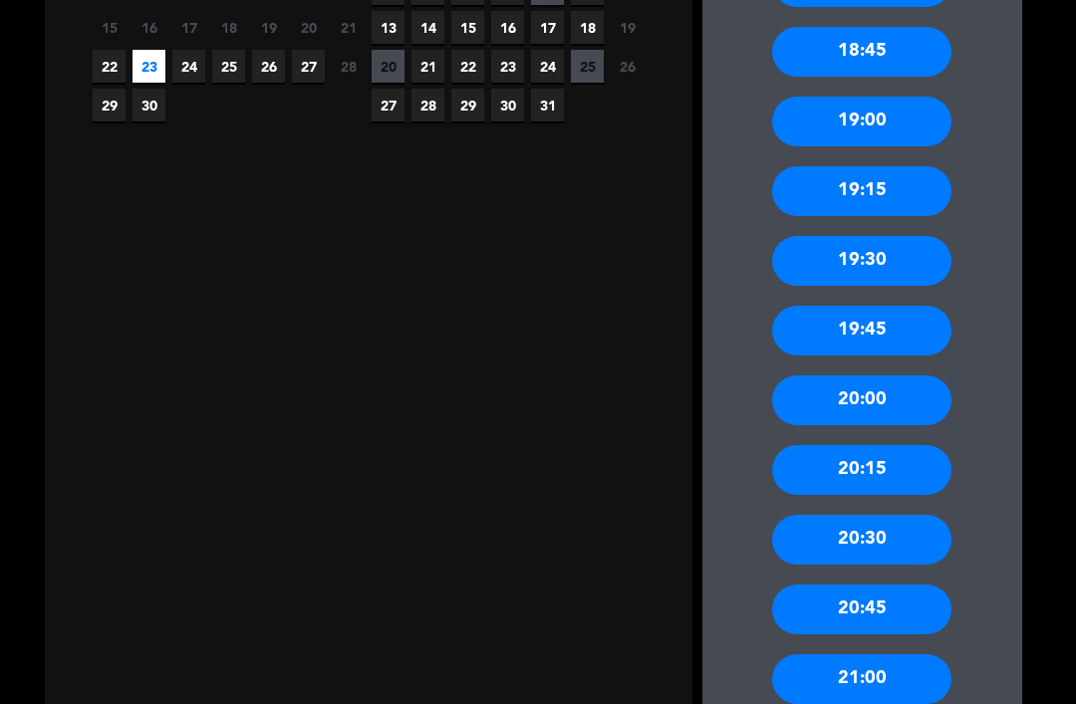
click at [878, 97] on div "19:00" at bounding box center [861, 122] width 179 height 50
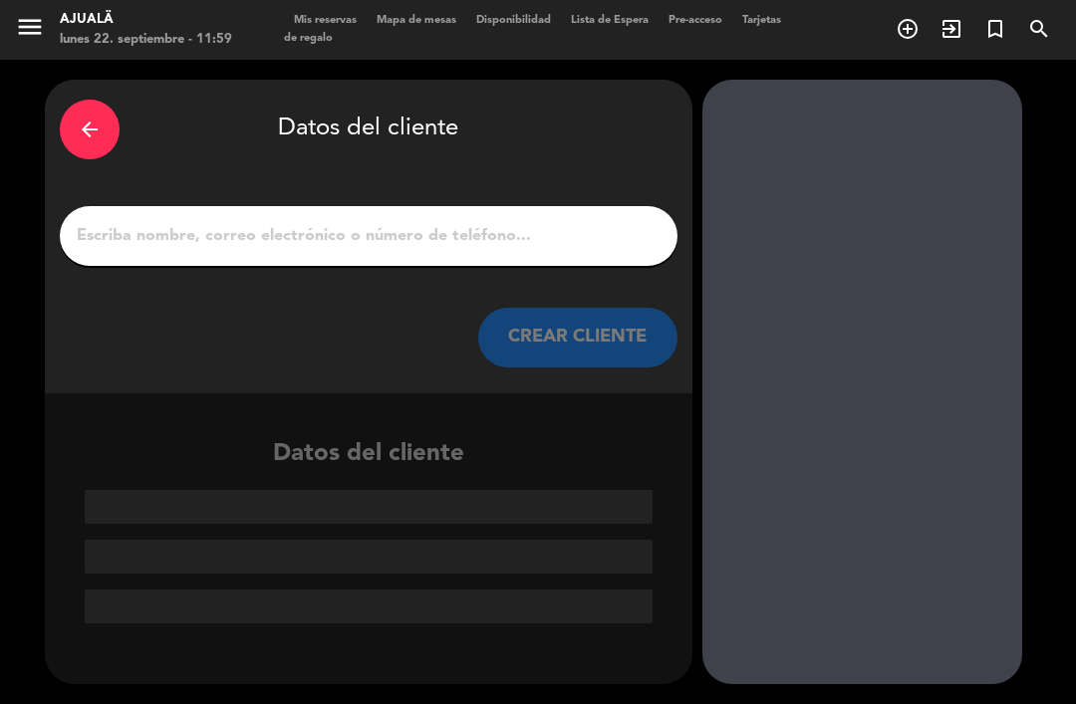
scroll to position [0, 0]
click at [504, 222] on input "1" at bounding box center [369, 236] width 588 height 28
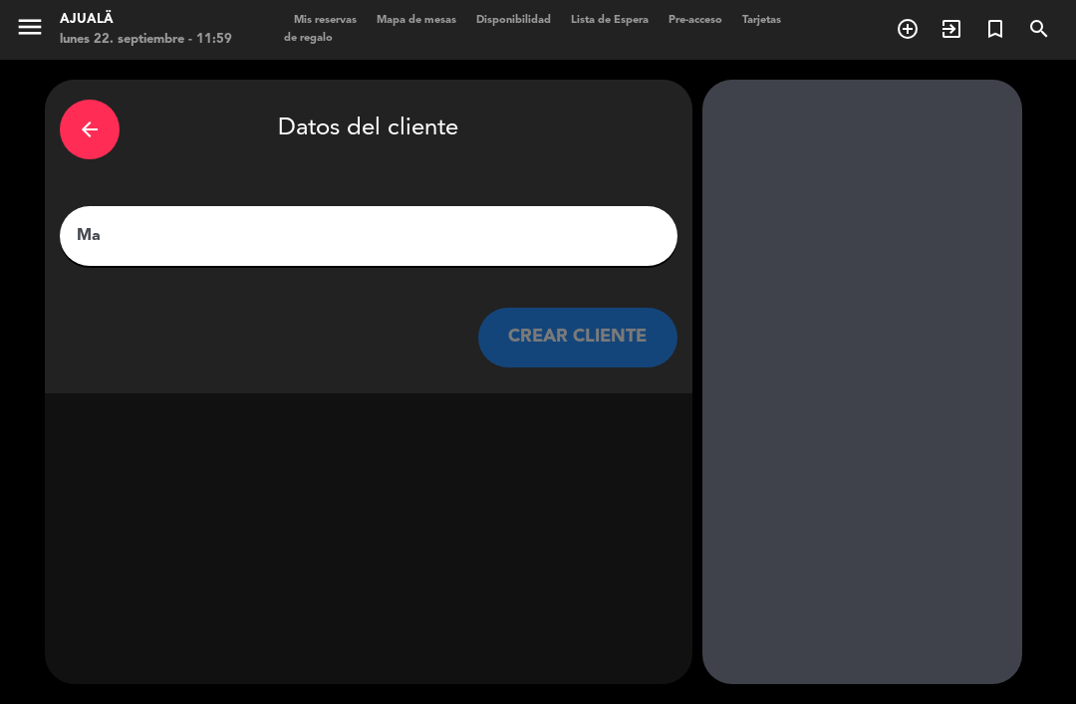
type input "M"
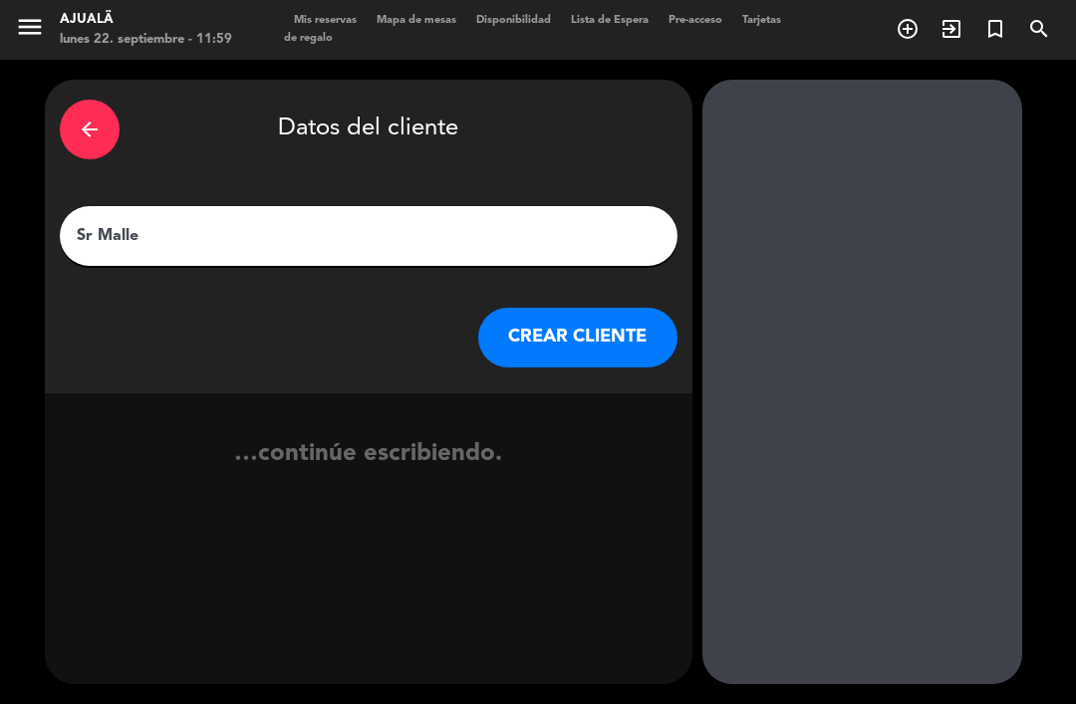
type input "Sr [PERSON_NAME]"
click at [587, 309] on button "CREAR CLIENTE" at bounding box center [577, 338] width 199 height 60
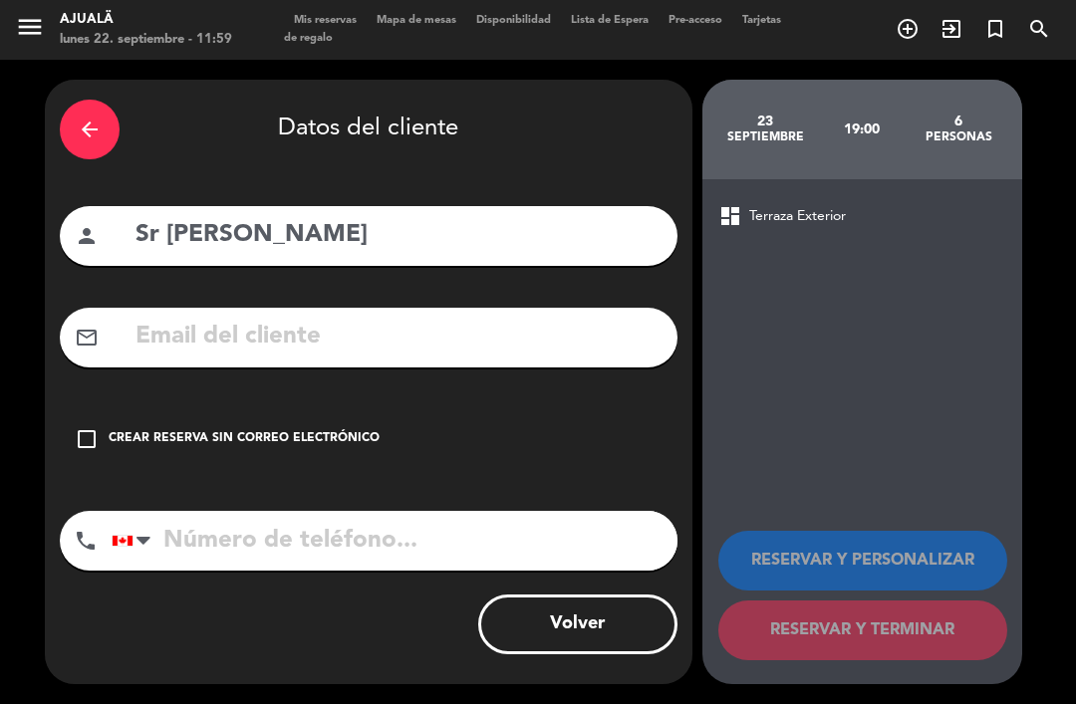
click at [86, 427] on icon "check_box_outline_blank" at bounding box center [87, 439] width 24 height 24
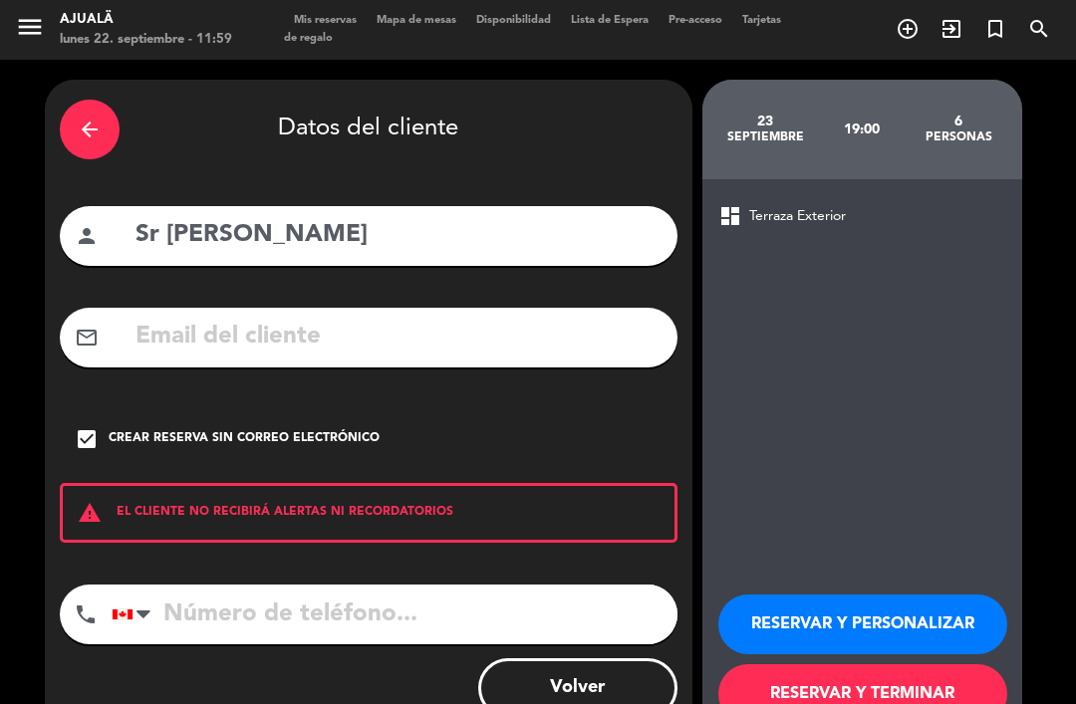
click at [840, 664] on button "RESERVAR Y TERMINAR" at bounding box center [862, 694] width 289 height 60
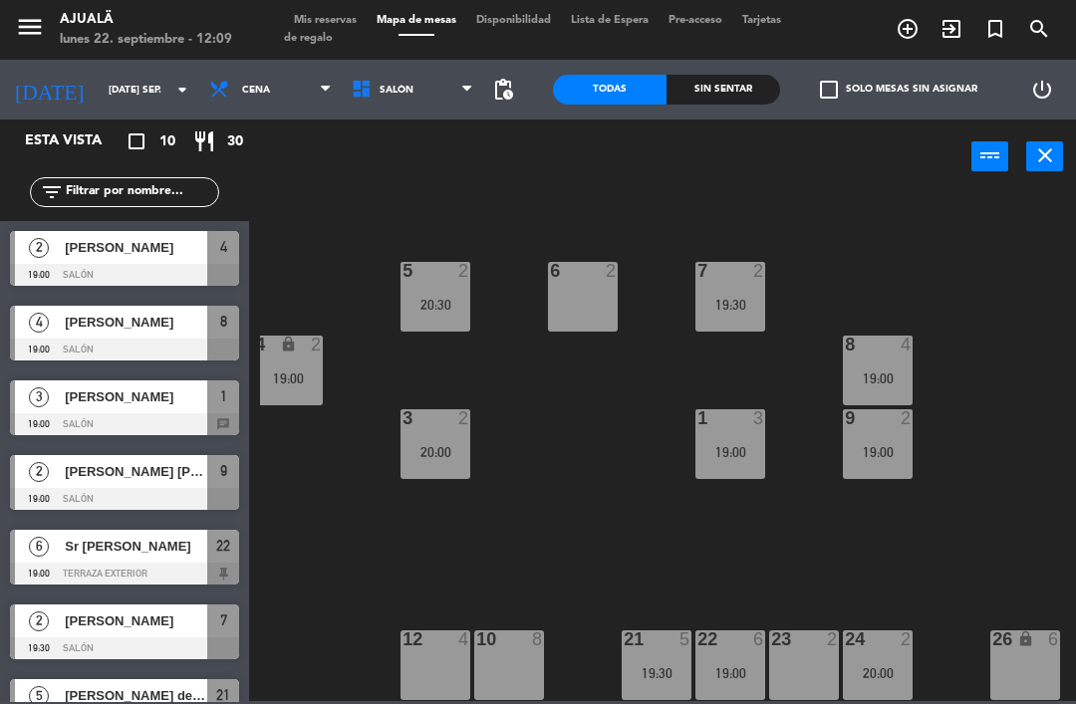
scroll to position [38, 231]
click at [587, 285] on div "6 2" at bounding box center [583, 297] width 70 height 70
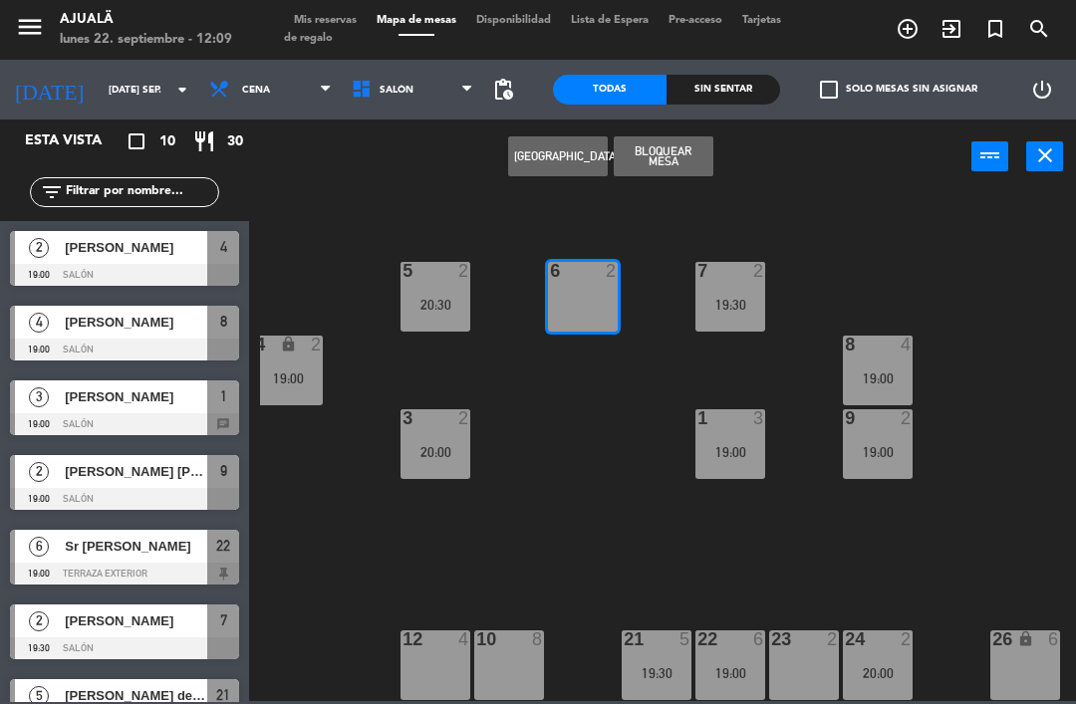
click at [549, 152] on button "[GEOGRAPHIC_DATA]" at bounding box center [558, 156] width 100 height 40
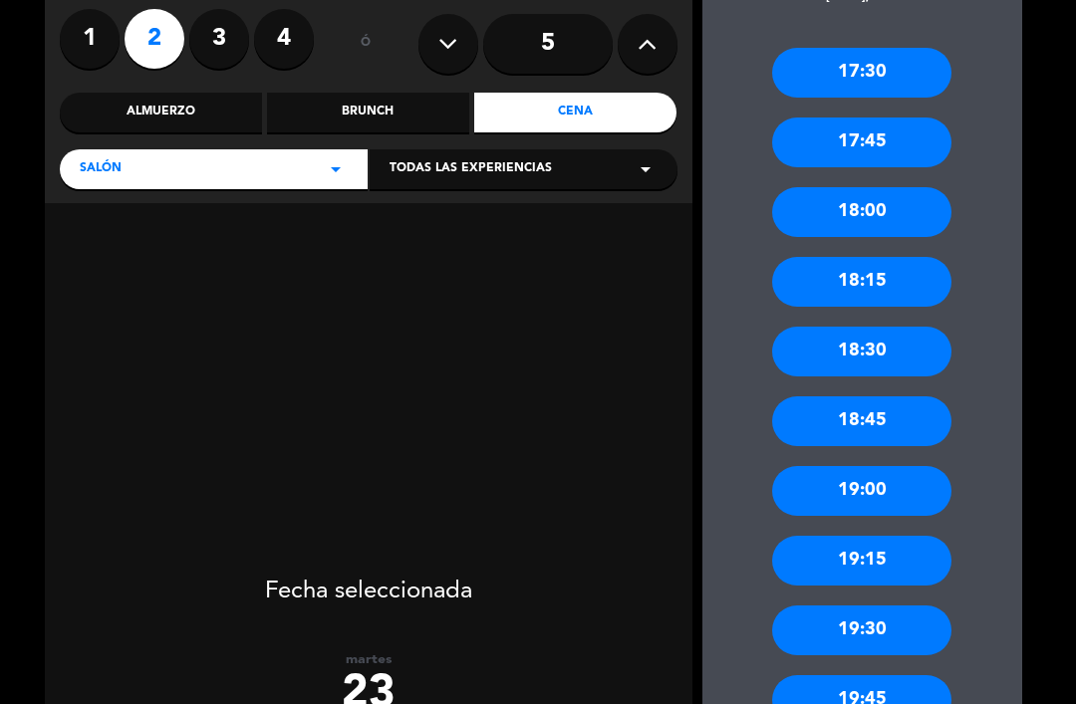
scroll to position [171, 0]
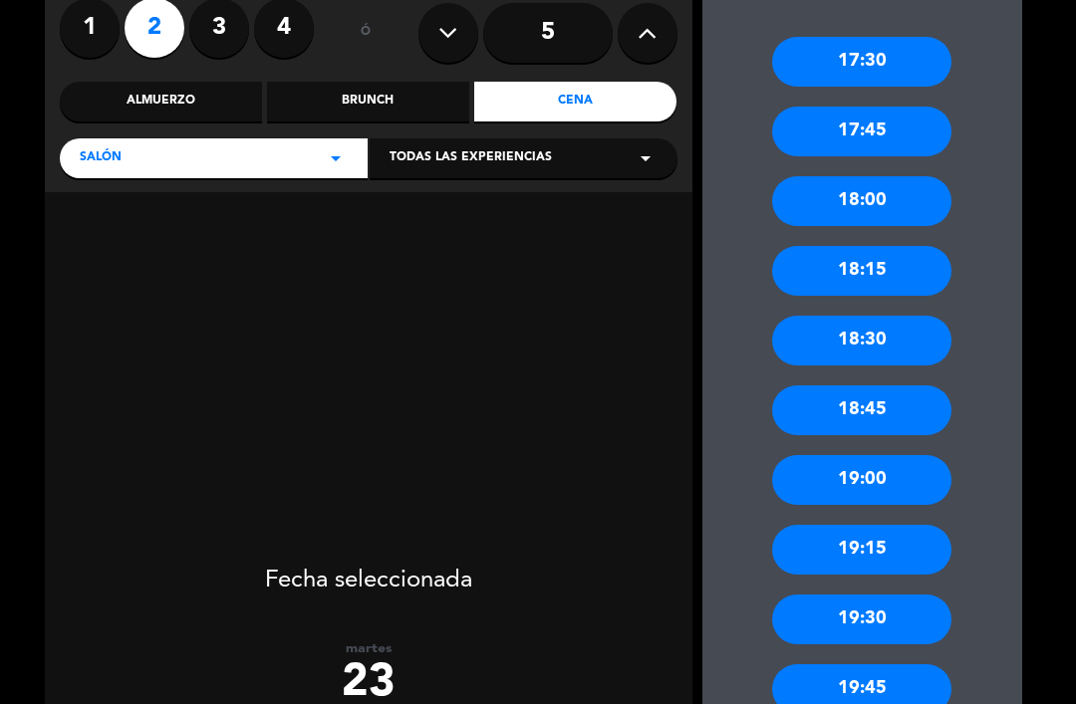
click at [871, 455] on div "19:00" at bounding box center [861, 480] width 179 height 50
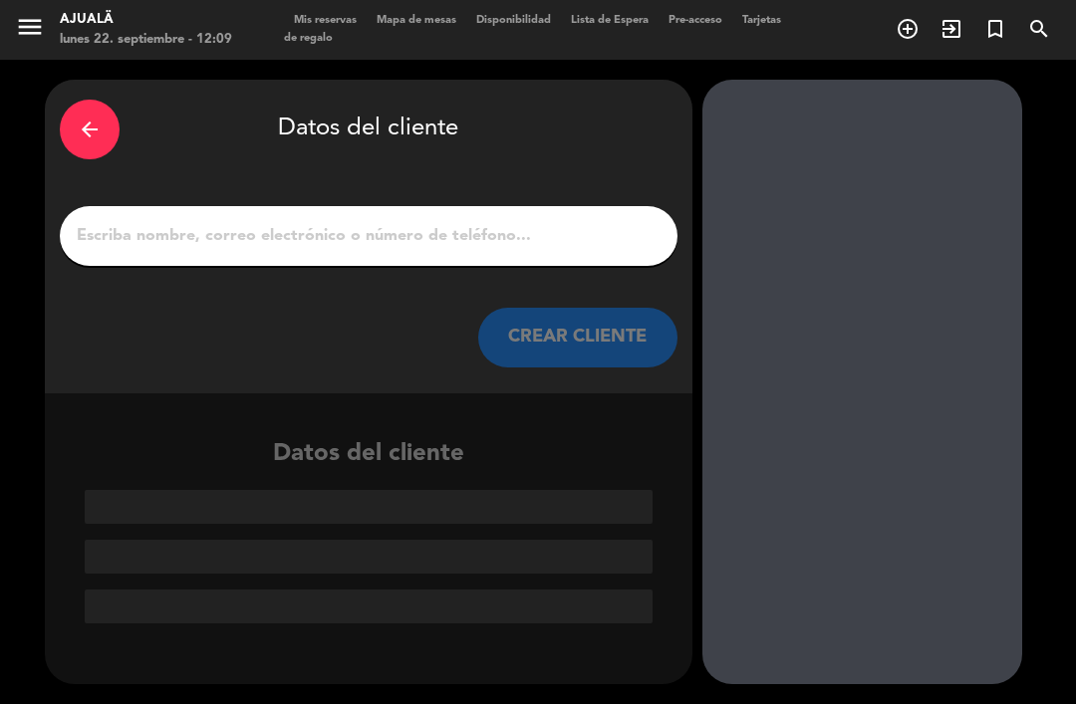
scroll to position [0, 0]
click at [551, 222] on input "1" at bounding box center [369, 236] width 588 height 28
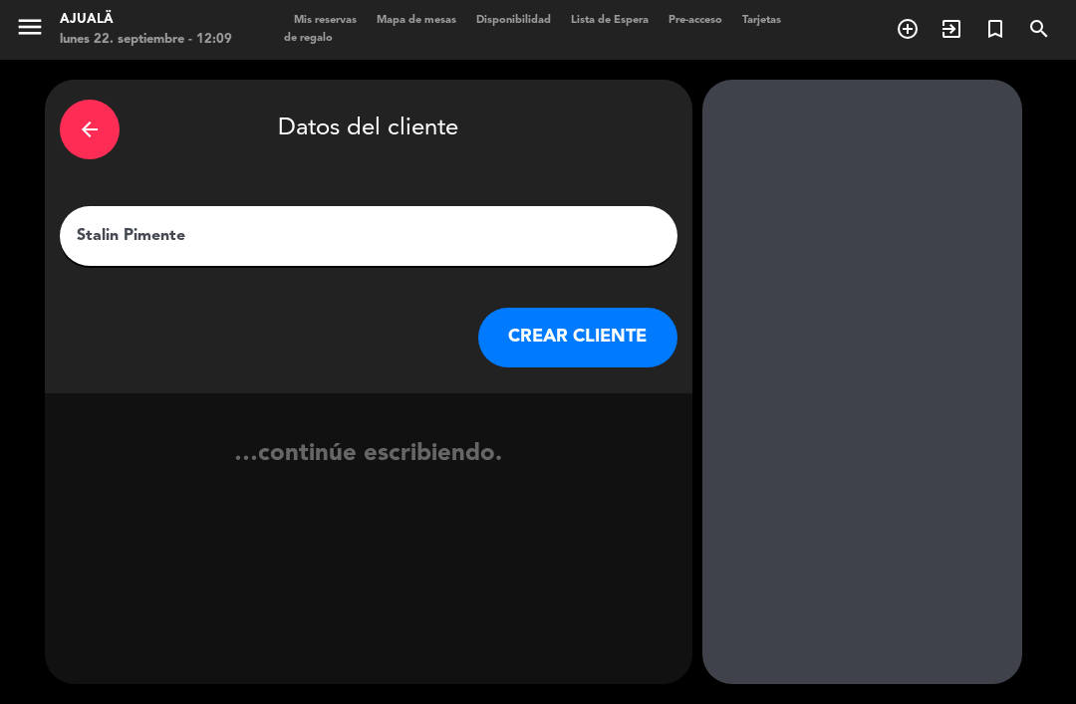
type input "[PERSON_NAME]"
click at [599, 308] on button "CREAR CLIENTE" at bounding box center [577, 338] width 199 height 60
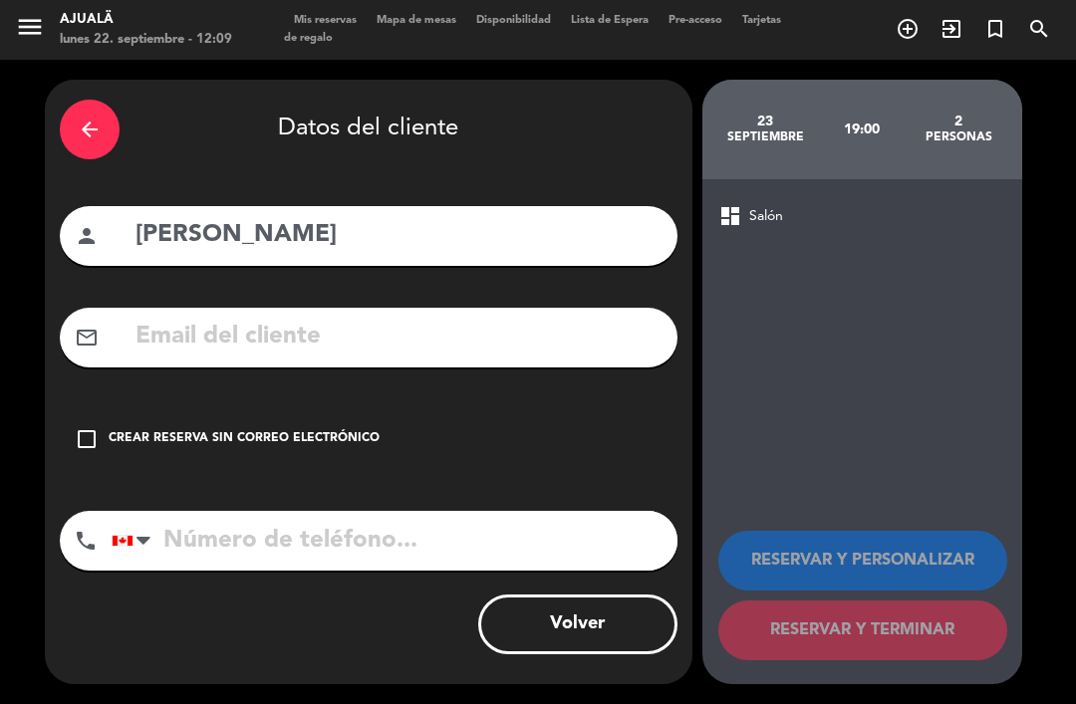
click at [335, 516] on input "tel" at bounding box center [395, 541] width 566 height 60
type input "8297202517"
click at [348, 317] on input "text" at bounding box center [397, 337] width 529 height 41
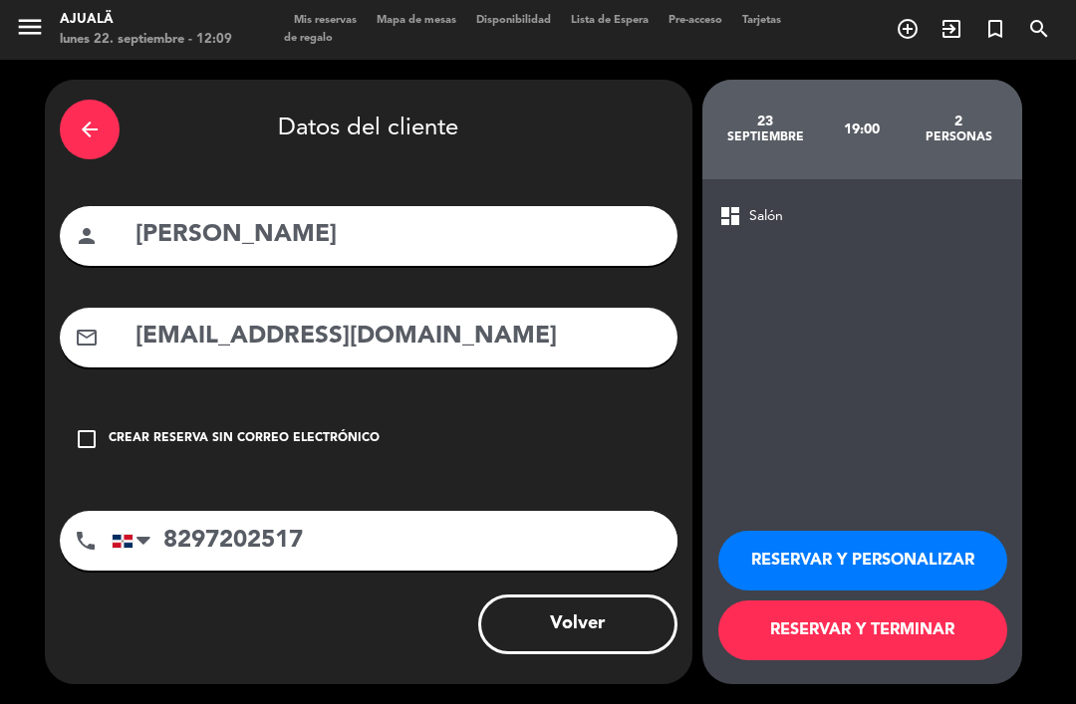
type input "[EMAIL_ADDRESS][DOMAIN_NAME]"
click at [900, 644] on button "RESERVAR Y TERMINAR" at bounding box center [862, 631] width 289 height 60
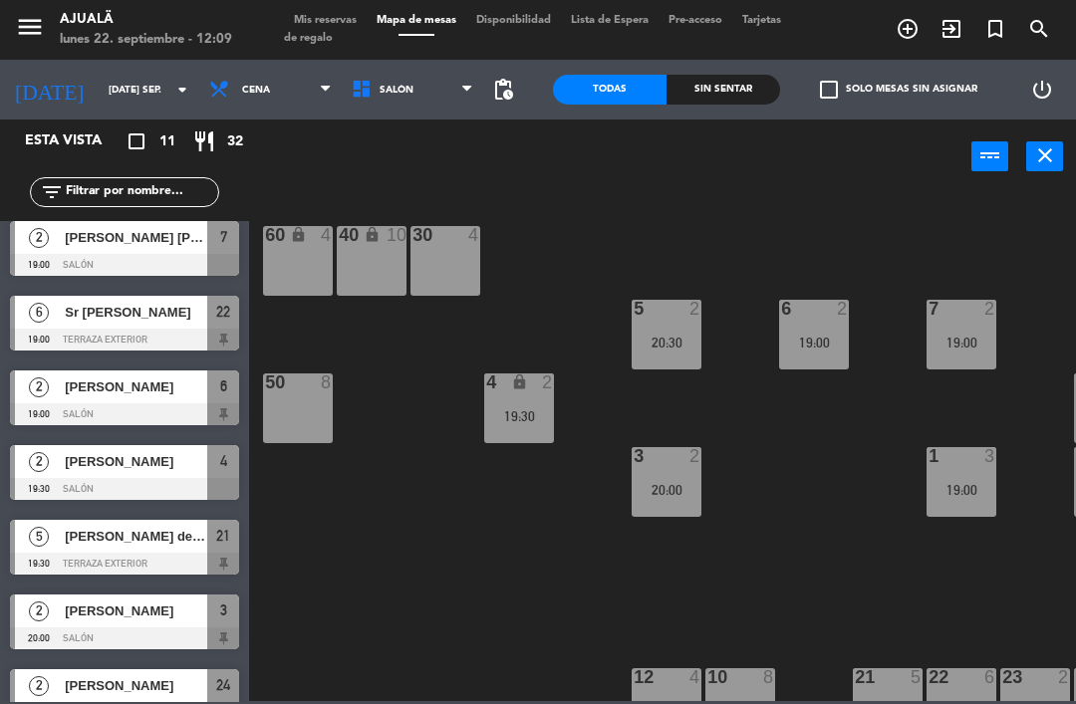
scroll to position [238, 0]
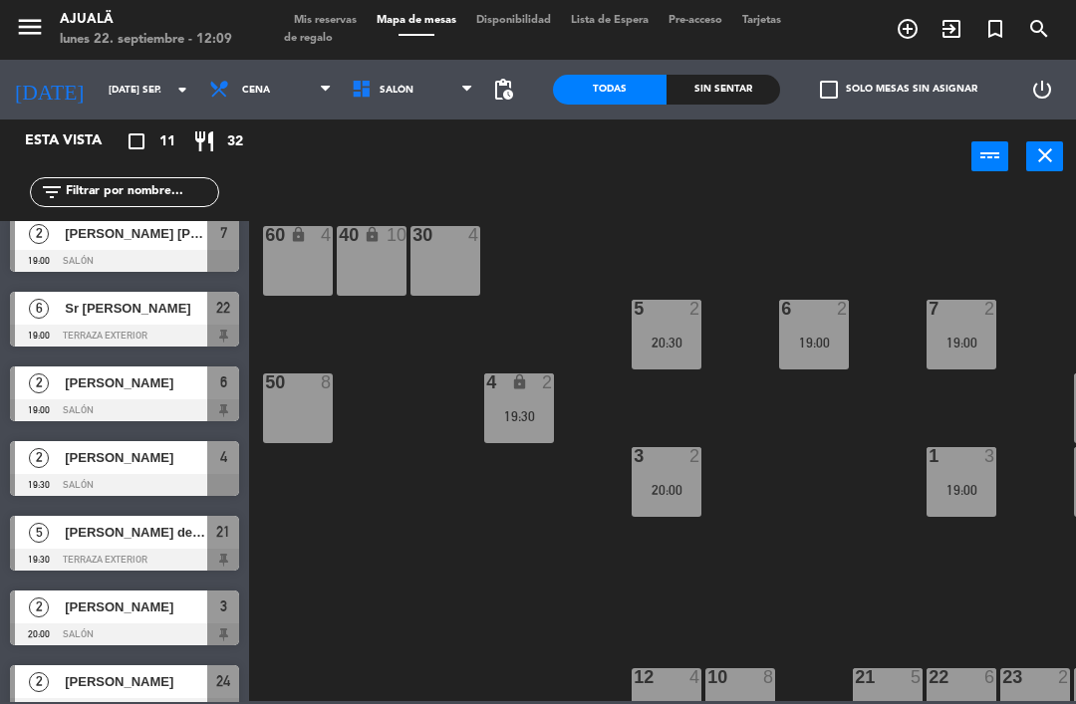
click at [112, 390] on span "[PERSON_NAME]" at bounding box center [136, 383] width 142 height 21
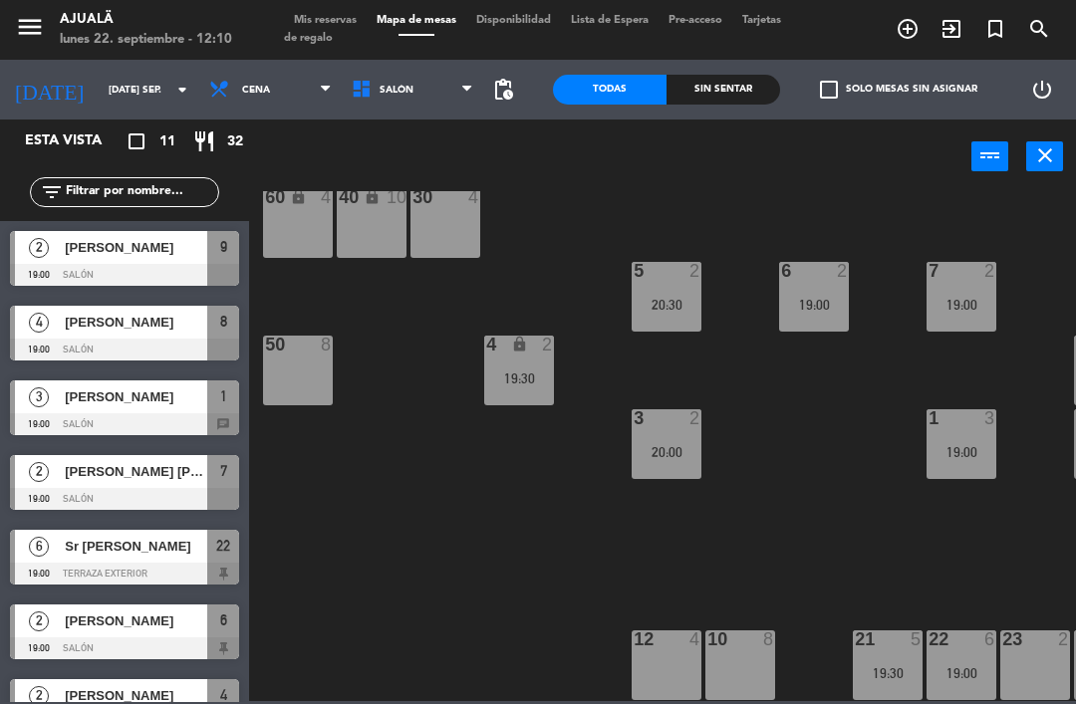
scroll to position [38, 0]
click at [681, 653] on div "12 4" at bounding box center [667, 666] width 70 height 70
click at [898, 501] on div "30 4 40 lock 10 60 lock 4 5 2 20:30 6 2 19:00 7 2 19:00 4 lock 2 19:30 8 4 19:0…" at bounding box center [668, 446] width 816 height 510
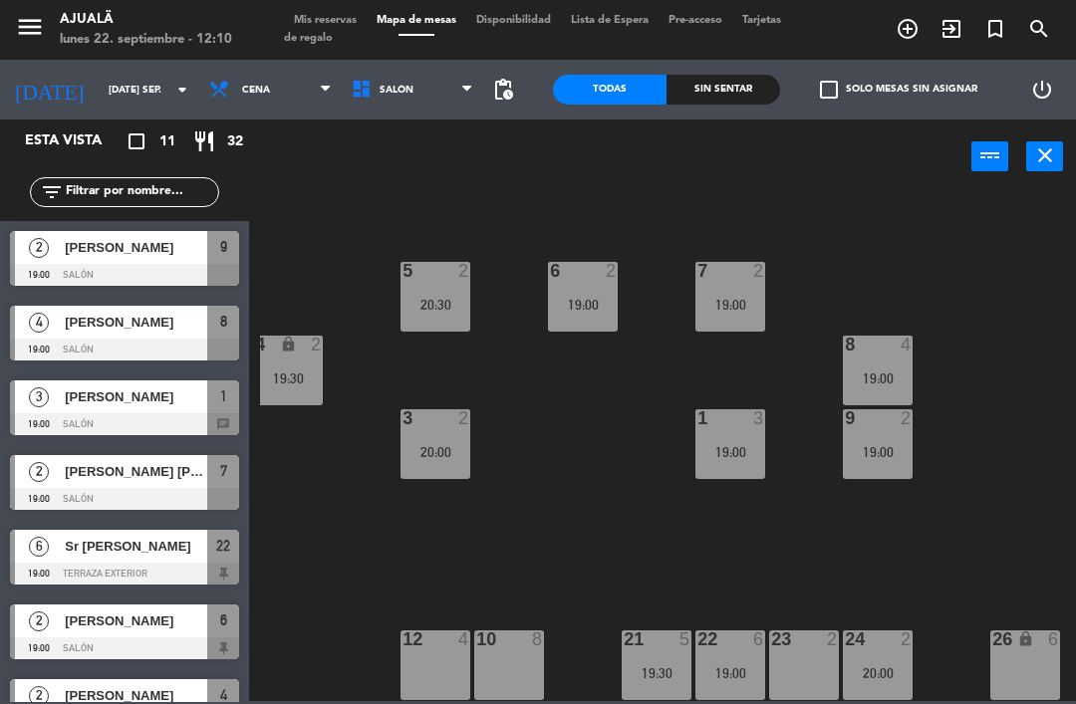
scroll to position [33, 198]
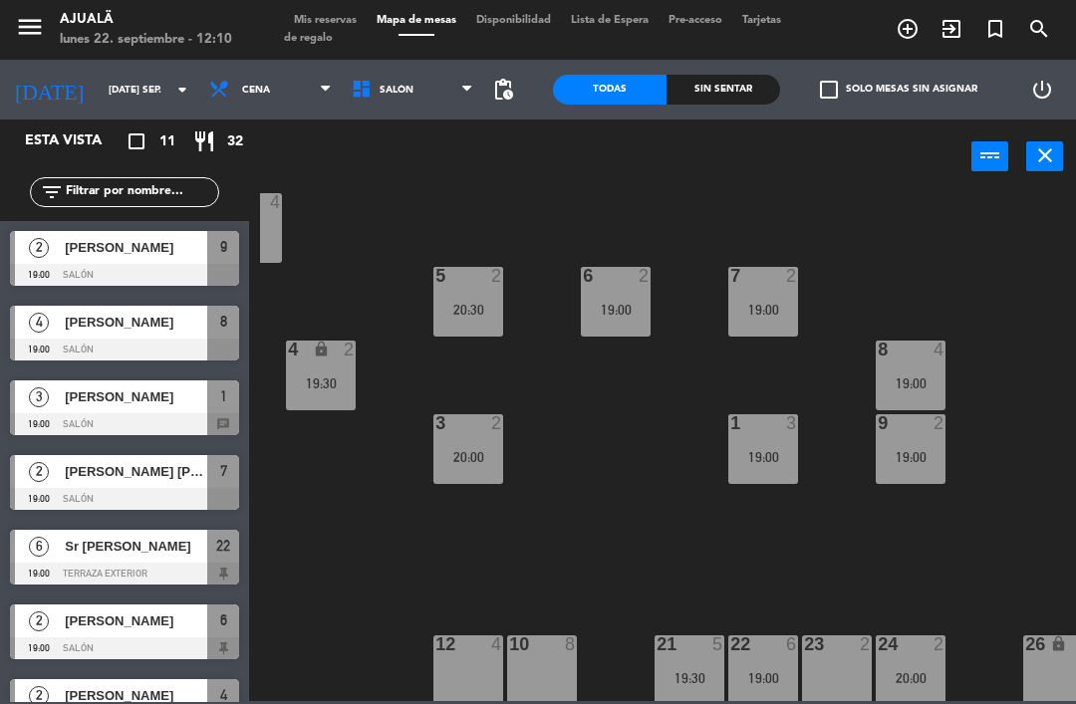
click at [1046, 669] on div "26 lock 6" at bounding box center [1058, 671] width 70 height 70
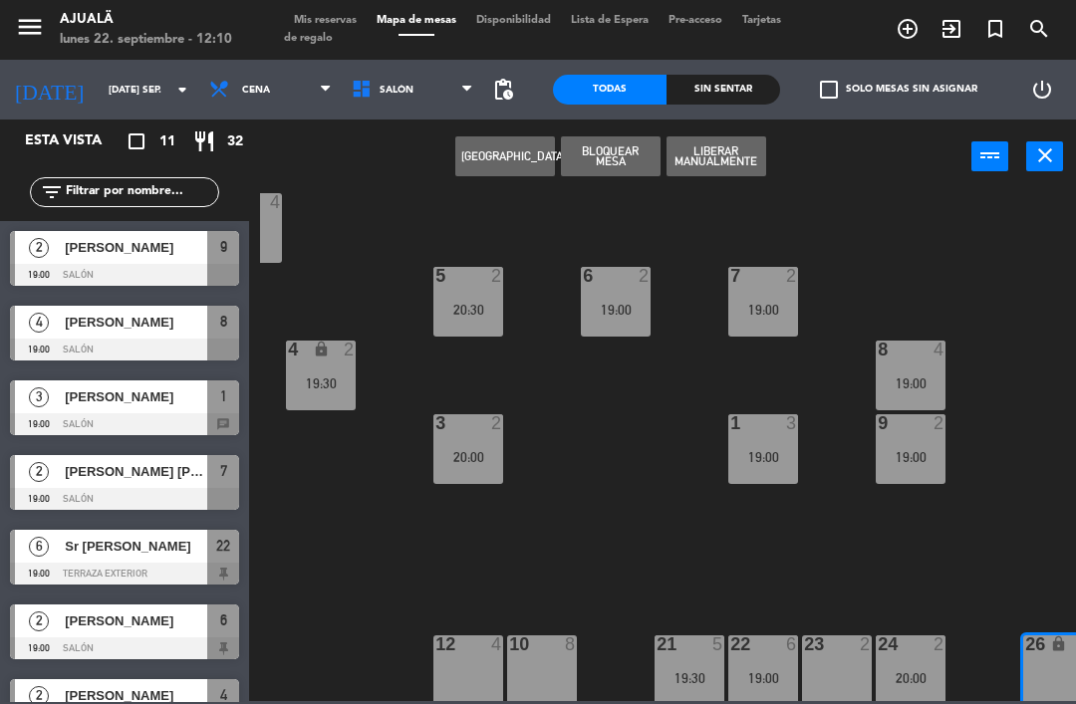
click at [513, 154] on button "[GEOGRAPHIC_DATA]" at bounding box center [505, 156] width 100 height 40
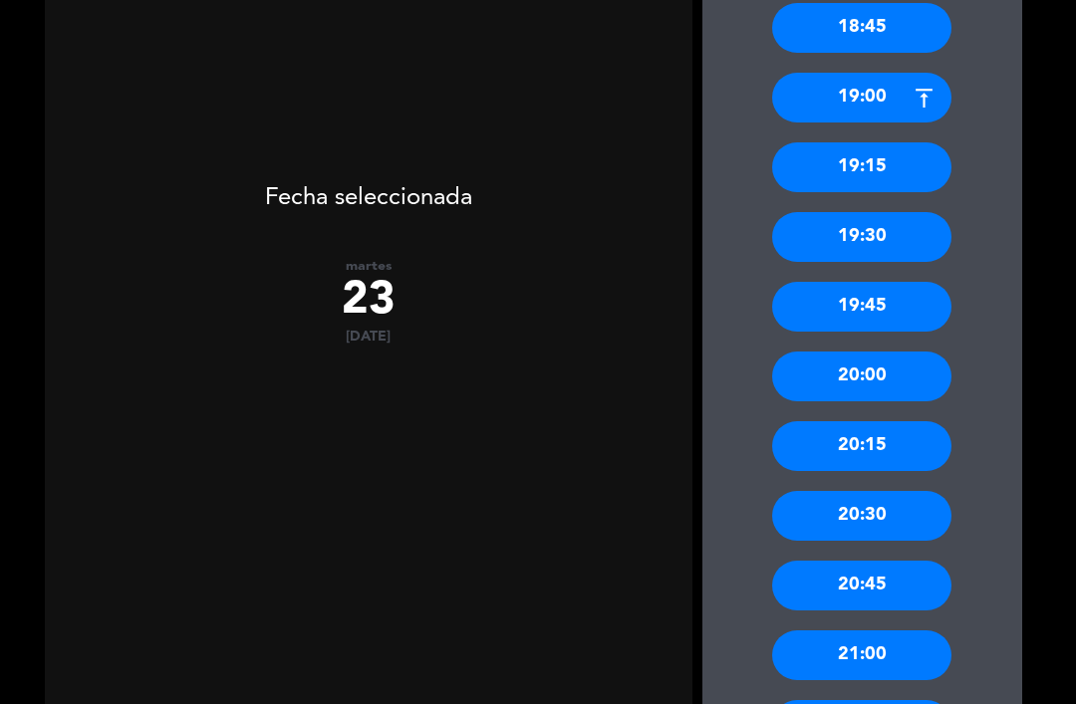
scroll to position [554, 0]
click at [866, 352] on div "20:00" at bounding box center [861, 377] width 179 height 50
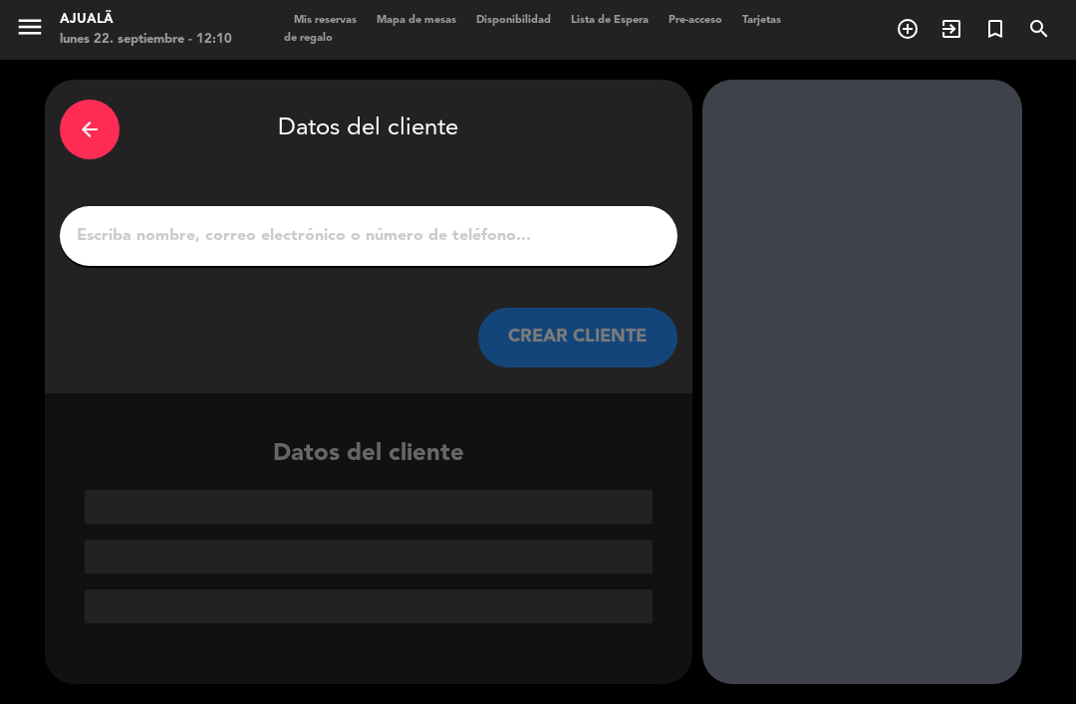
click at [383, 222] on input "1" at bounding box center [369, 236] width 588 height 28
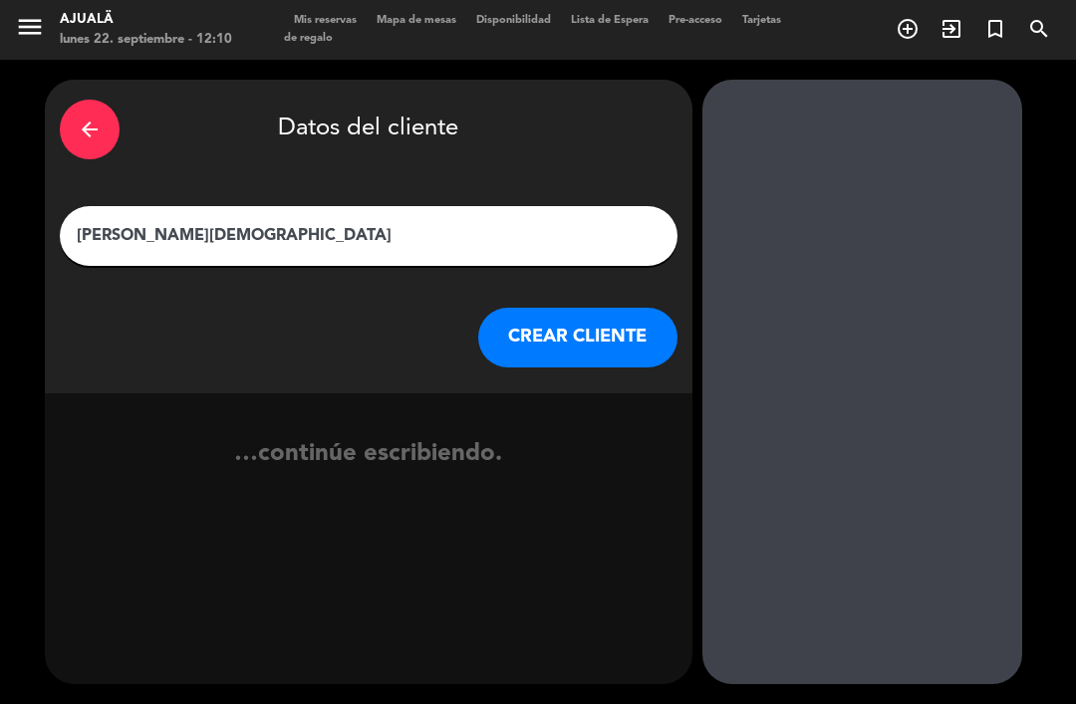
type input "[PERSON_NAME]"
click at [595, 308] on button "CREAR CLIENTE" at bounding box center [577, 338] width 199 height 60
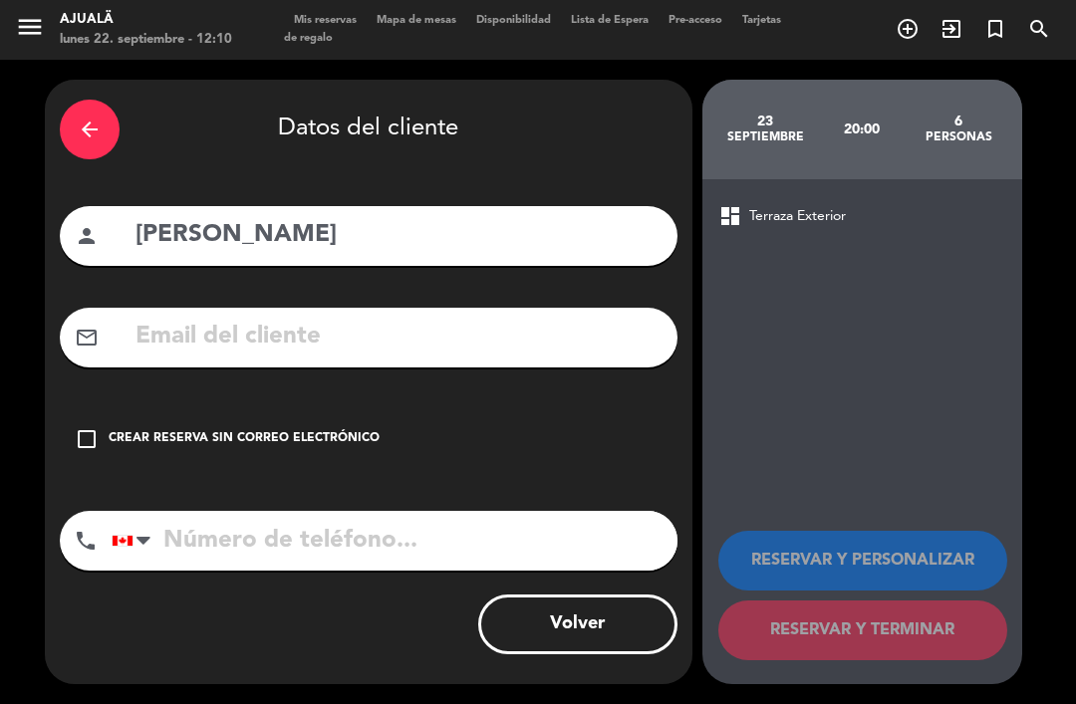
click at [303, 511] on input "tel" at bounding box center [395, 541] width 566 height 60
type input "8095459133"
click at [220, 317] on input "text" at bounding box center [397, 337] width 529 height 41
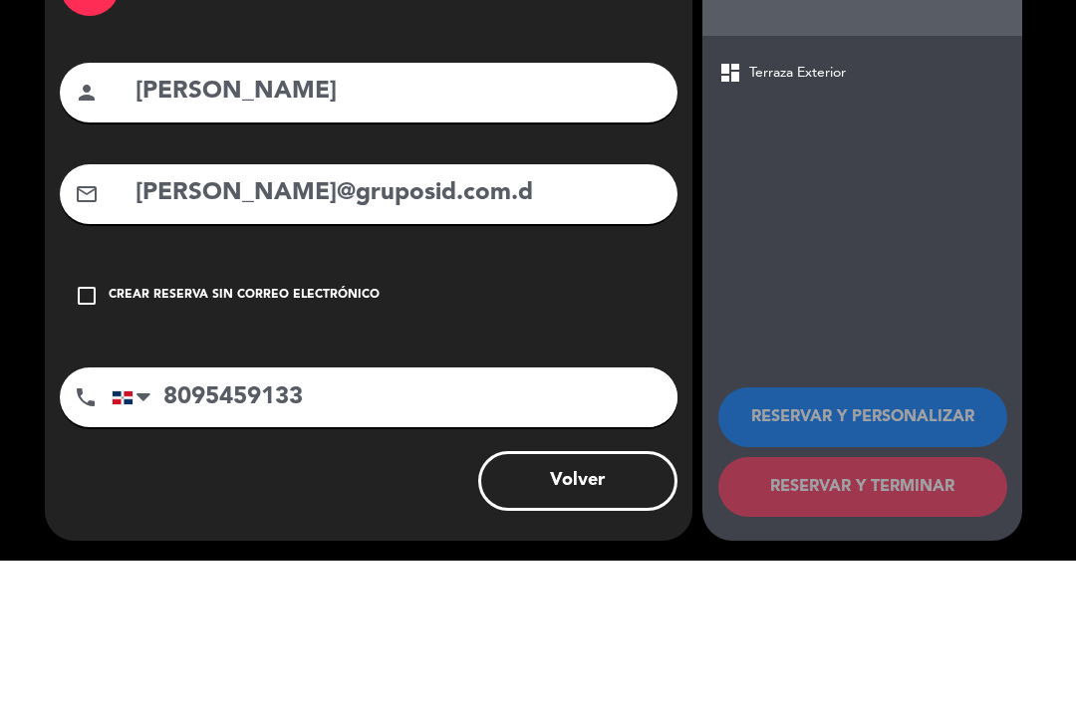
type input "[PERSON_NAME][EMAIL_ADDRESS][DOMAIN_NAME]"
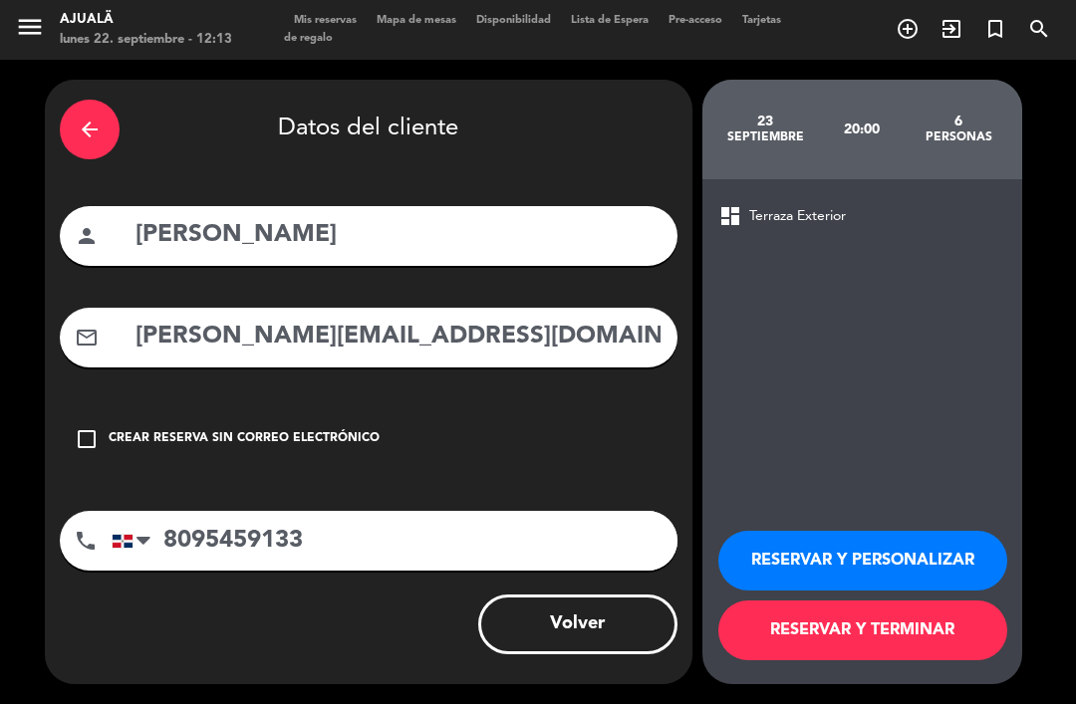
click at [79, 100] on div "arrow_back" at bounding box center [90, 130] width 60 height 60
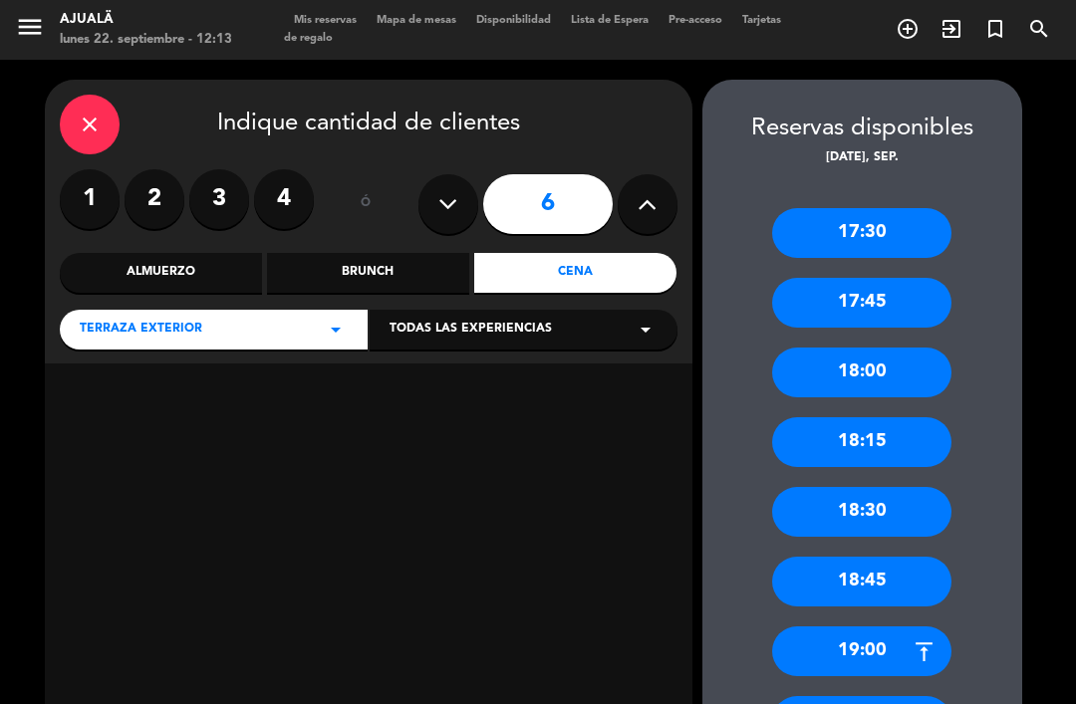
click at [81, 113] on icon "close" at bounding box center [90, 125] width 24 height 24
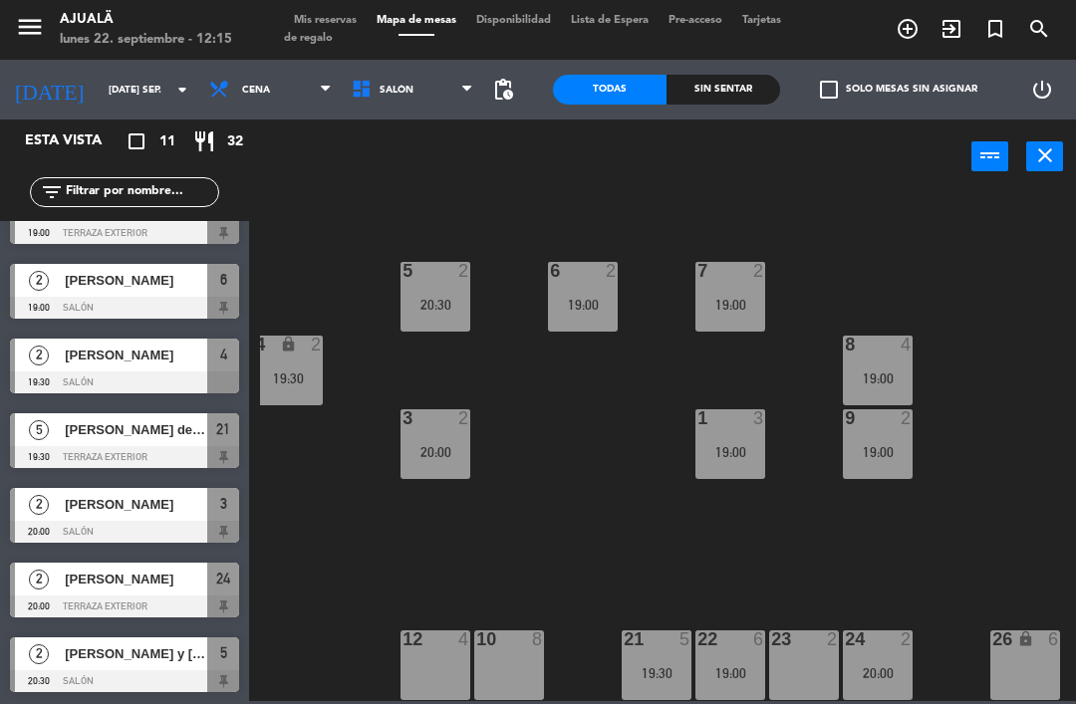
scroll to position [38, 0]
